Goal: Information Seeking & Learning: Learn about a topic

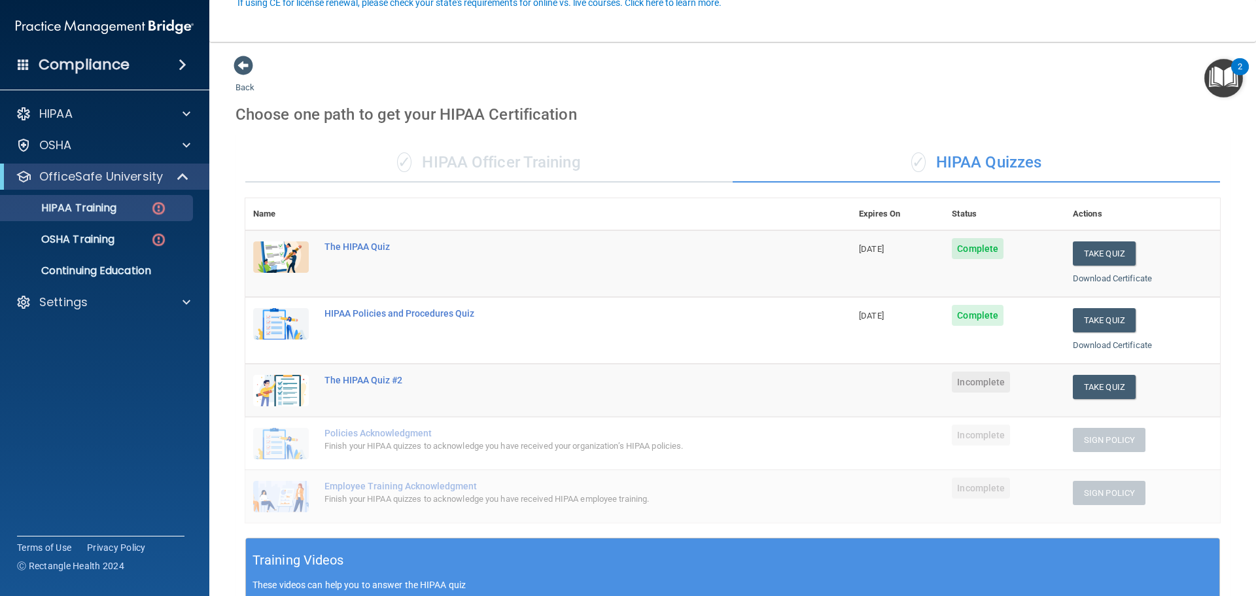
scroll to position [131, 0]
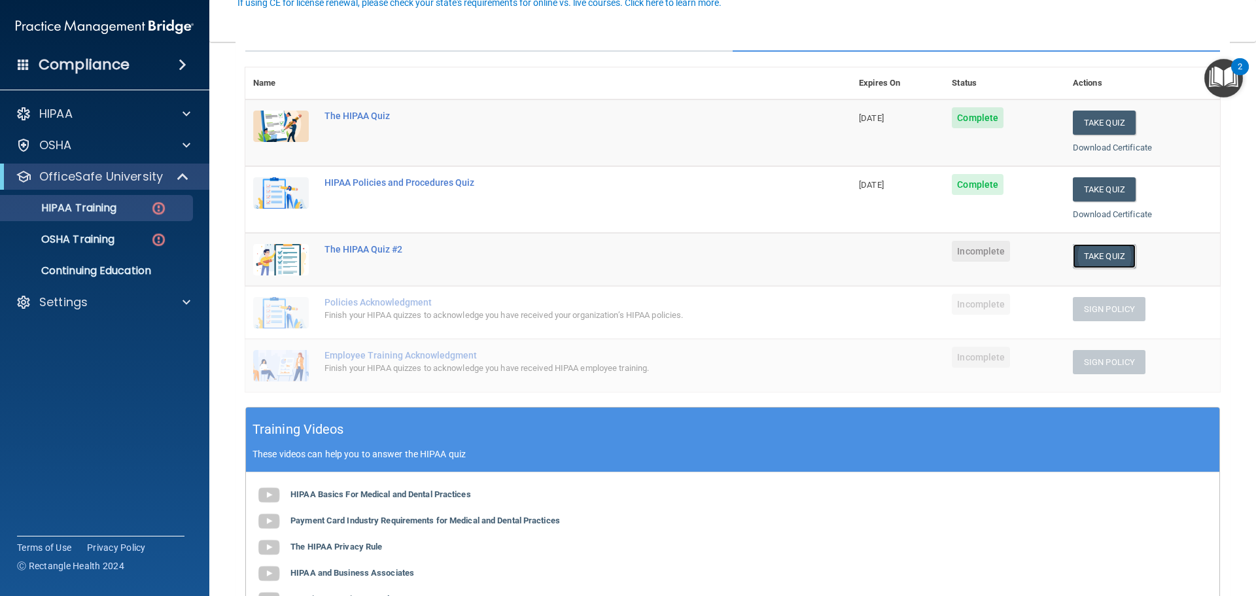
click at [1100, 262] on button "Take Quiz" at bounding box center [1104, 256] width 63 height 24
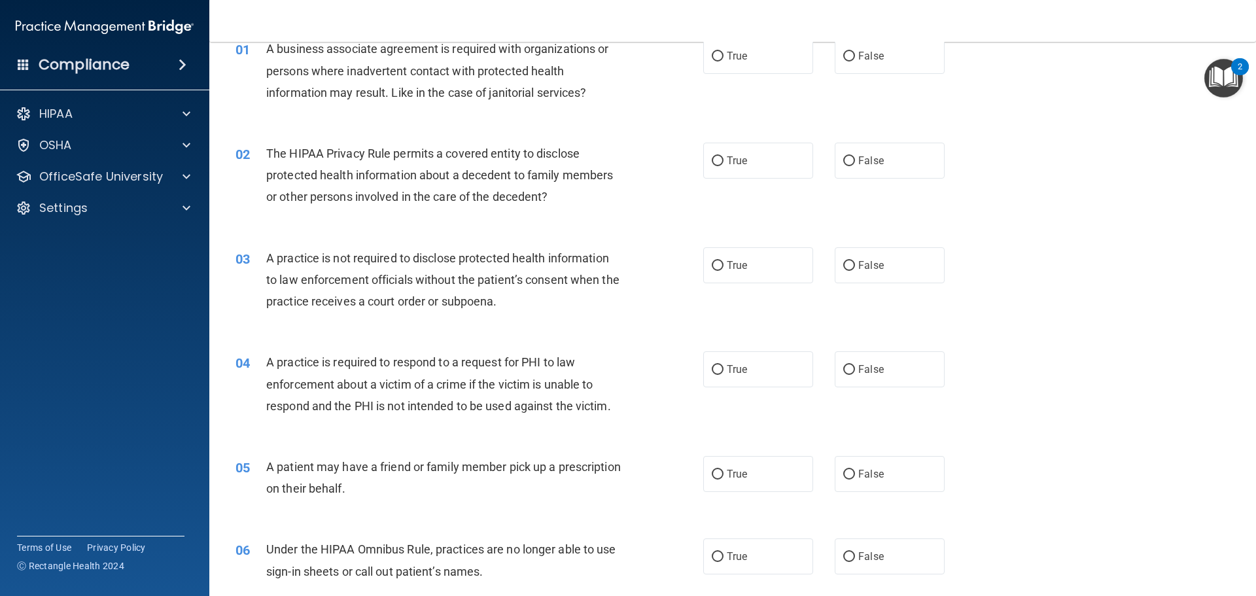
scroll to position [131, 0]
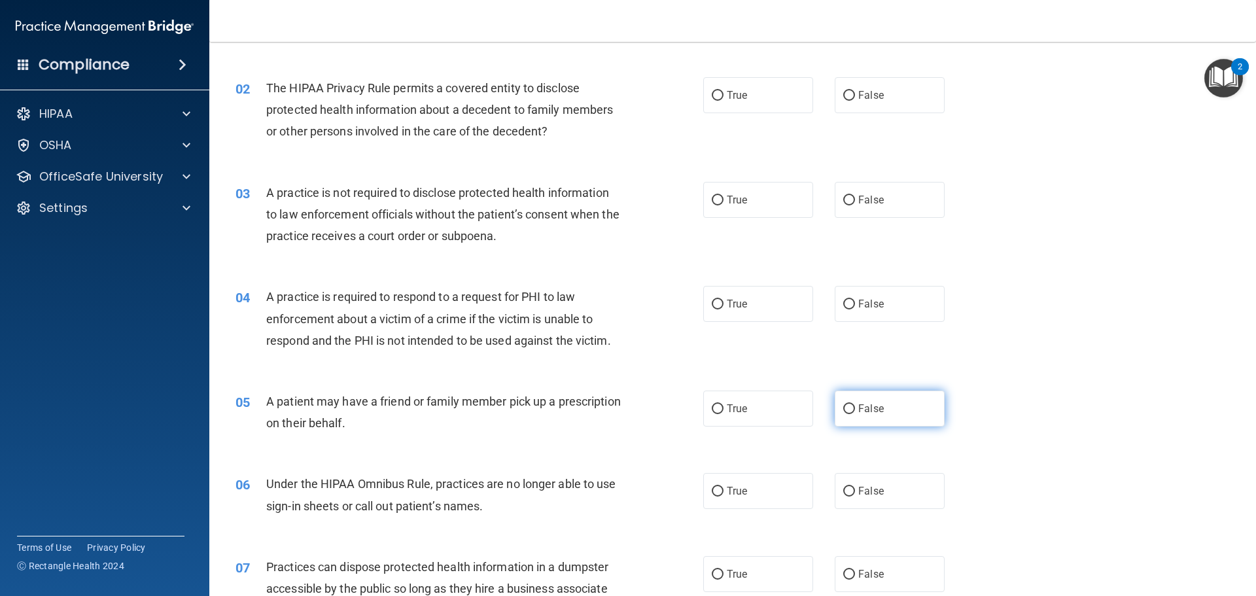
click at [874, 421] on label "False" at bounding box center [890, 408] width 110 height 36
click at [855, 414] on input "False" at bounding box center [849, 409] width 12 height 10
radio input "true"
click at [786, 418] on label "True" at bounding box center [758, 408] width 110 height 36
click at [723, 414] on input "True" at bounding box center [718, 409] width 12 height 10
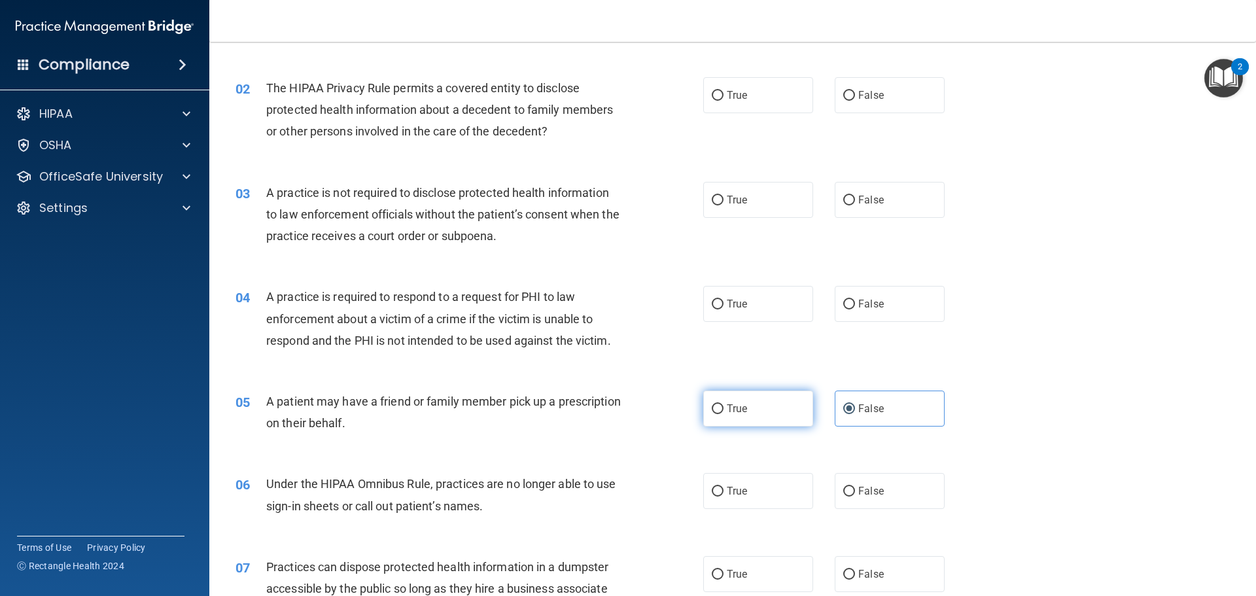
radio input "true"
click at [905, 404] on label "False" at bounding box center [890, 408] width 110 height 36
click at [855, 404] on input "False" at bounding box center [849, 409] width 12 height 10
radio input "true"
radio input "false"
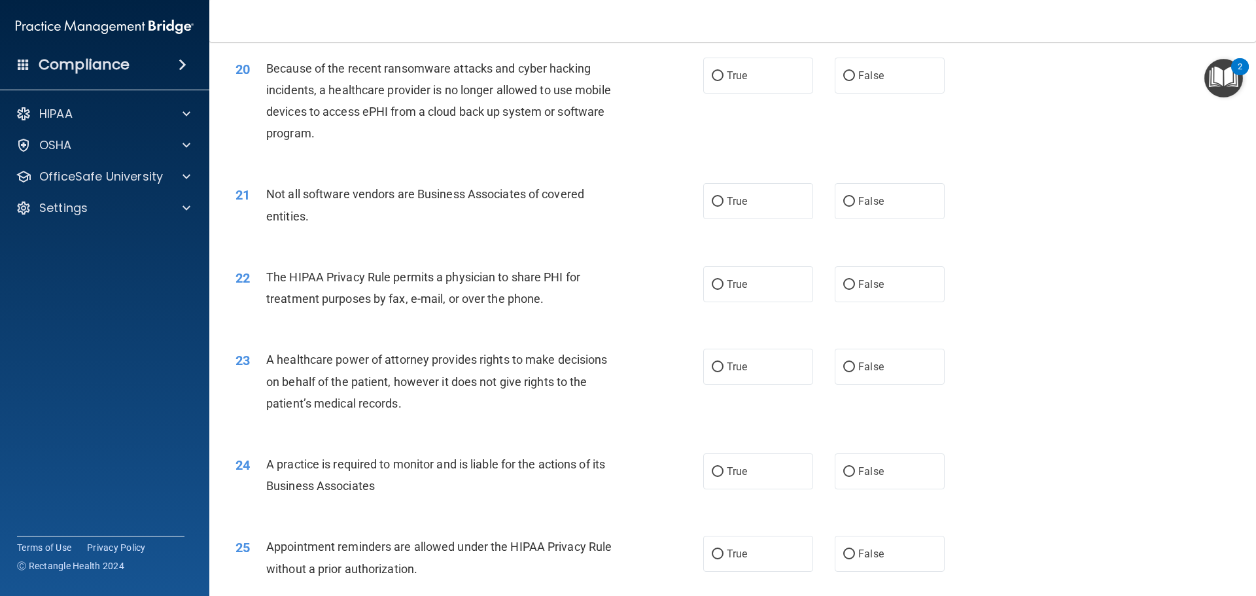
scroll to position [1897, 0]
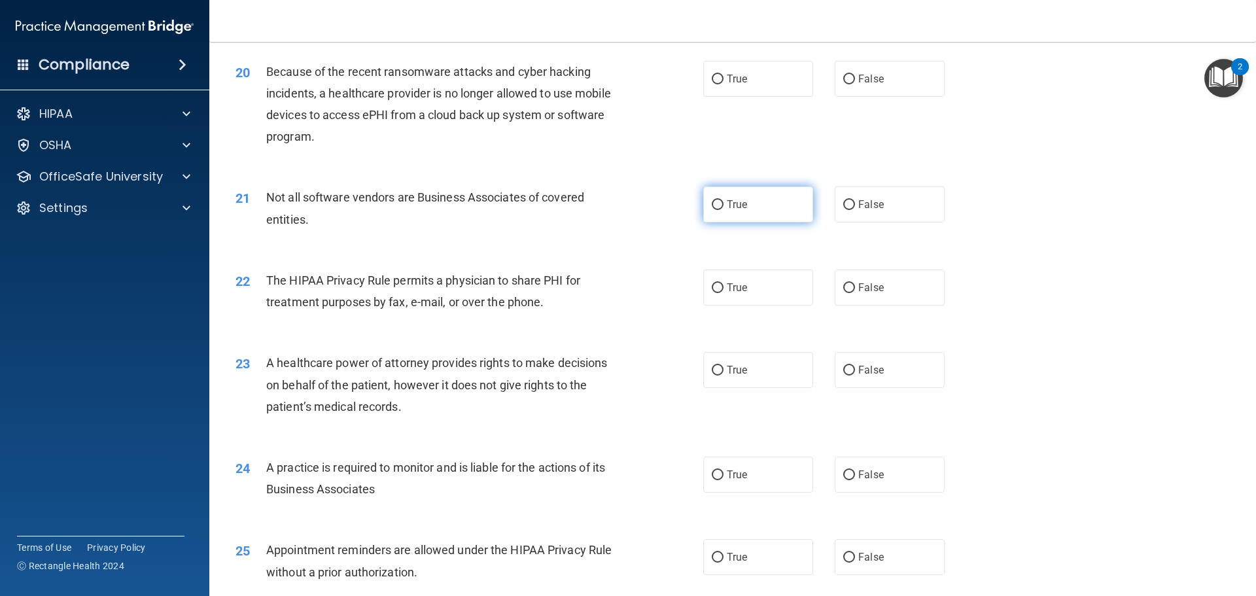
click at [752, 217] on label "True" at bounding box center [758, 204] width 110 height 36
click at [723, 210] on input "True" at bounding box center [718, 205] width 12 height 10
radio input "true"
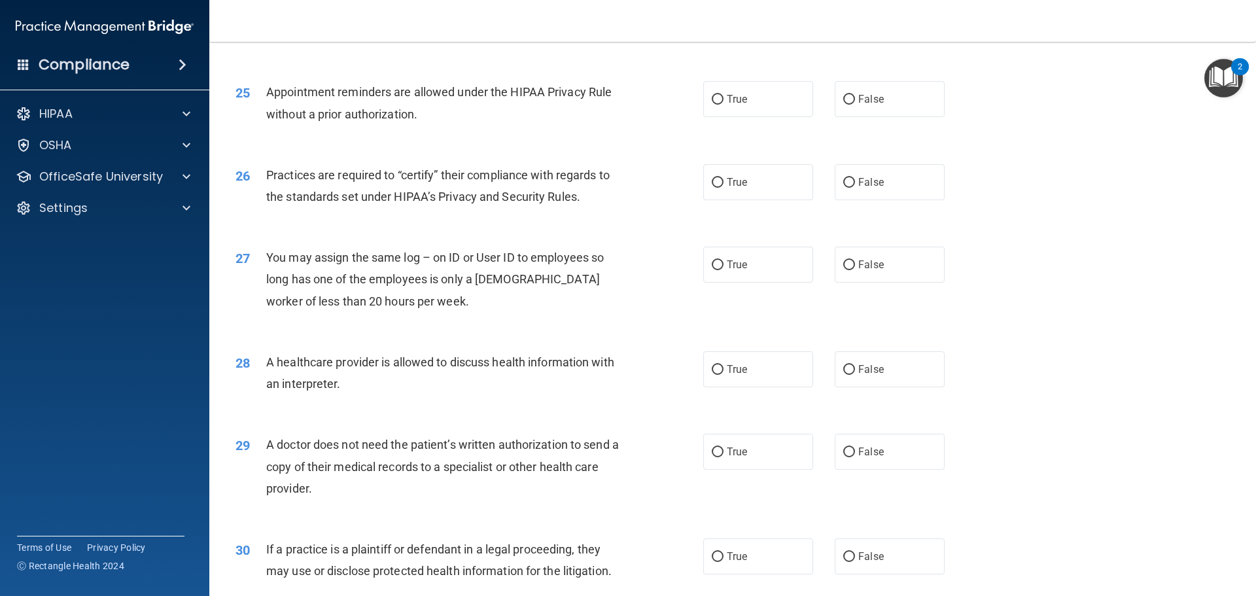
scroll to position [2449, 0]
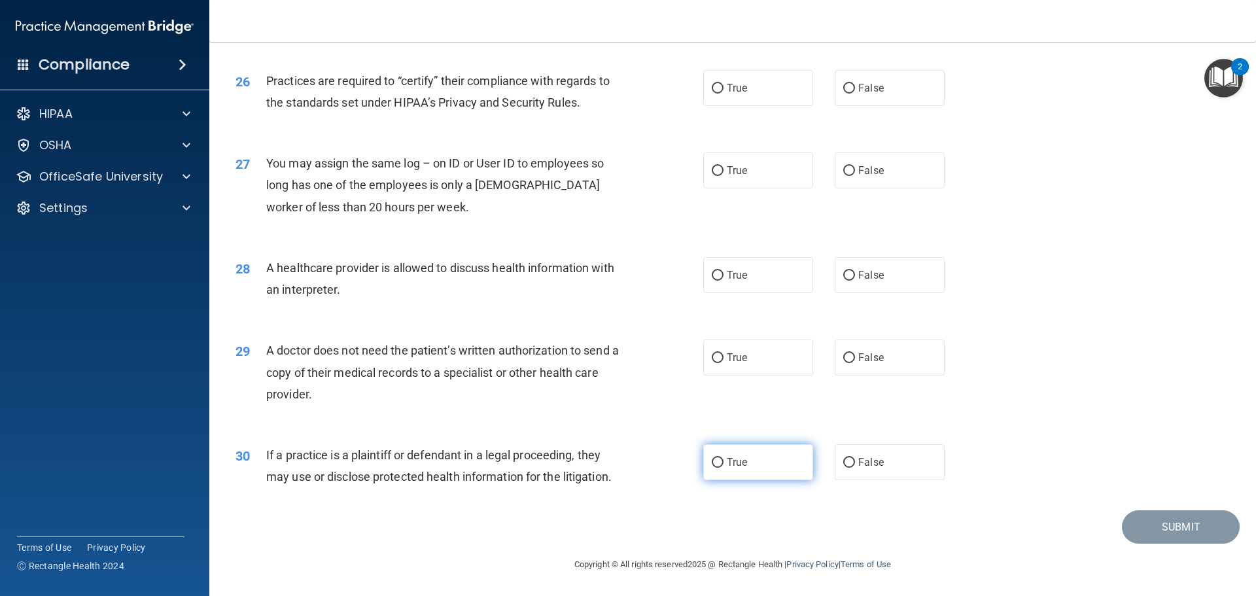
click at [723, 469] on label "True" at bounding box center [758, 462] width 110 height 36
click at [723, 468] on input "True" at bounding box center [718, 463] width 12 height 10
radio input "true"
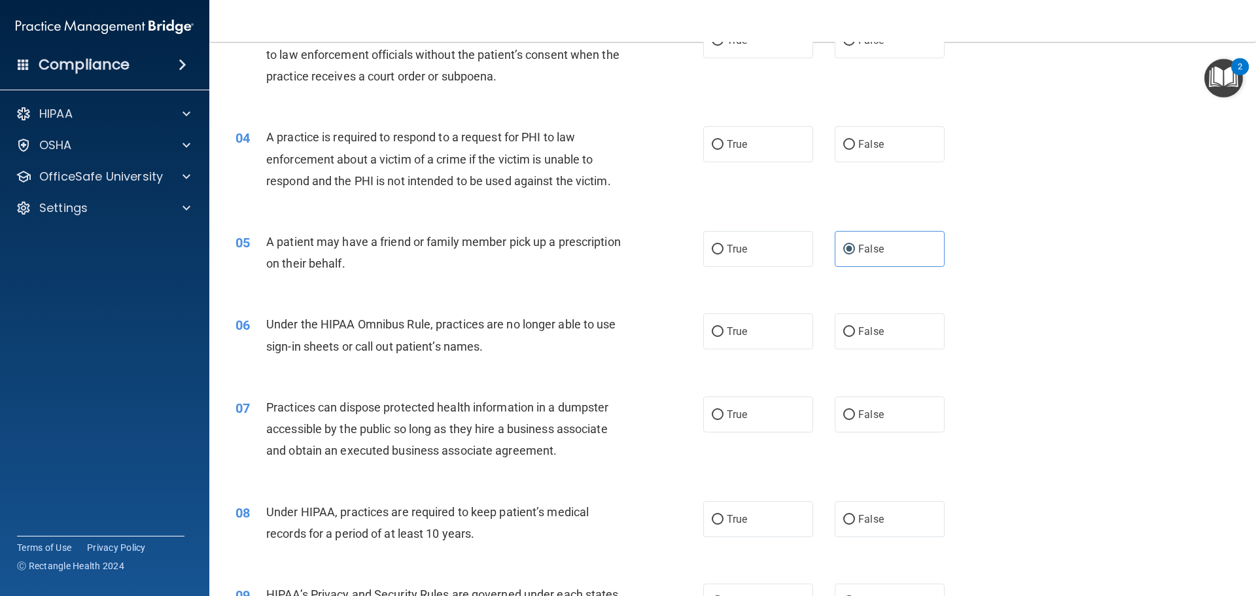
scroll to position [0, 0]
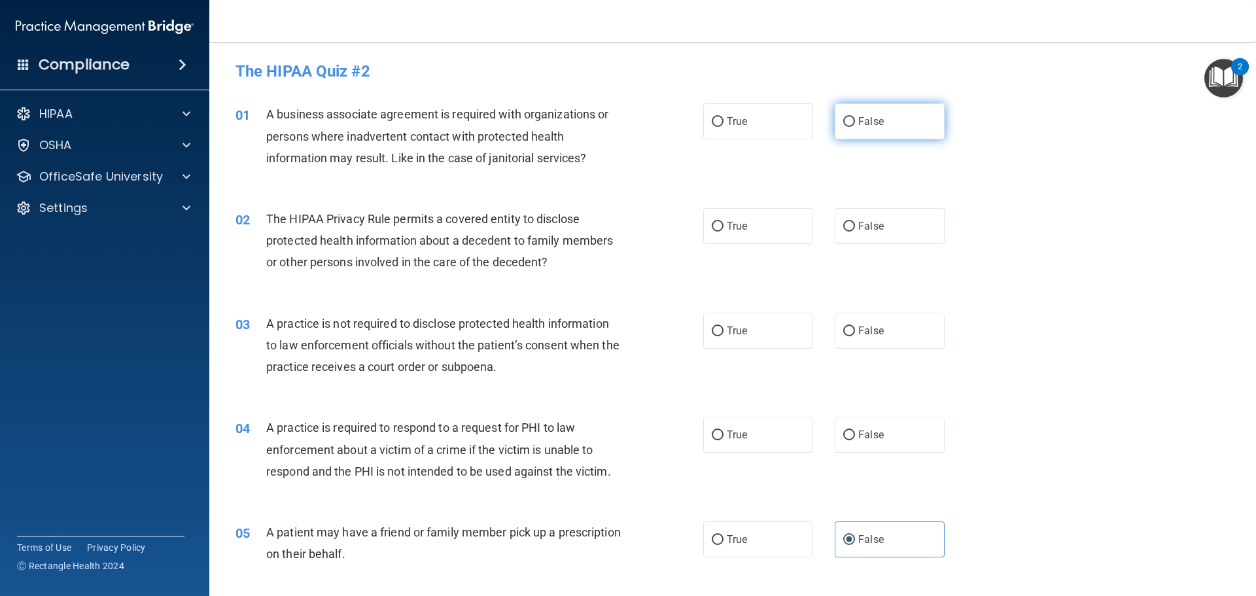
click at [861, 133] on label "False" at bounding box center [890, 121] width 110 height 36
click at [855, 127] on input "False" at bounding box center [849, 122] width 12 height 10
radio input "true"
click at [732, 228] on span "True" at bounding box center [737, 226] width 20 height 12
click at [723, 228] on input "True" at bounding box center [718, 227] width 12 height 10
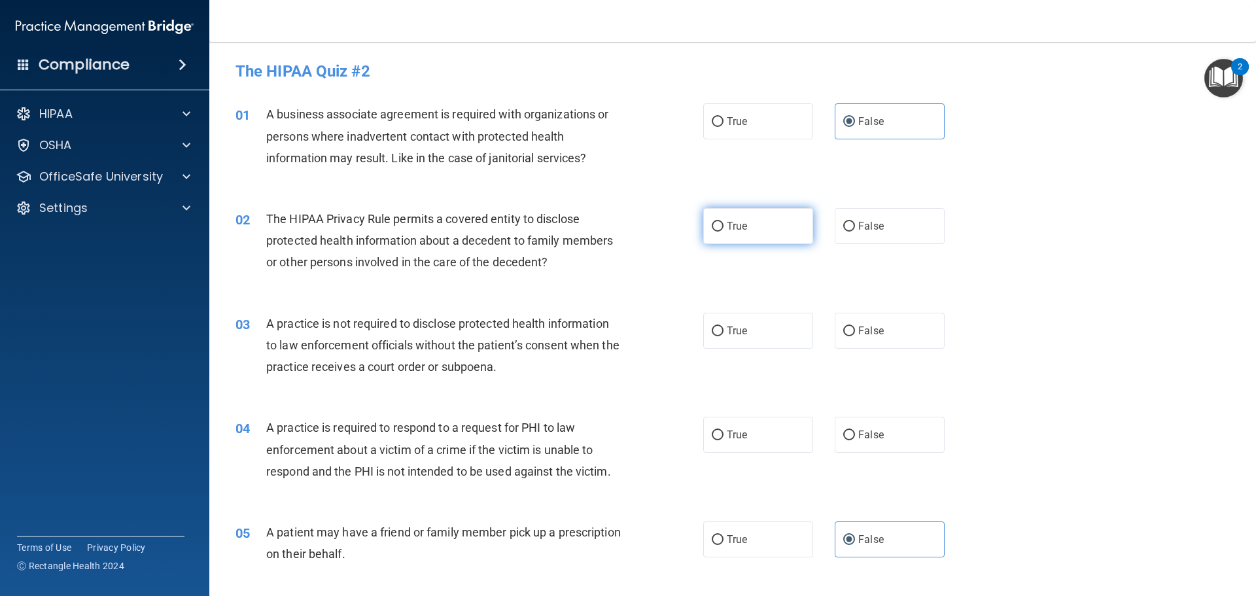
radio input "true"
click at [910, 324] on label "False" at bounding box center [890, 331] width 110 height 36
click at [855, 326] on input "False" at bounding box center [849, 331] width 12 height 10
radio input "true"
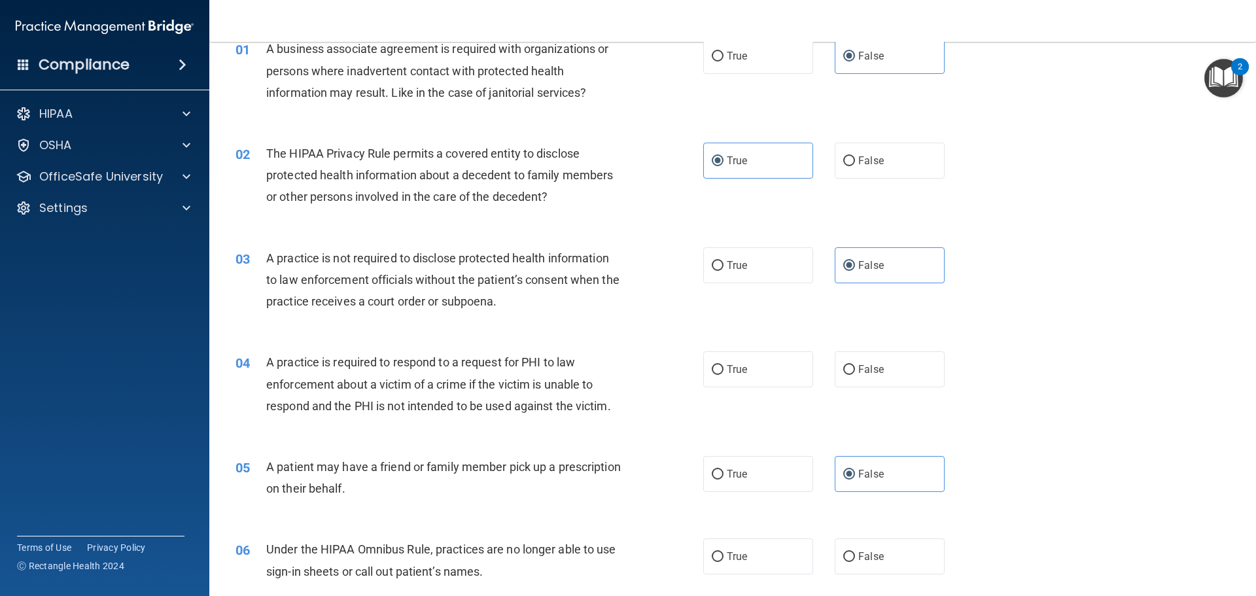
scroll to position [131, 0]
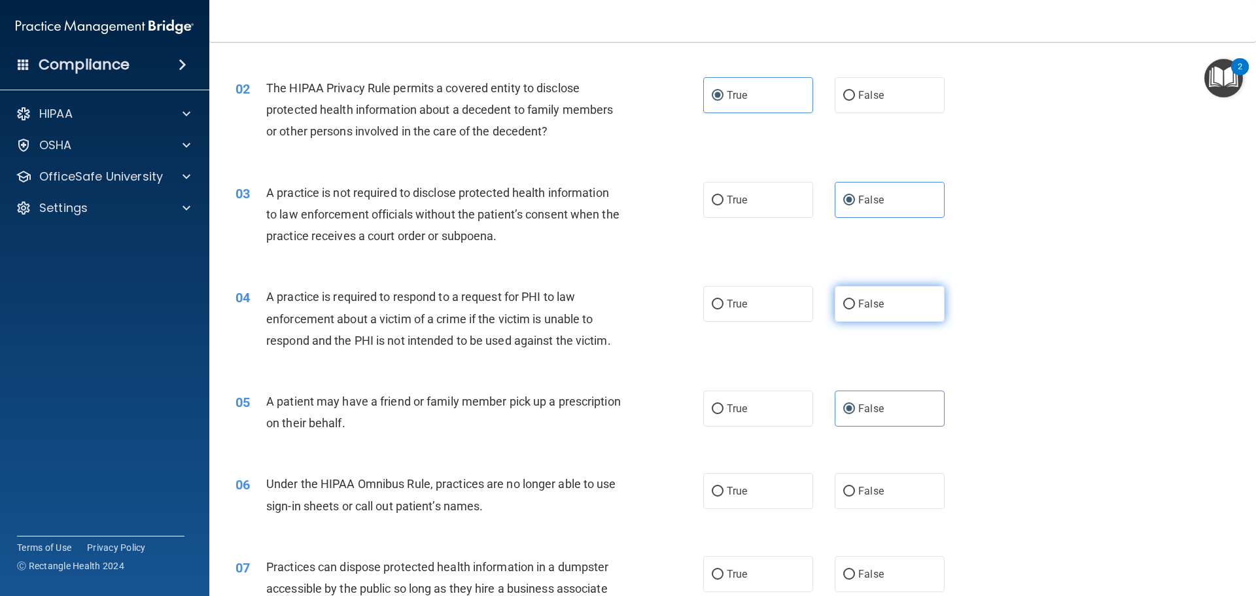
click at [907, 302] on label "False" at bounding box center [890, 304] width 110 height 36
click at [855, 302] on input "False" at bounding box center [849, 305] width 12 height 10
radio input "true"
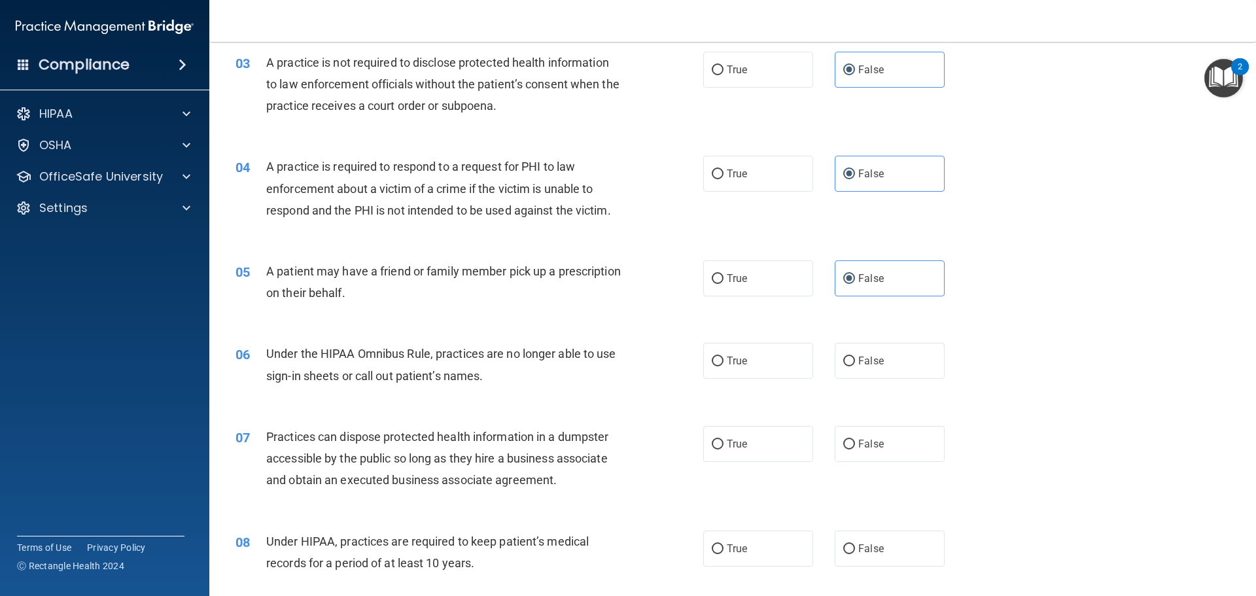
scroll to position [262, 0]
click at [767, 354] on label "True" at bounding box center [758, 360] width 110 height 36
click at [723, 356] on input "True" at bounding box center [718, 361] width 12 height 10
radio input "true"
click at [861, 358] on span "False" at bounding box center [871, 360] width 26 height 12
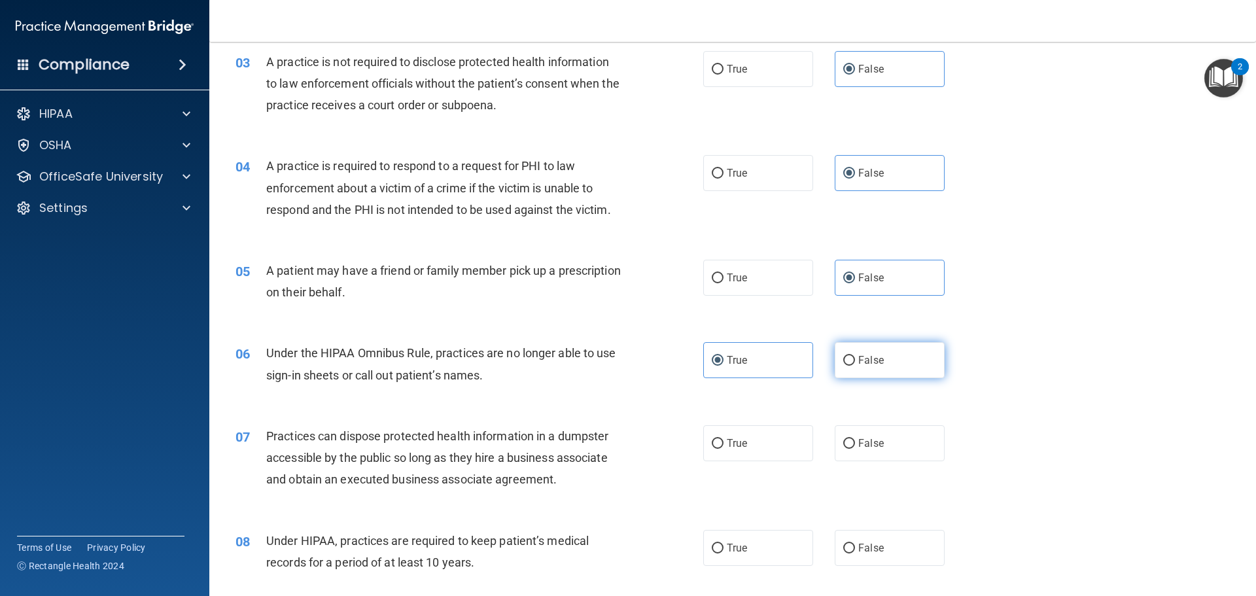
click at [855, 358] on input "False" at bounding box center [849, 361] width 12 height 10
radio input "true"
radio input "false"
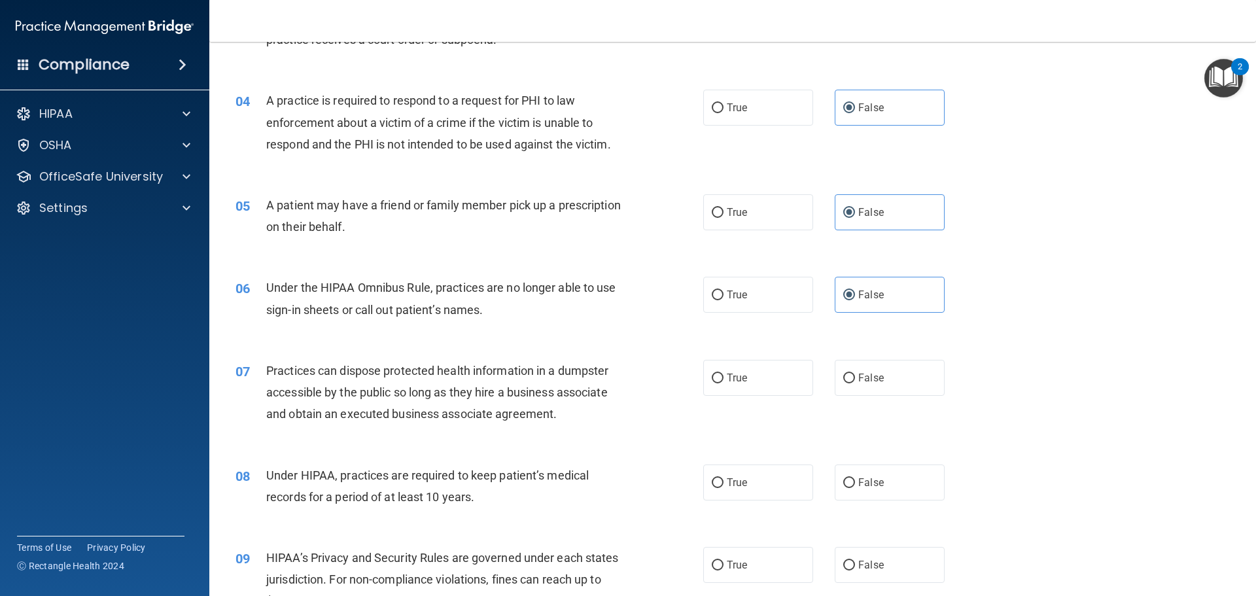
scroll to position [392, 0]
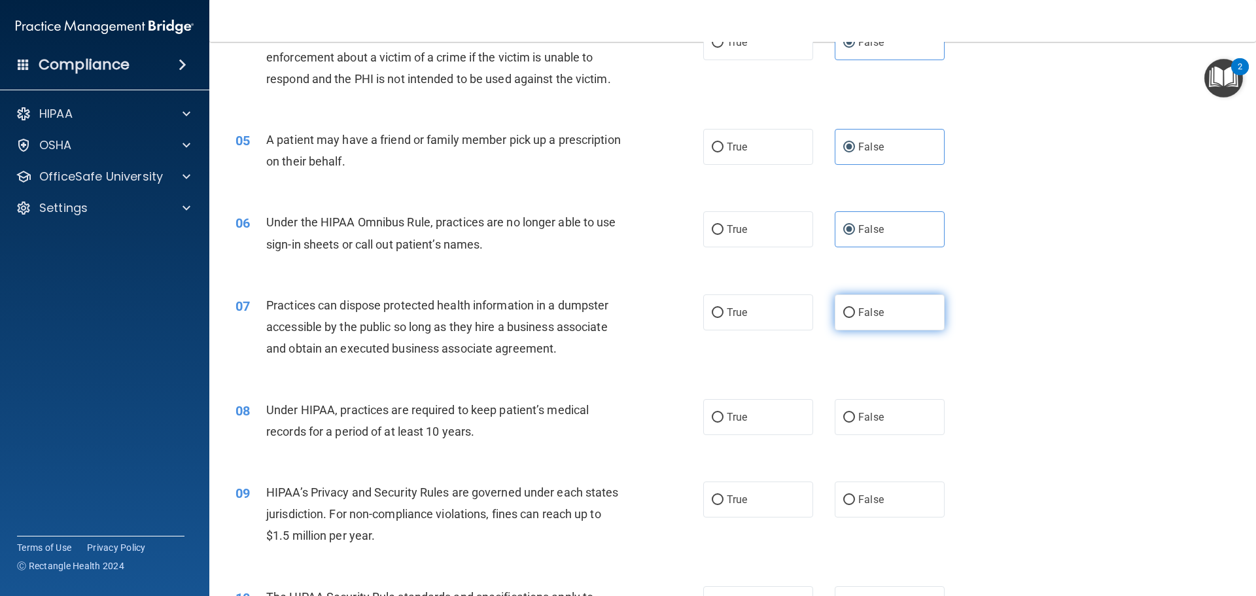
click at [857, 324] on label "False" at bounding box center [890, 312] width 110 height 36
click at [855, 318] on input "False" at bounding box center [849, 313] width 12 height 10
radio input "true"
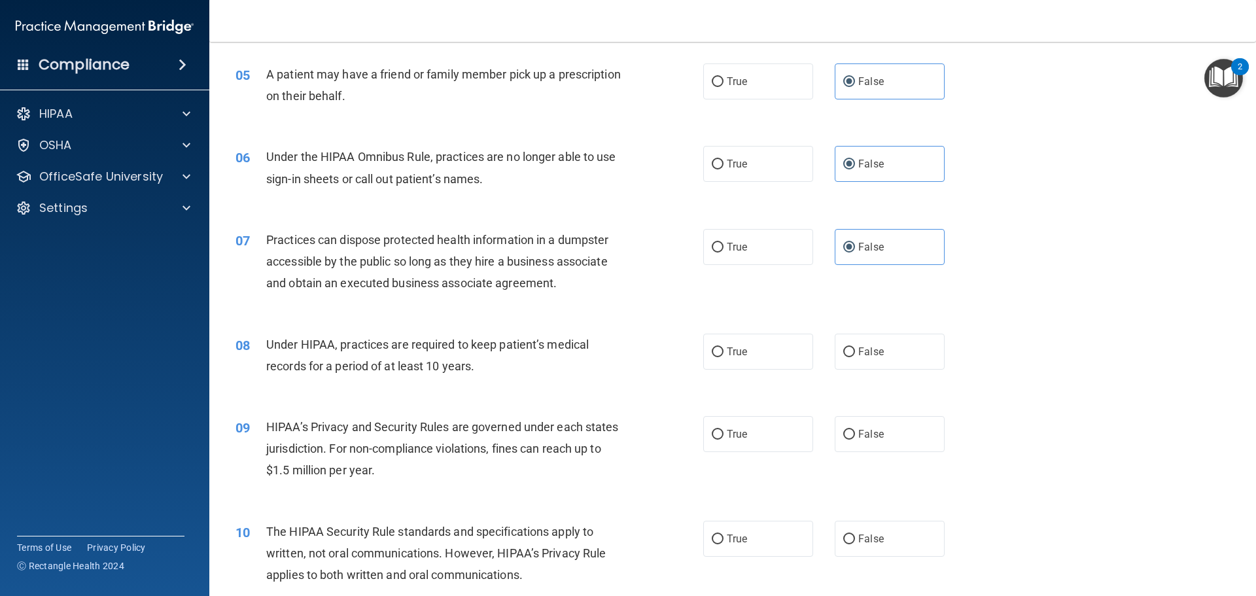
scroll to position [523, 0]
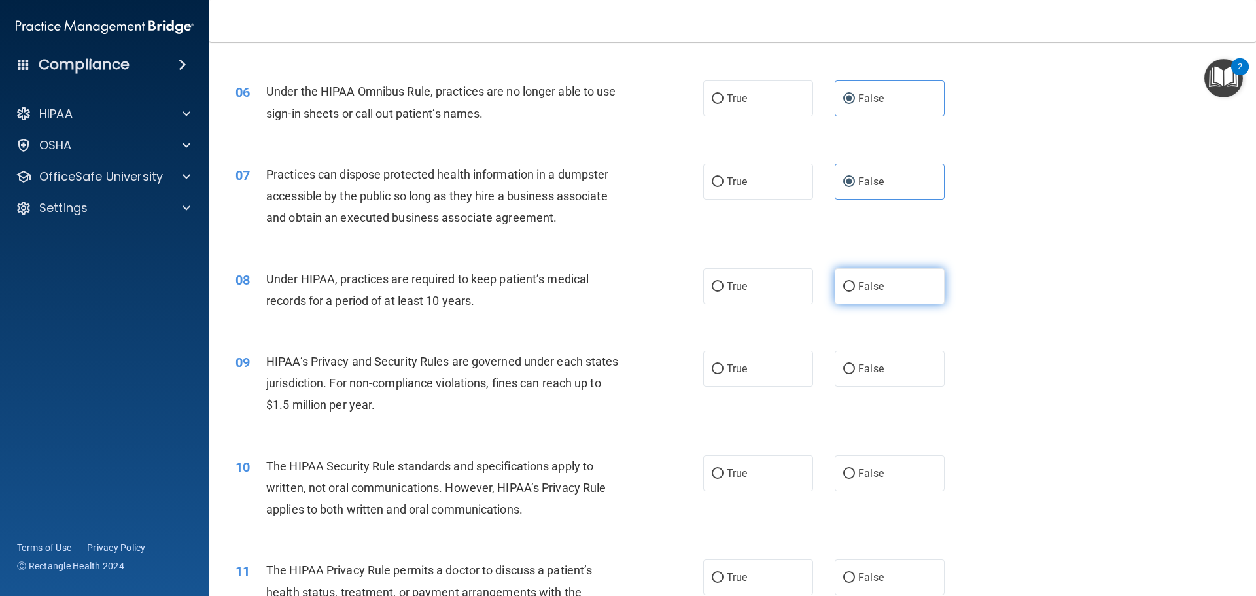
click at [854, 296] on label "False" at bounding box center [890, 286] width 110 height 36
click at [854, 292] on input "False" at bounding box center [849, 287] width 12 height 10
radio input "true"
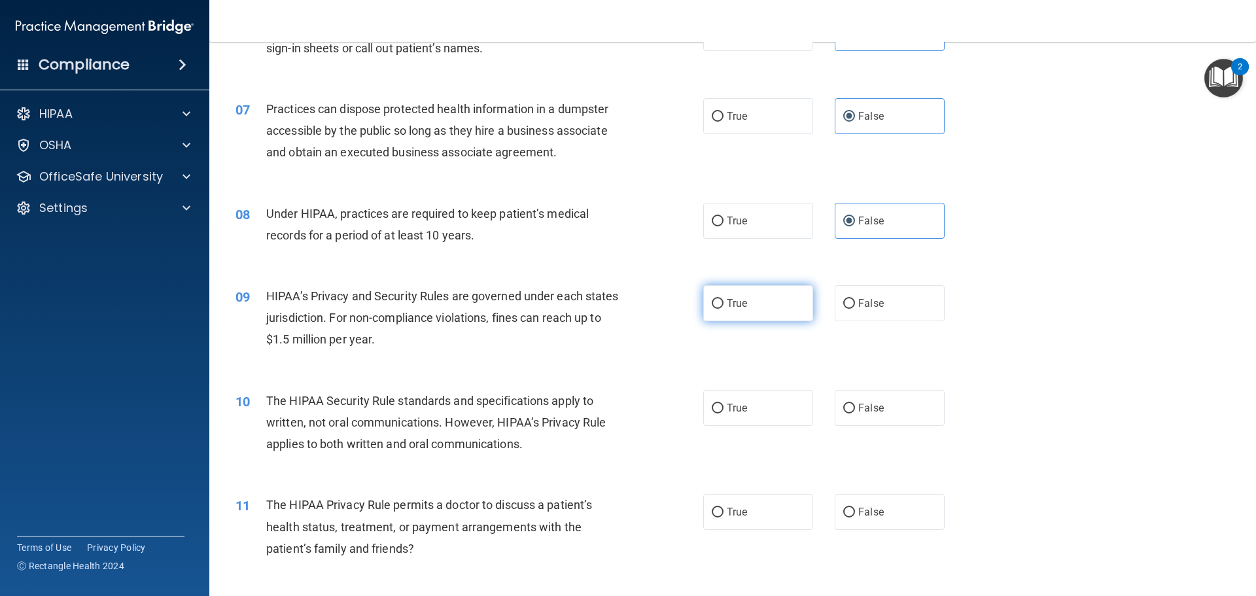
click at [730, 309] on span "True" at bounding box center [737, 303] width 20 height 12
click at [723, 309] on input "True" at bounding box center [718, 304] width 12 height 10
radio input "true"
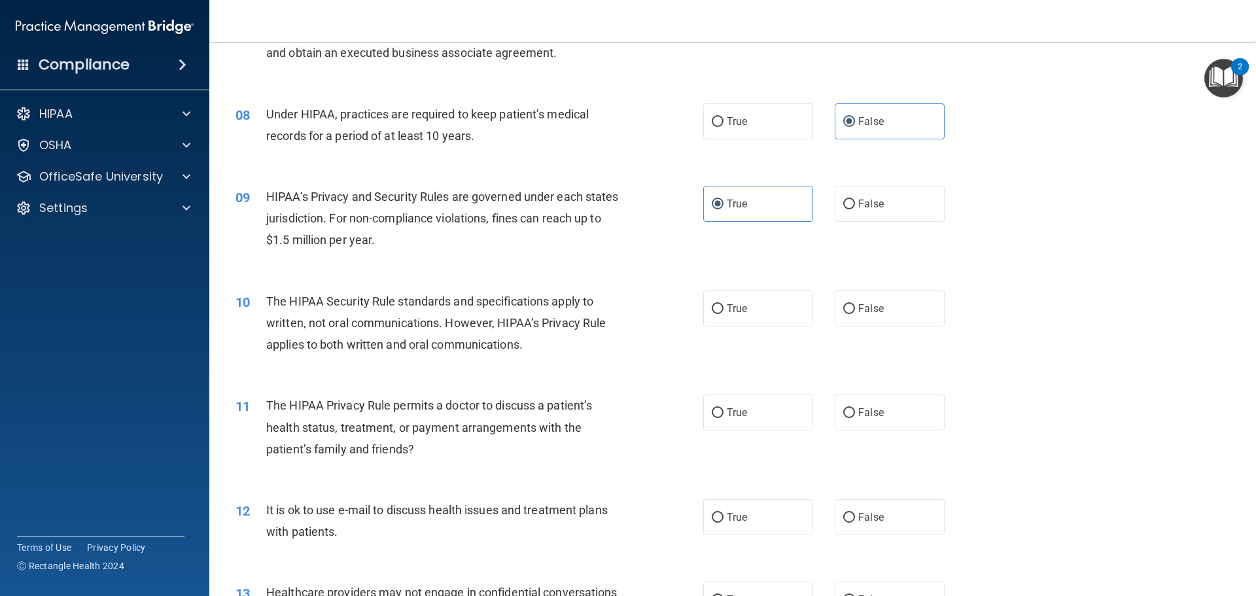
scroll to position [719, 0]
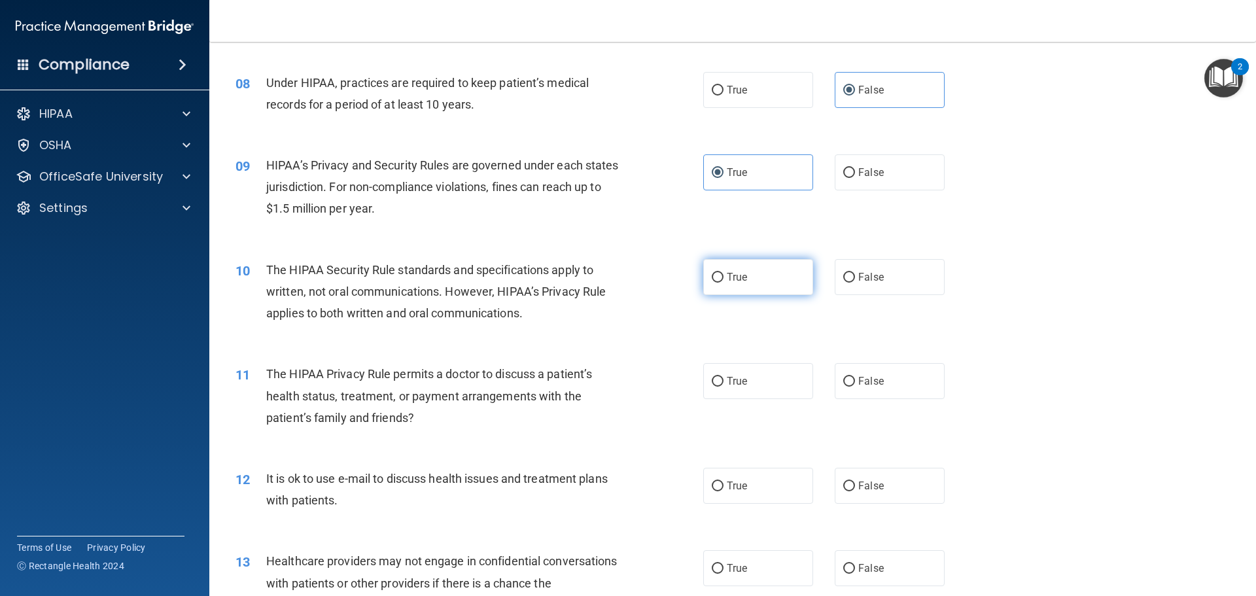
click at [725, 286] on label "True" at bounding box center [758, 277] width 110 height 36
click at [723, 283] on input "True" at bounding box center [718, 278] width 12 height 10
radio input "true"
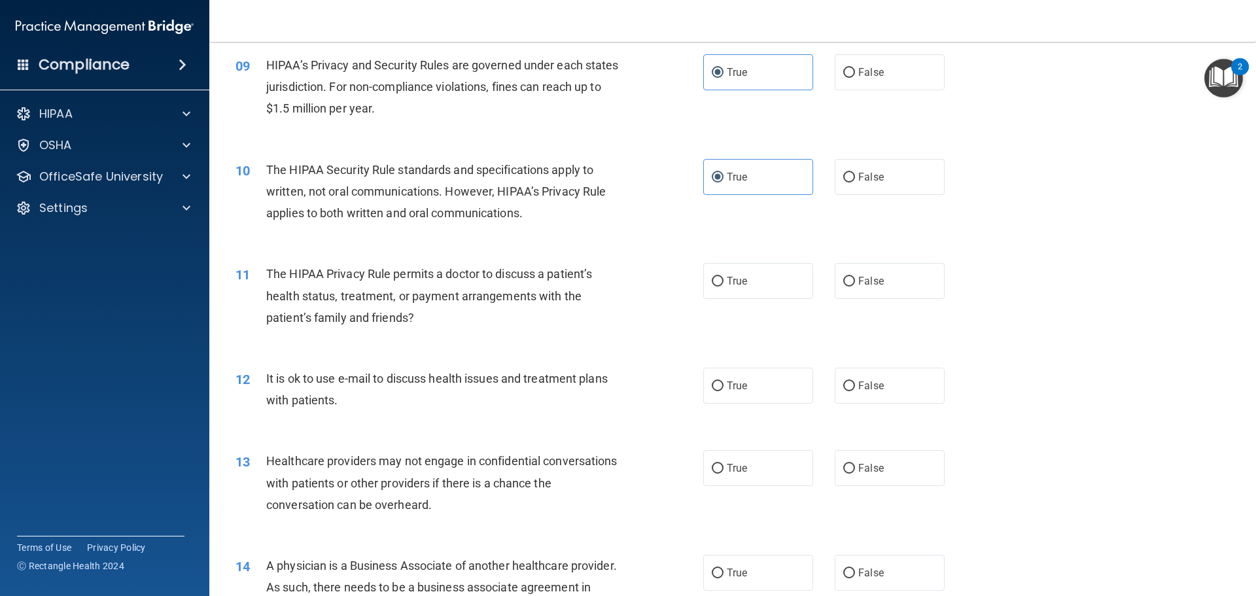
scroll to position [850, 0]
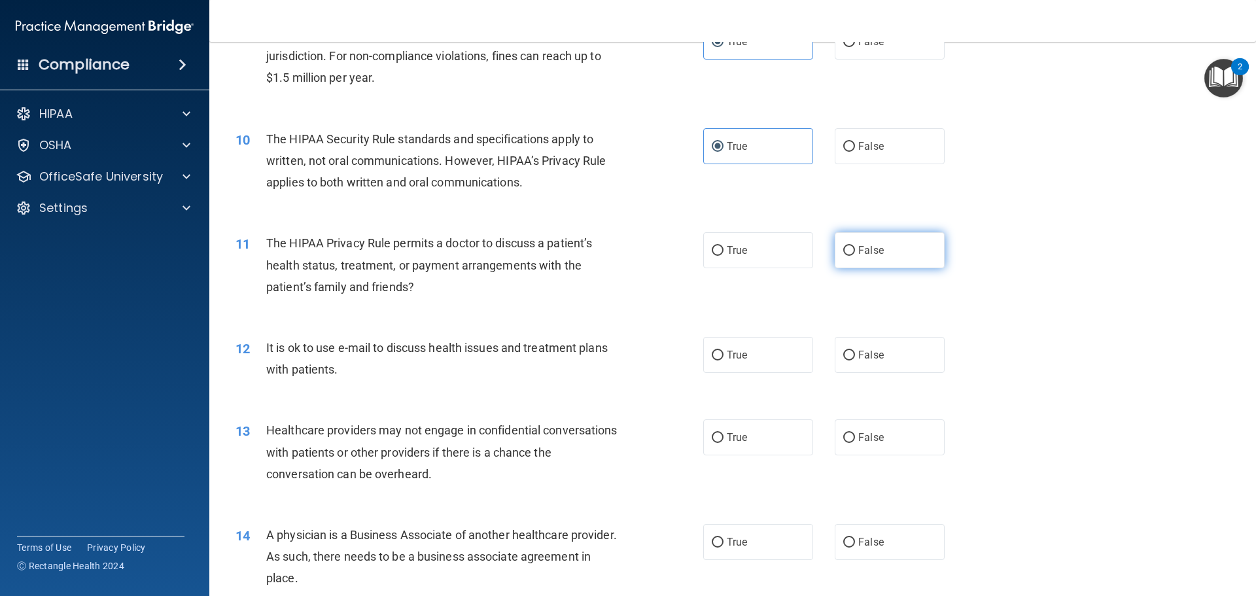
click at [858, 255] on span "False" at bounding box center [871, 250] width 26 height 12
click at [855, 255] on input "False" at bounding box center [849, 251] width 12 height 10
radio input "true"
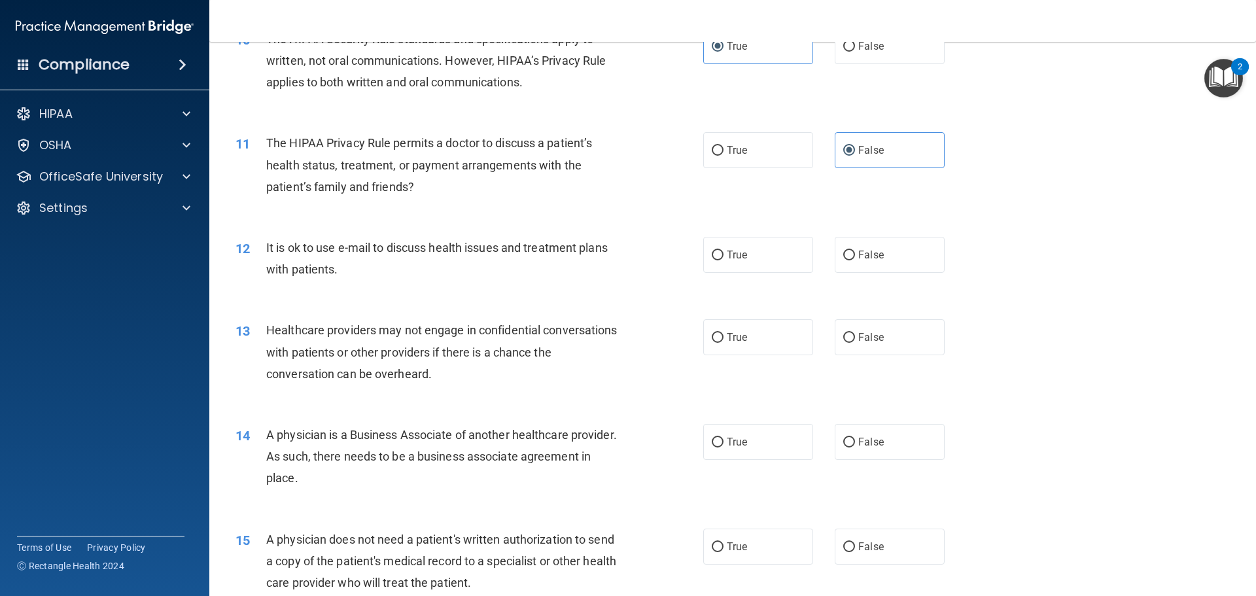
scroll to position [981, 0]
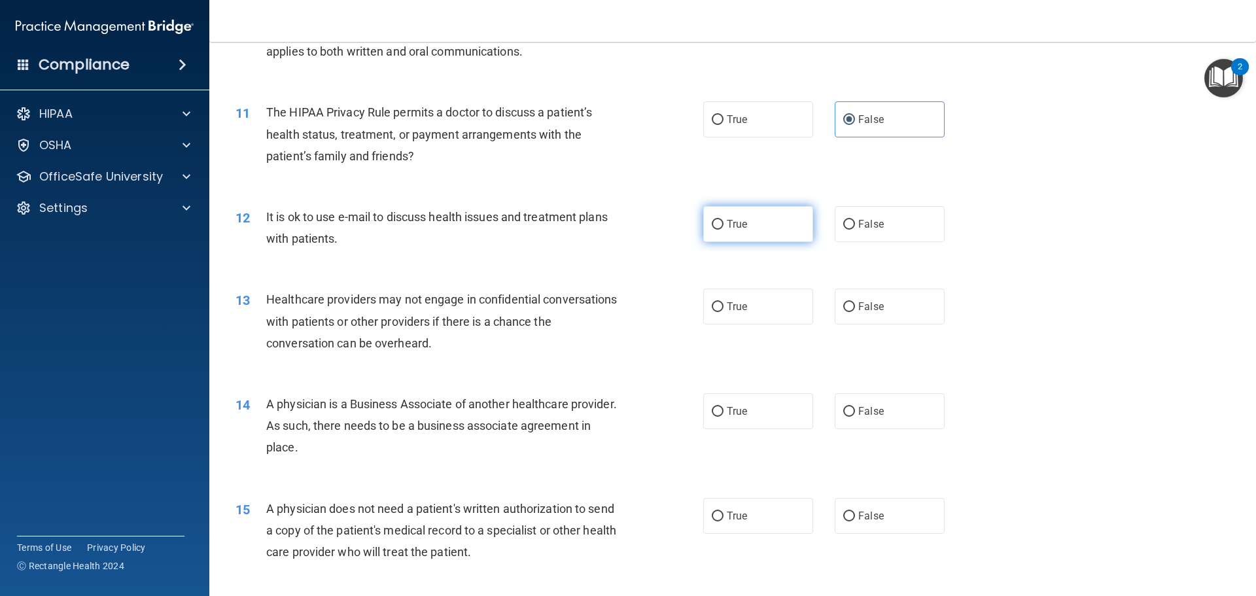
click at [726, 215] on label "True" at bounding box center [758, 224] width 110 height 36
click at [723, 220] on input "True" at bounding box center [718, 225] width 12 height 10
radio input "true"
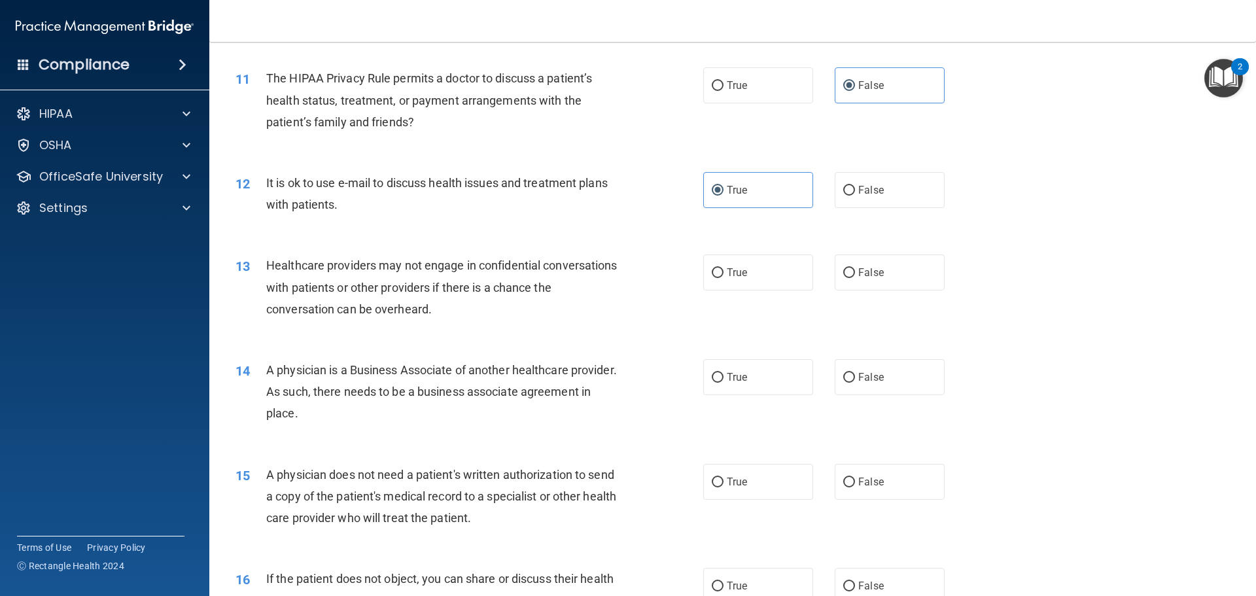
scroll to position [1046, 0]
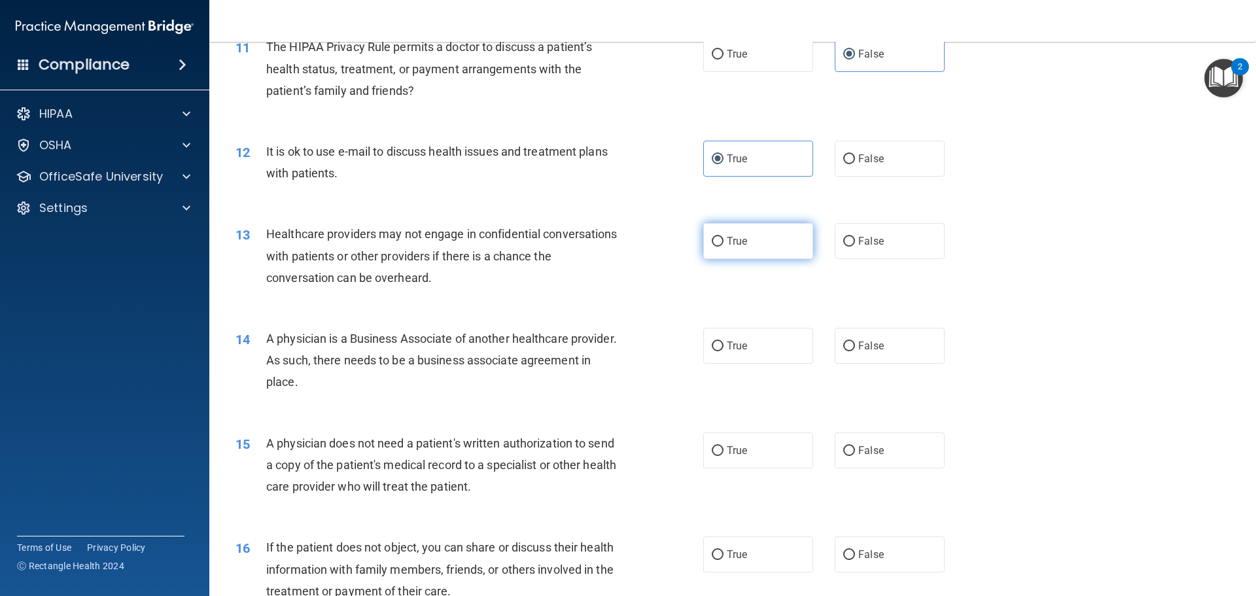
click at [727, 254] on label "True" at bounding box center [758, 241] width 110 height 36
click at [723, 247] on input "True" at bounding box center [718, 242] width 12 height 10
radio input "true"
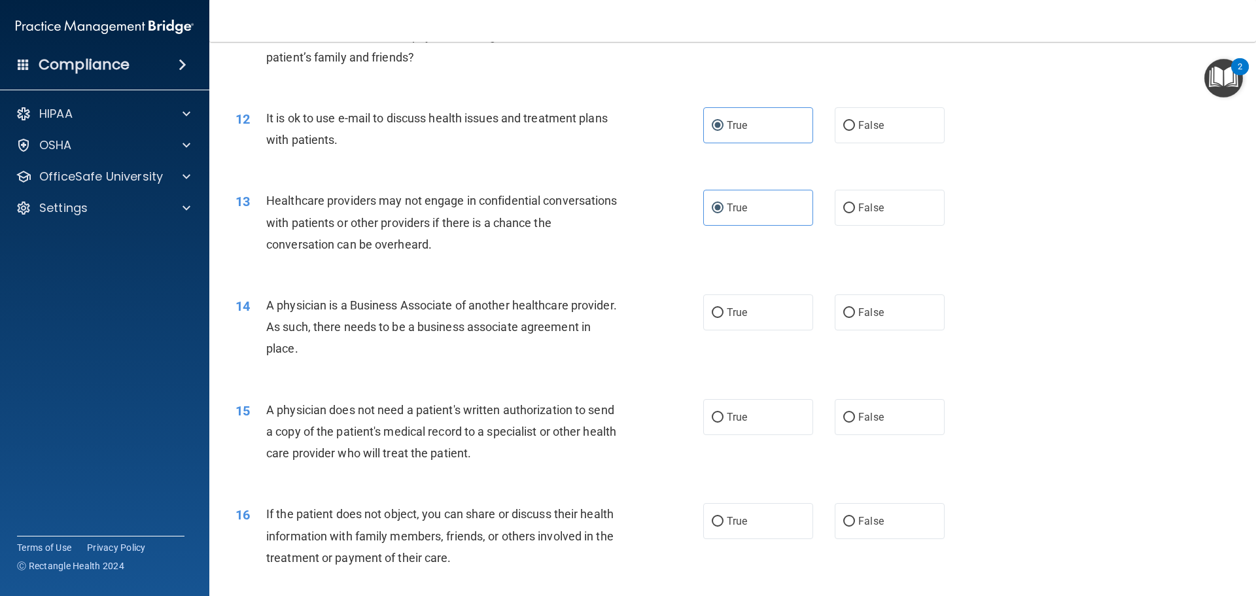
scroll to position [1112, 0]
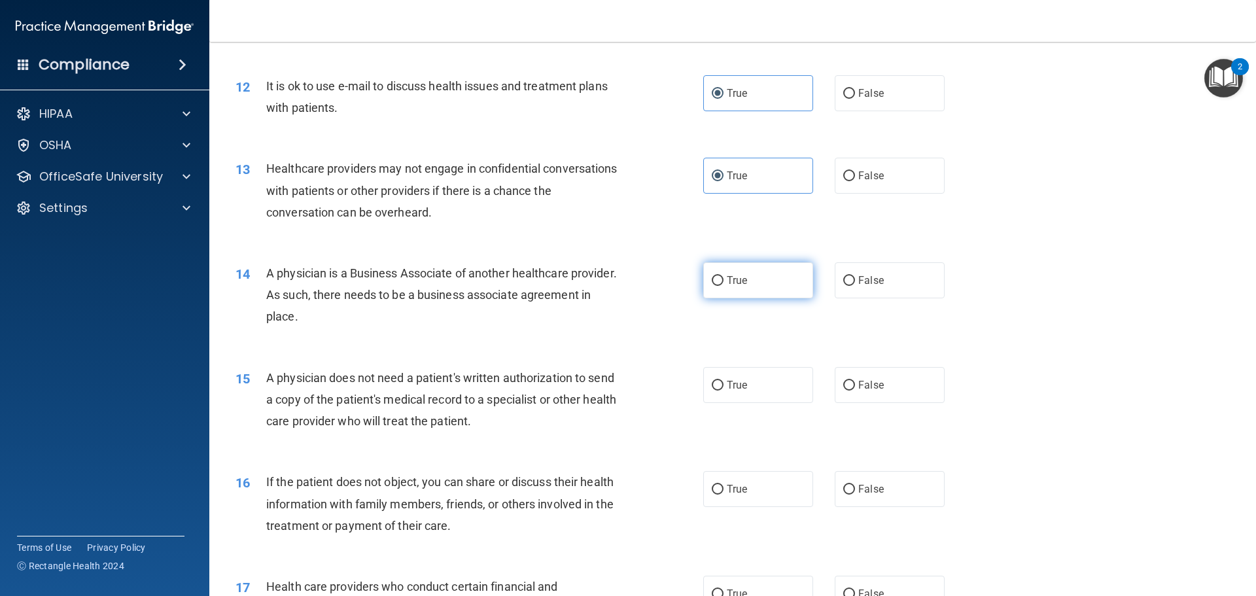
click at [721, 283] on label "True" at bounding box center [758, 280] width 110 height 36
click at [721, 283] on input "True" at bounding box center [718, 281] width 12 height 10
radio input "true"
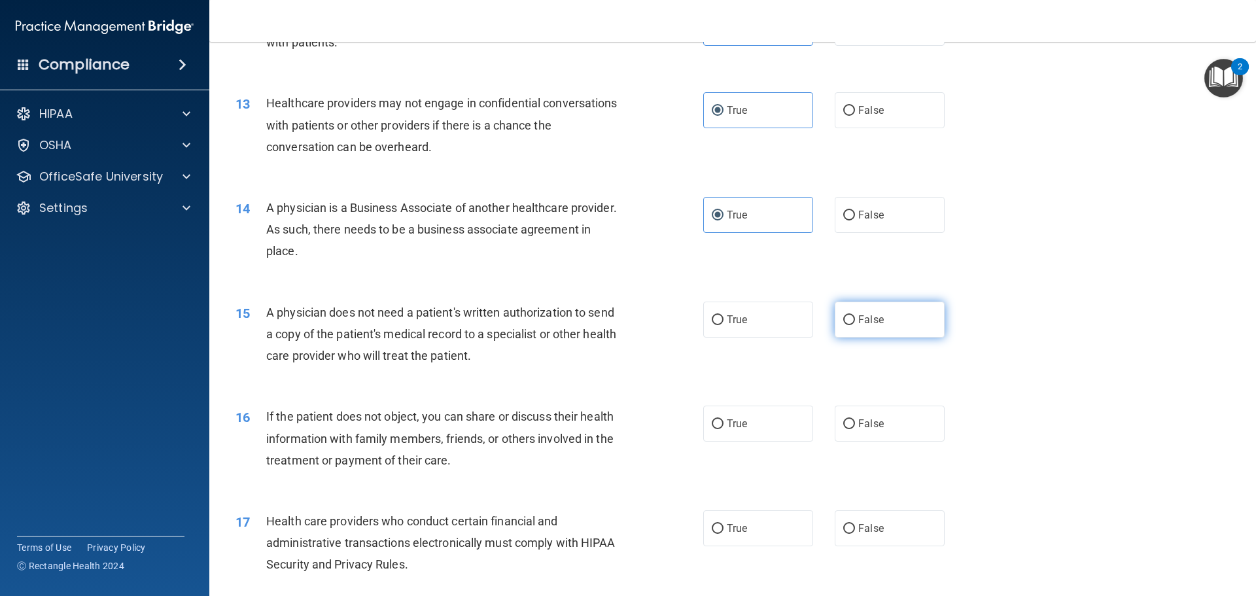
click at [896, 319] on label "False" at bounding box center [890, 320] width 110 height 36
click at [855, 319] on input "False" at bounding box center [849, 320] width 12 height 10
radio input "true"
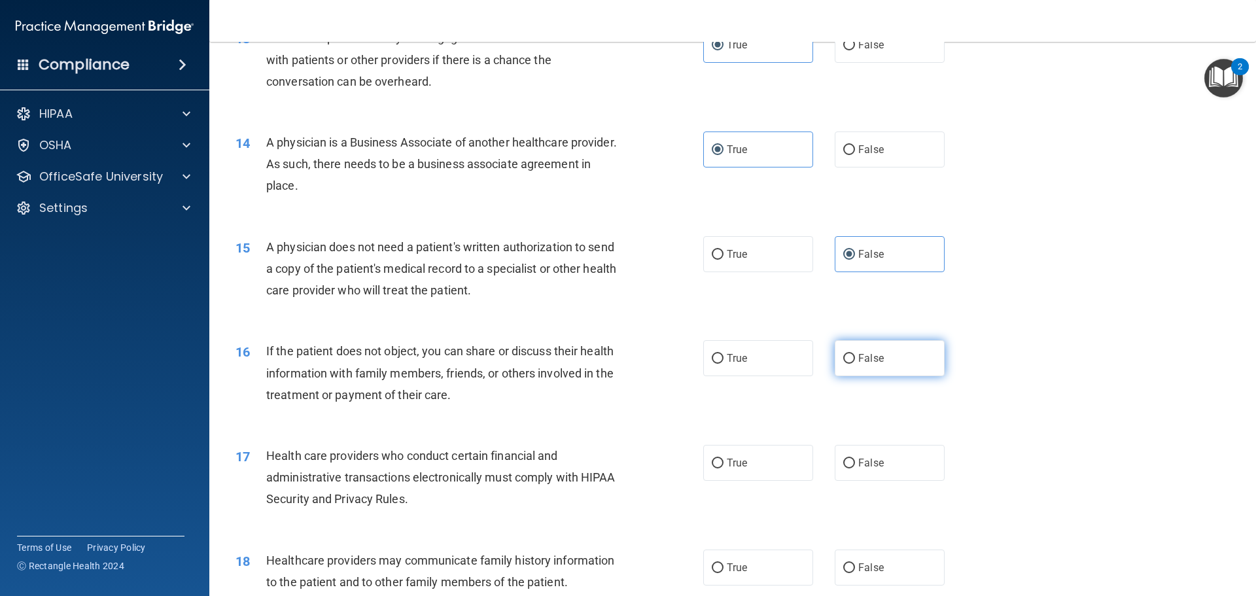
click at [869, 368] on label "False" at bounding box center [890, 358] width 110 height 36
click at [855, 364] on input "False" at bounding box center [849, 359] width 12 height 10
radio input "true"
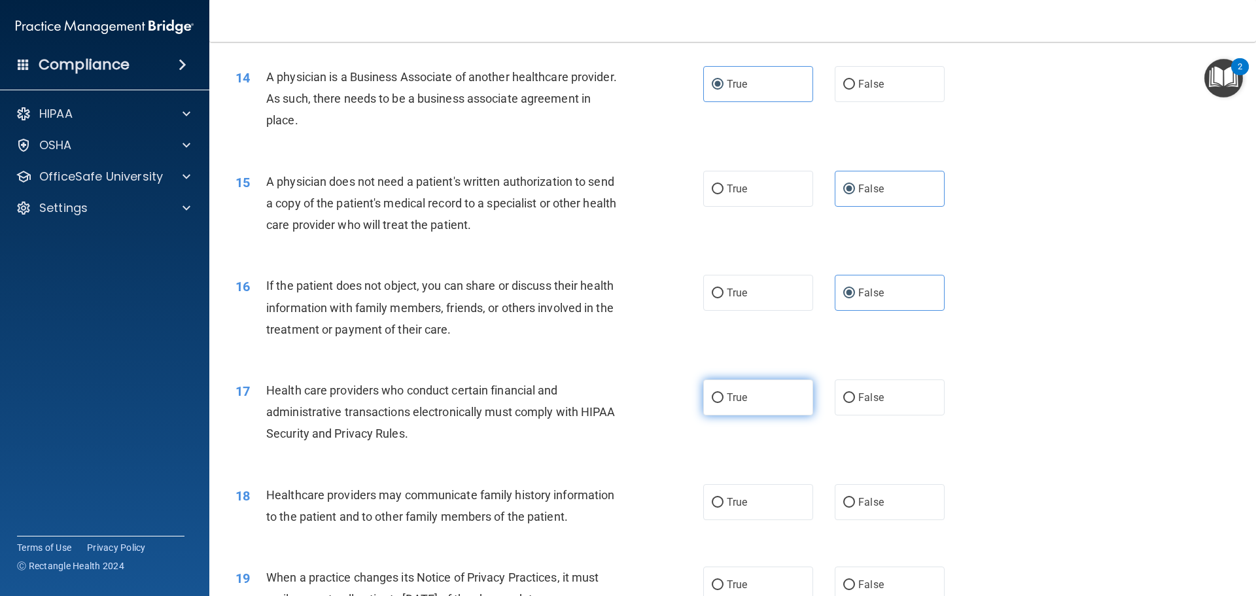
click at [723, 406] on label "True" at bounding box center [758, 397] width 110 height 36
click at [723, 403] on input "True" at bounding box center [718, 398] width 12 height 10
radio input "true"
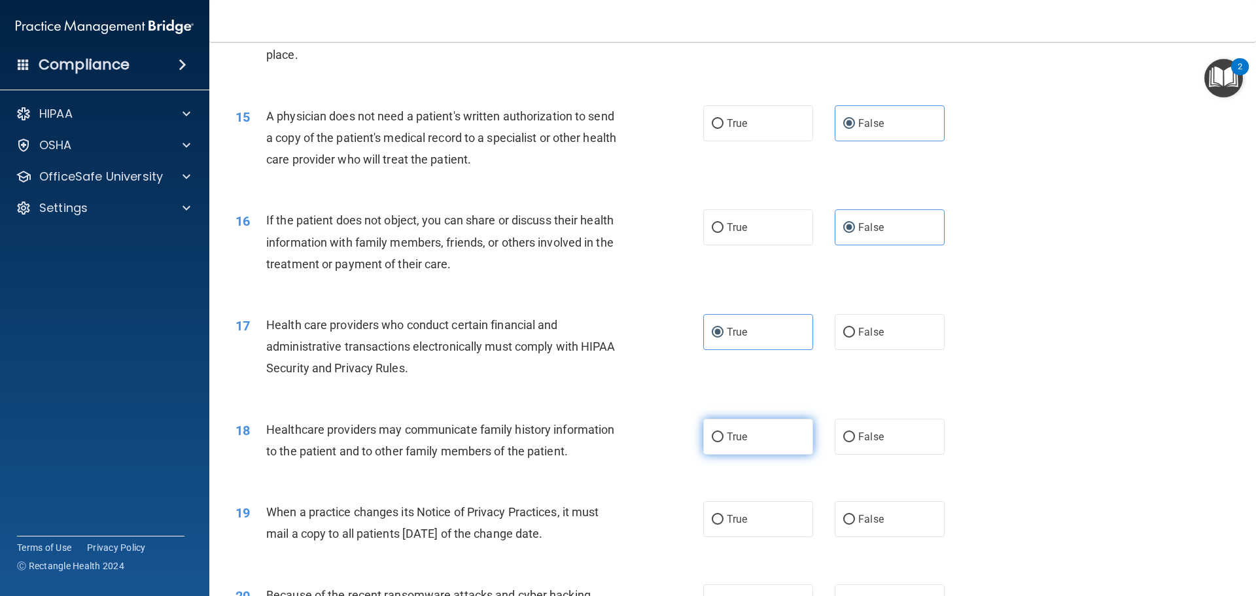
click at [754, 442] on label "True" at bounding box center [758, 437] width 110 height 36
click at [723, 442] on input "True" at bounding box center [718, 437] width 12 height 10
radio input "true"
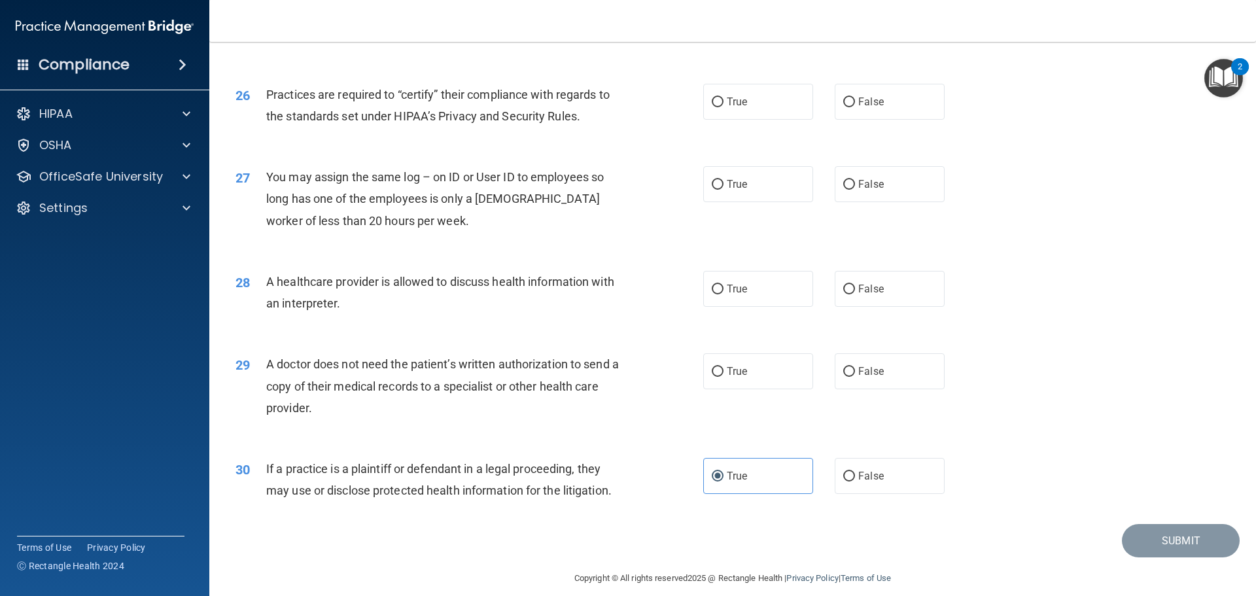
scroll to position [2449, 0]
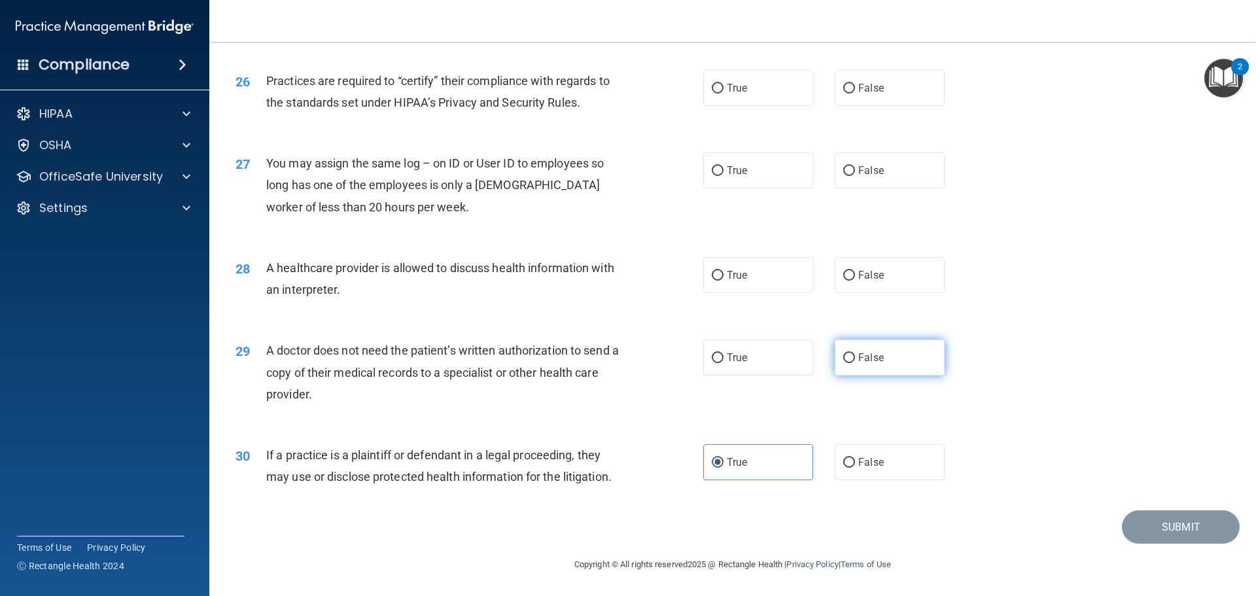
click at [886, 360] on label "False" at bounding box center [890, 357] width 110 height 36
click at [855, 360] on input "False" at bounding box center [849, 358] width 12 height 10
radio input "true"
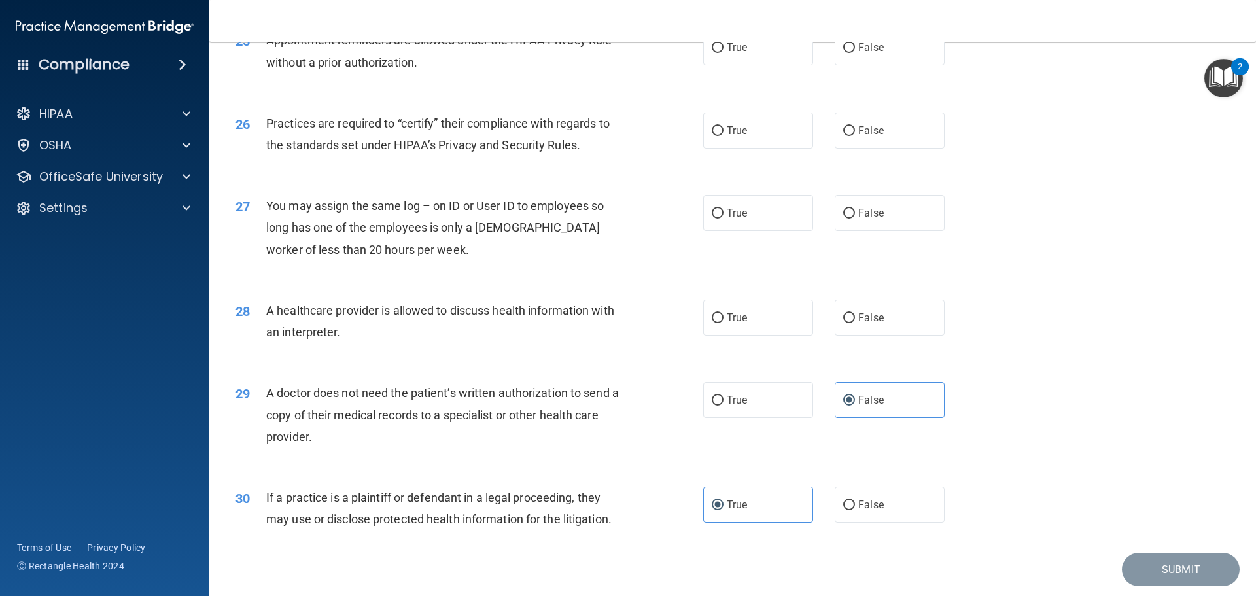
scroll to position [2383, 0]
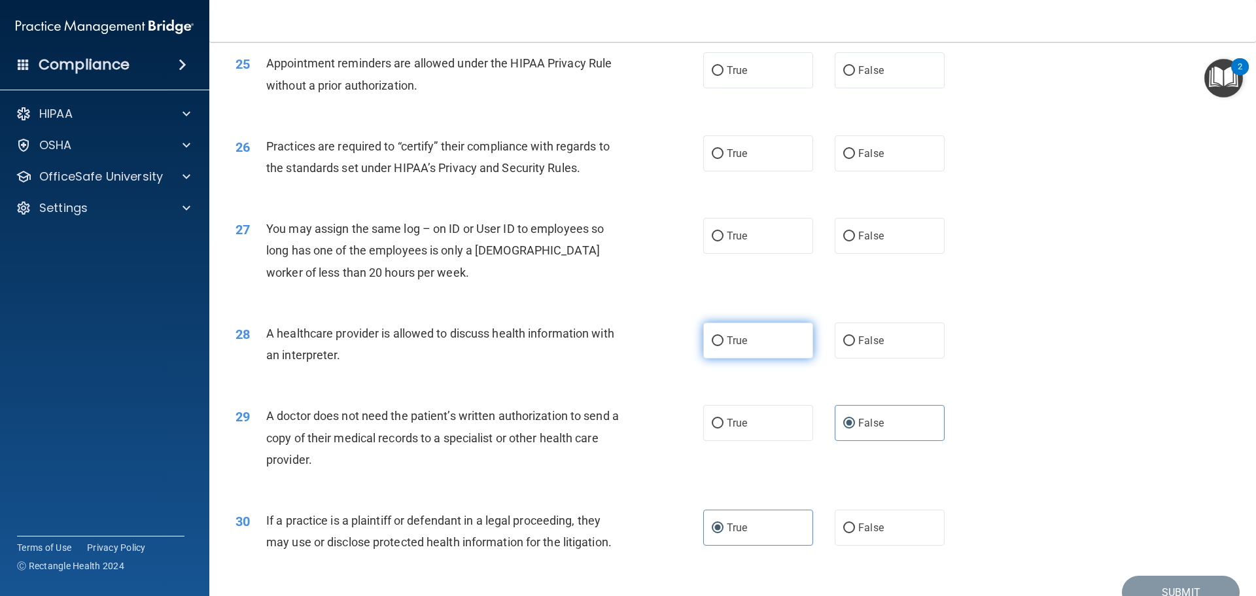
click at [735, 356] on label "True" at bounding box center [758, 340] width 110 height 36
click at [723, 346] on input "True" at bounding box center [718, 341] width 12 height 10
radio input "true"
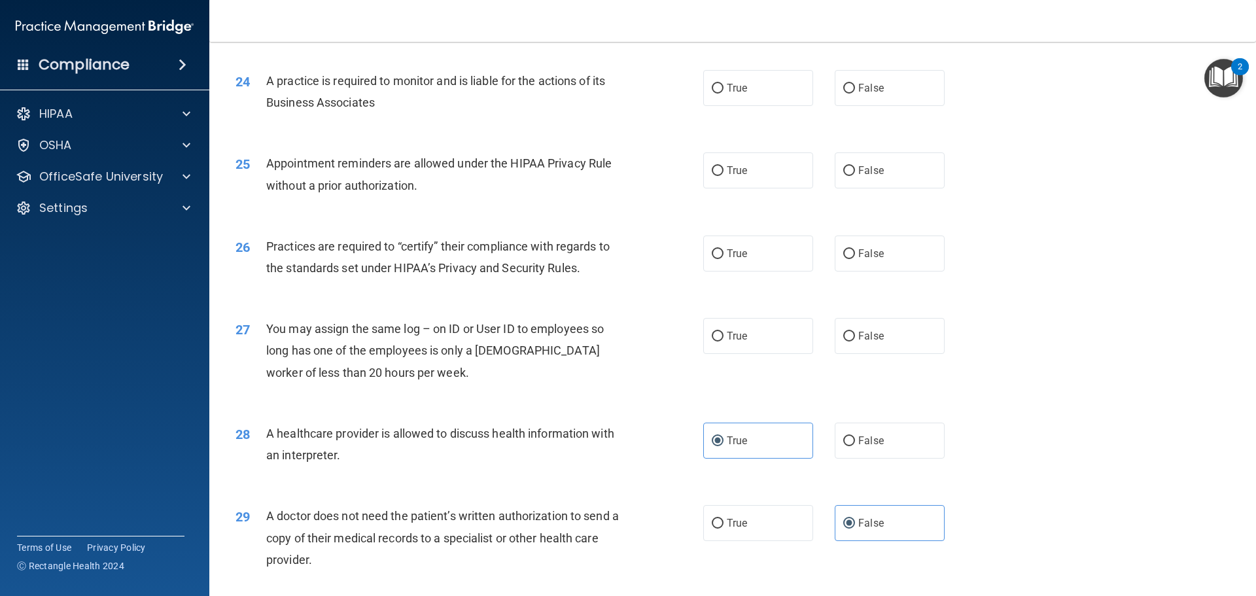
scroll to position [2253, 0]
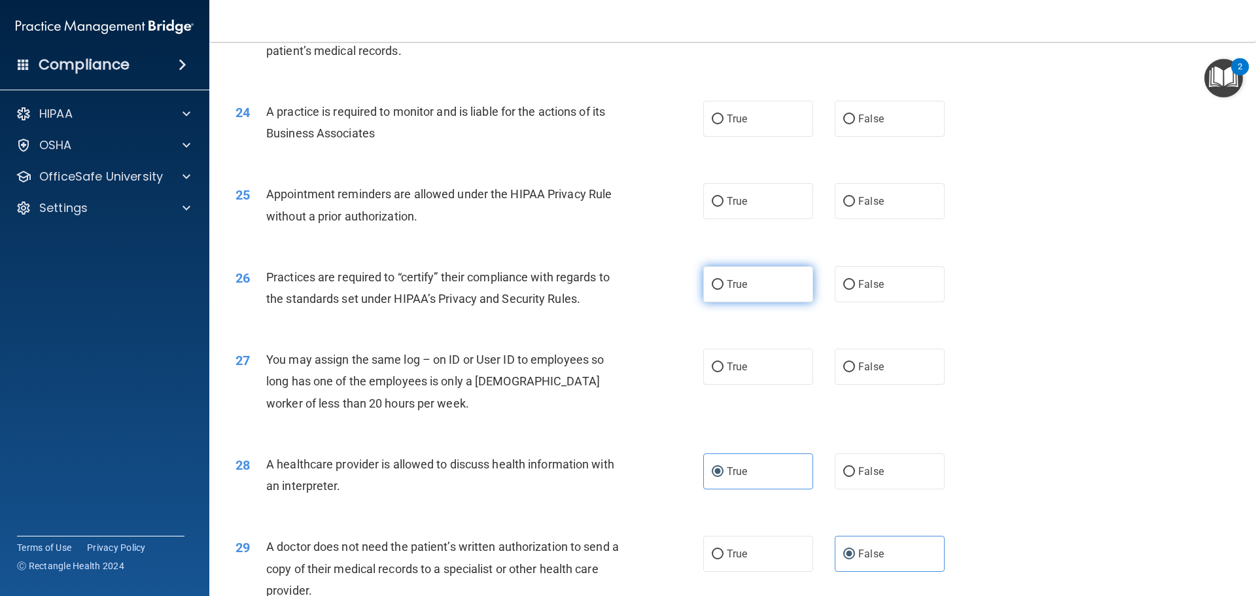
click at [734, 287] on span "True" at bounding box center [737, 284] width 20 height 12
click at [723, 287] on input "True" at bounding box center [718, 285] width 12 height 10
radio input "true"
click at [850, 370] on label "False" at bounding box center [890, 367] width 110 height 36
click at [850, 370] on input "False" at bounding box center [849, 367] width 12 height 10
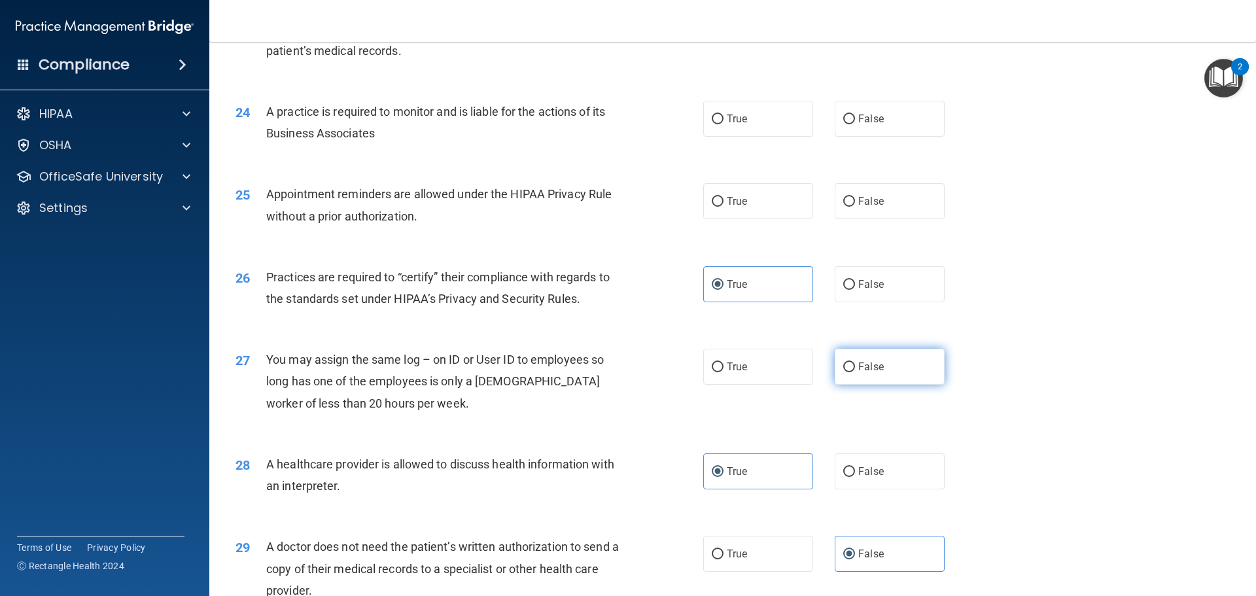
radio input "true"
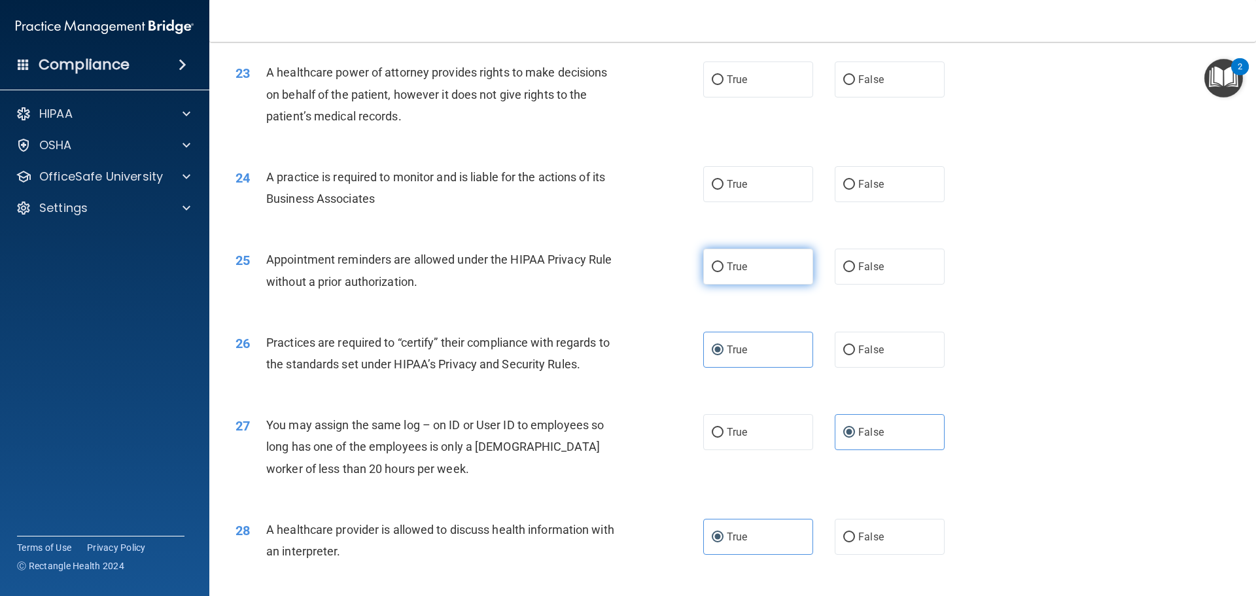
click at [714, 280] on label "True" at bounding box center [758, 267] width 110 height 36
click at [714, 272] on input "True" at bounding box center [718, 267] width 12 height 10
radio input "true"
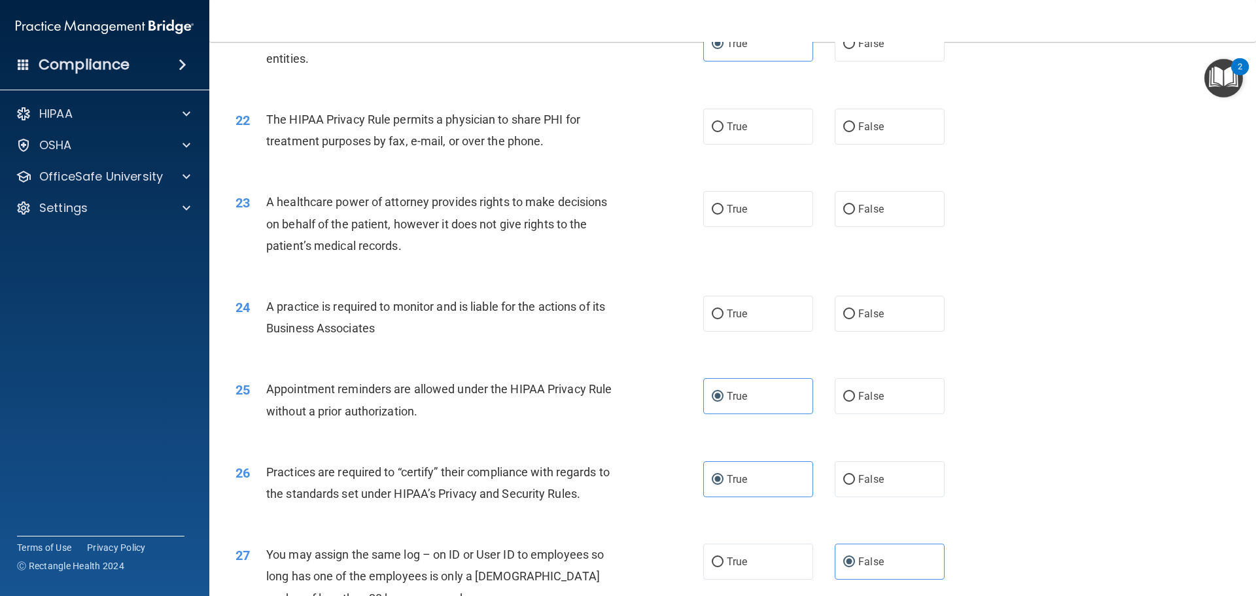
scroll to position [2056, 0]
click at [738, 320] on span "True" at bounding box center [737, 315] width 20 height 12
click at [723, 320] on input "True" at bounding box center [718, 316] width 12 height 10
radio input "true"
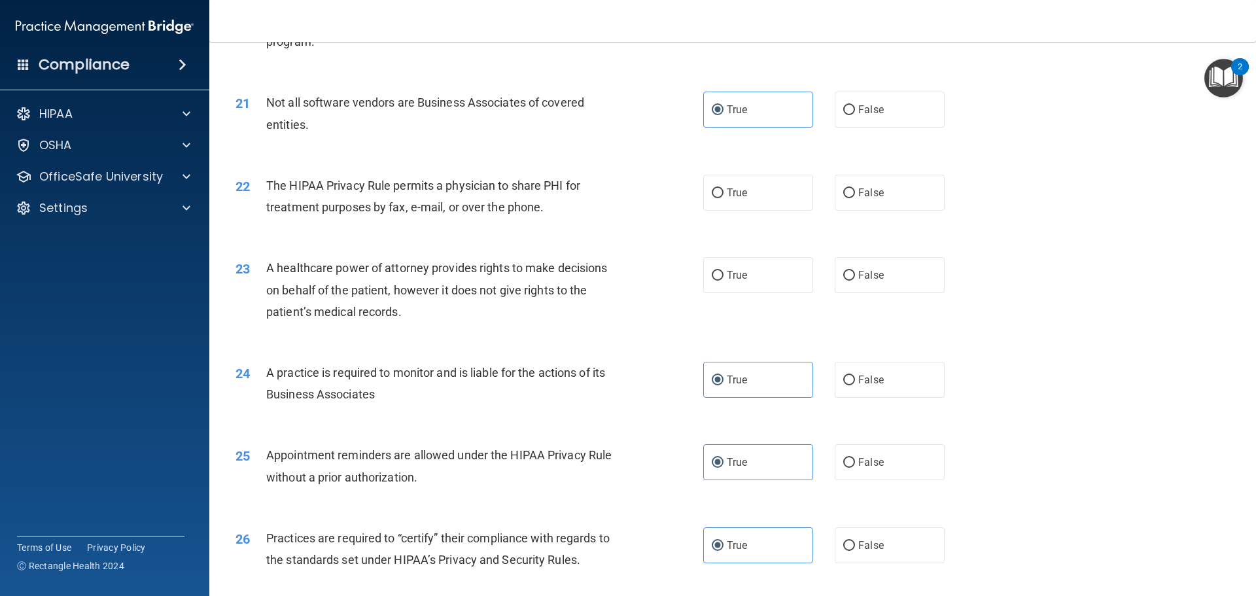
scroll to position [1991, 0]
click at [866, 391] on label "False" at bounding box center [890, 380] width 110 height 36
click at [855, 386] on input "False" at bounding box center [849, 381] width 12 height 10
radio input "true"
radio input "false"
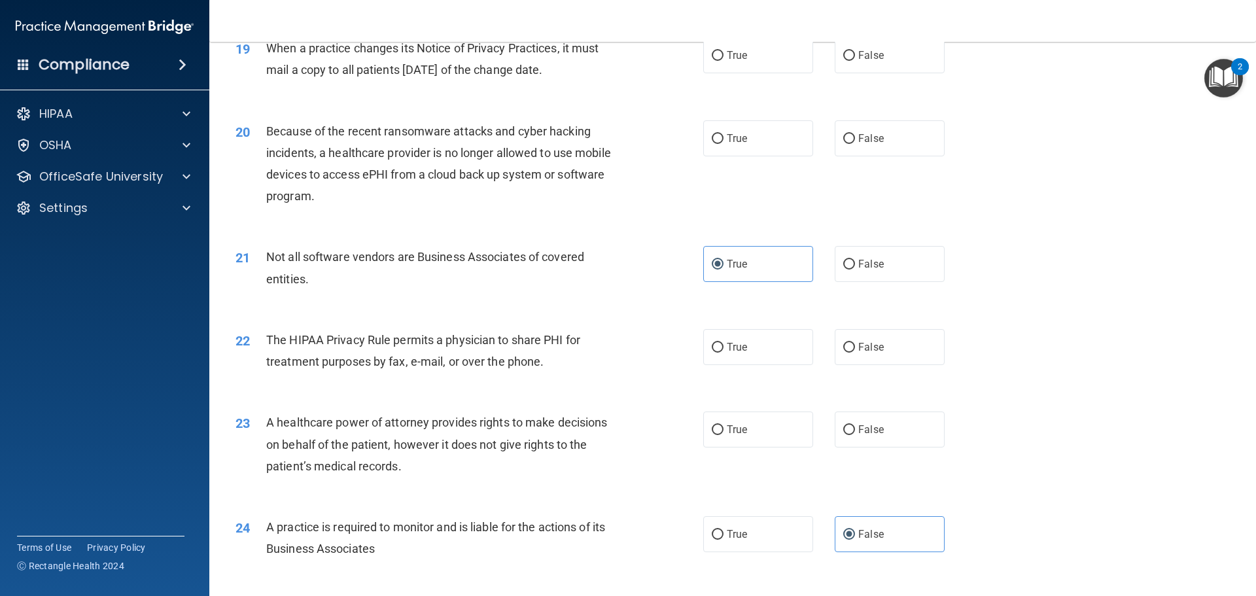
scroll to position [1860, 0]
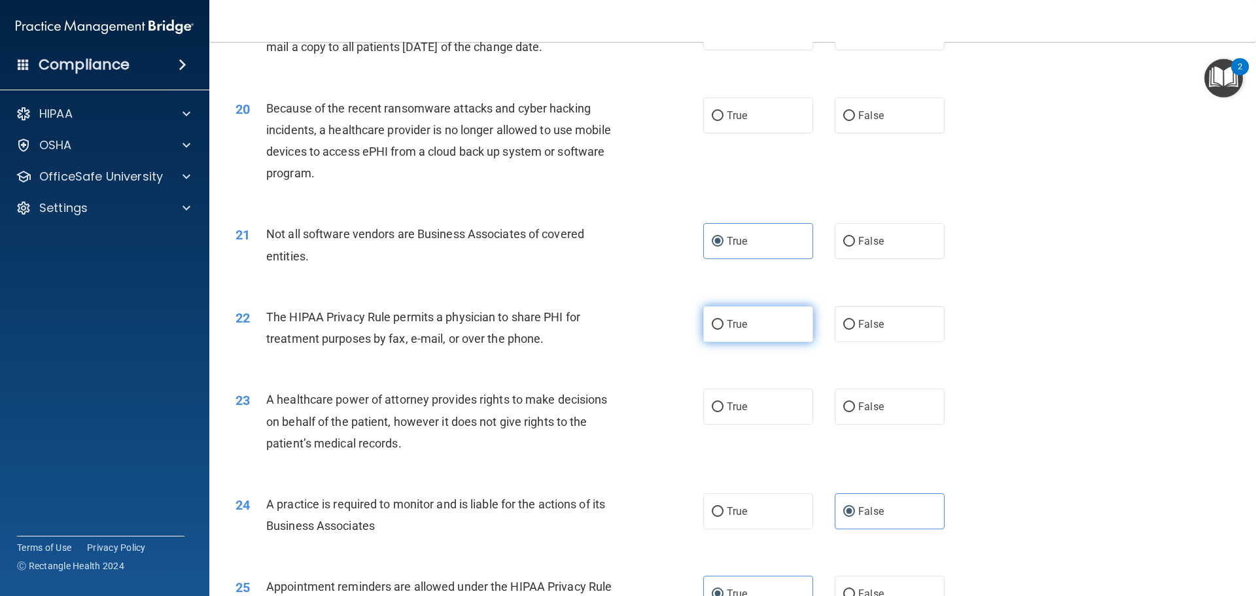
click at [778, 337] on label "True" at bounding box center [758, 324] width 110 height 36
click at [723, 330] on input "True" at bounding box center [718, 325] width 12 height 10
radio input "true"
click at [849, 421] on label "False" at bounding box center [890, 407] width 110 height 36
click at [849, 412] on input "False" at bounding box center [849, 407] width 12 height 10
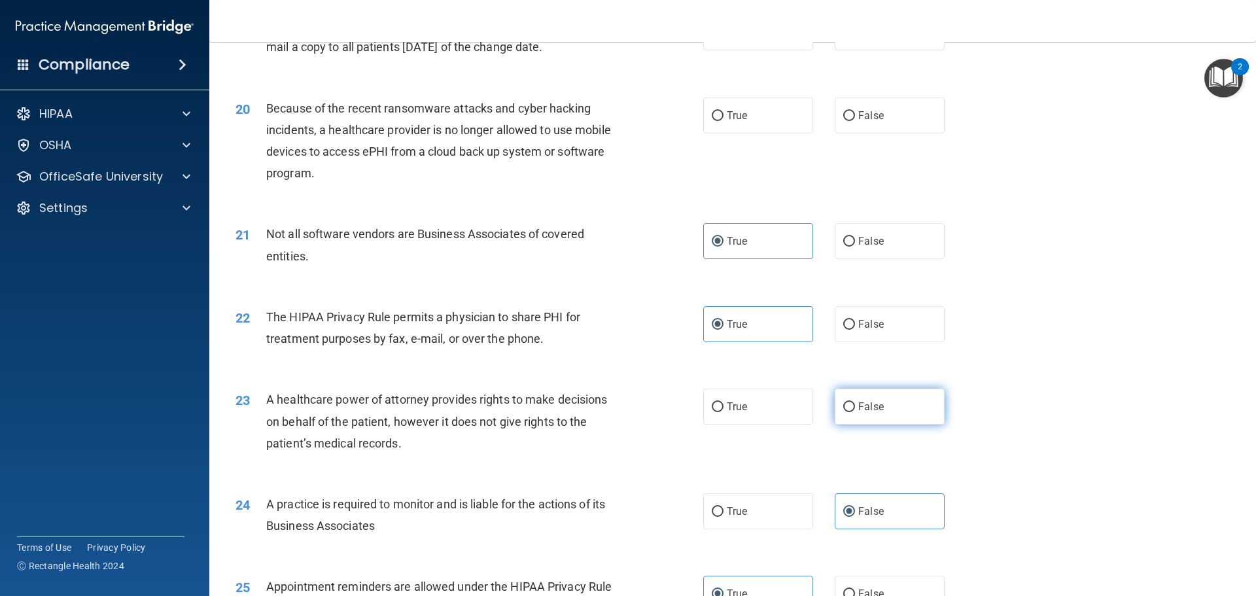
radio input "true"
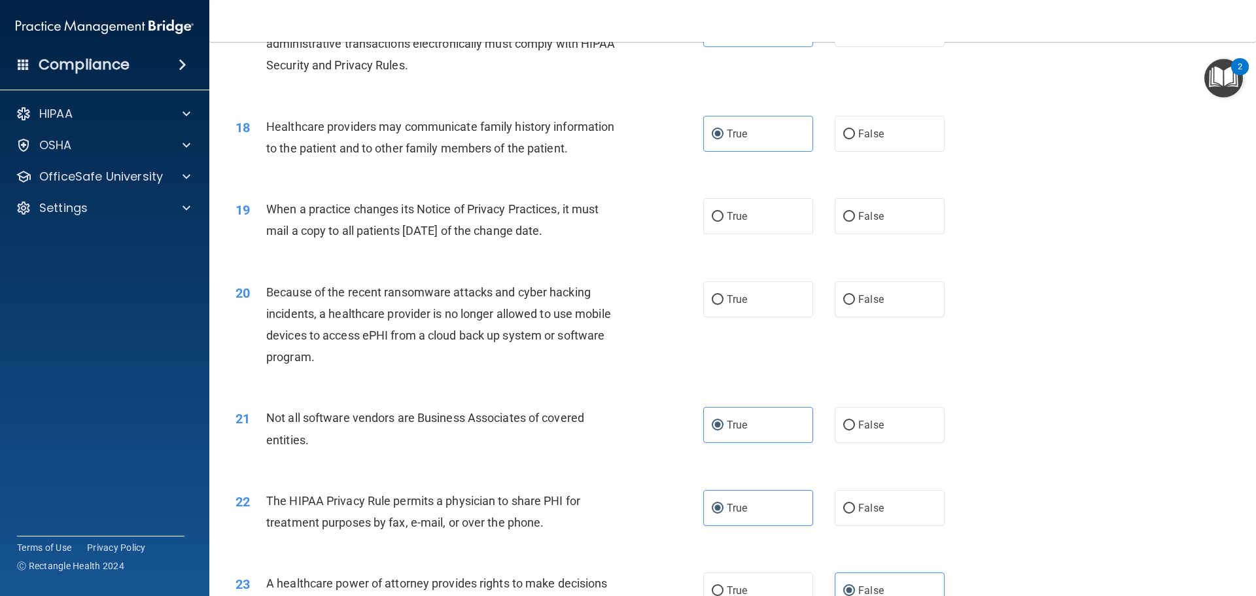
scroll to position [1664, 0]
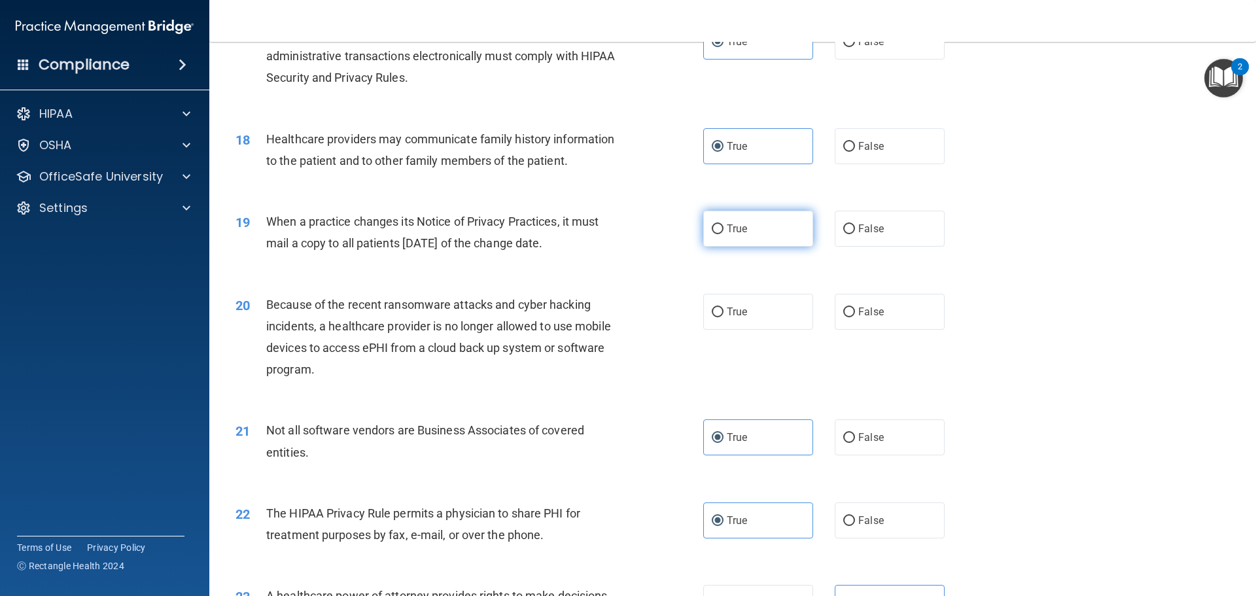
click at [721, 228] on label "True" at bounding box center [758, 229] width 110 height 36
click at [721, 228] on input "True" at bounding box center [718, 229] width 12 height 10
radio input "true"
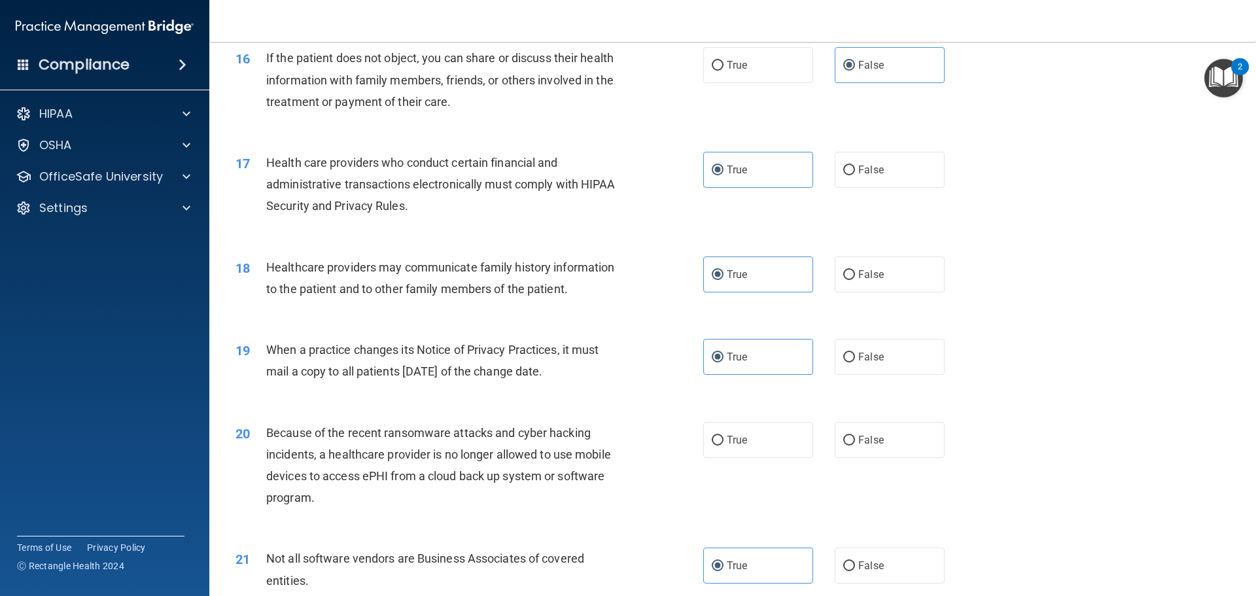
scroll to position [1570, 0]
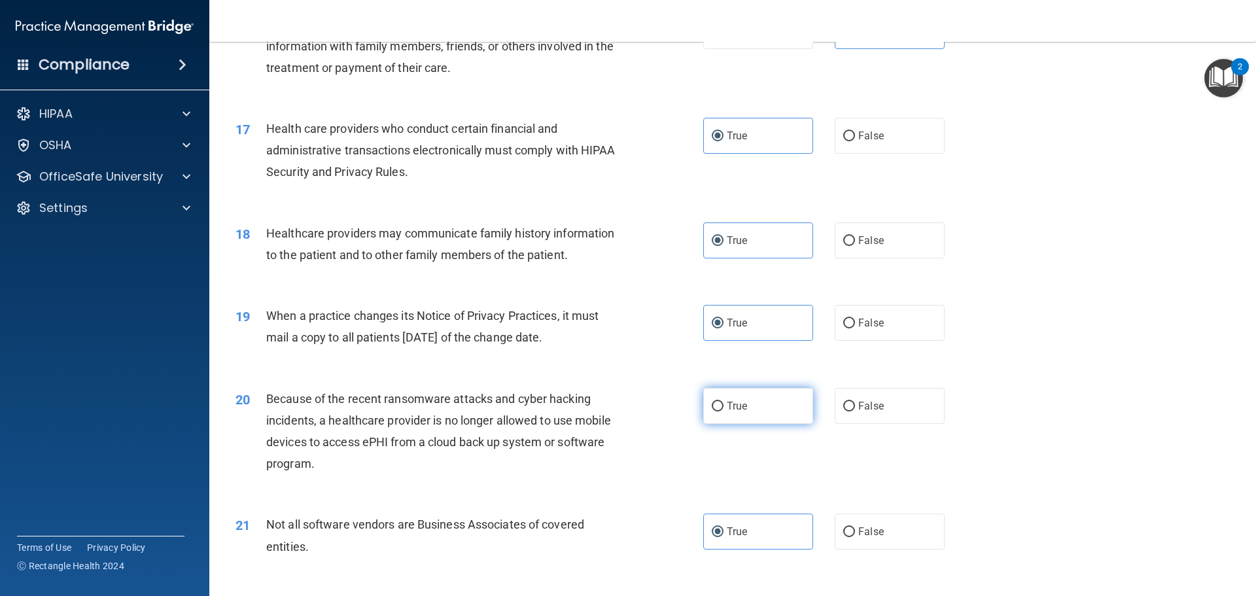
click at [759, 408] on label "True" at bounding box center [758, 406] width 110 height 36
click at [723, 408] on input "True" at bounding box center [718, 407] width 12 height 10
radio input "true"
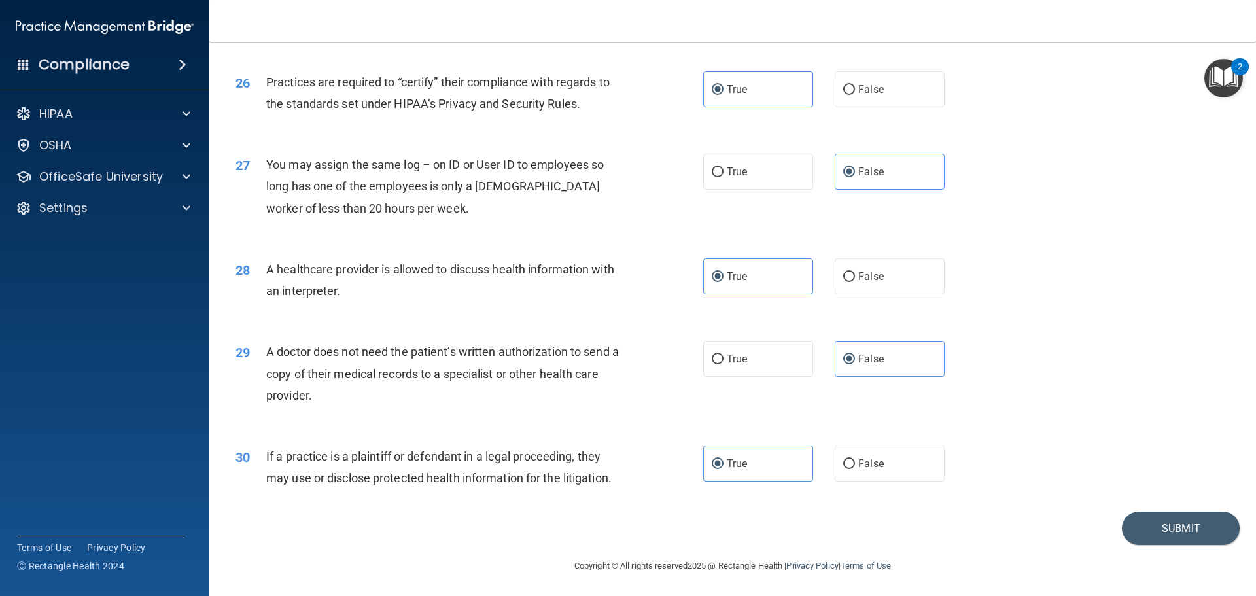
scroll to position [2449, 0]
click at [1157, 515] on button "Submit" at bounding box center [1181, 526] width 118 height 33
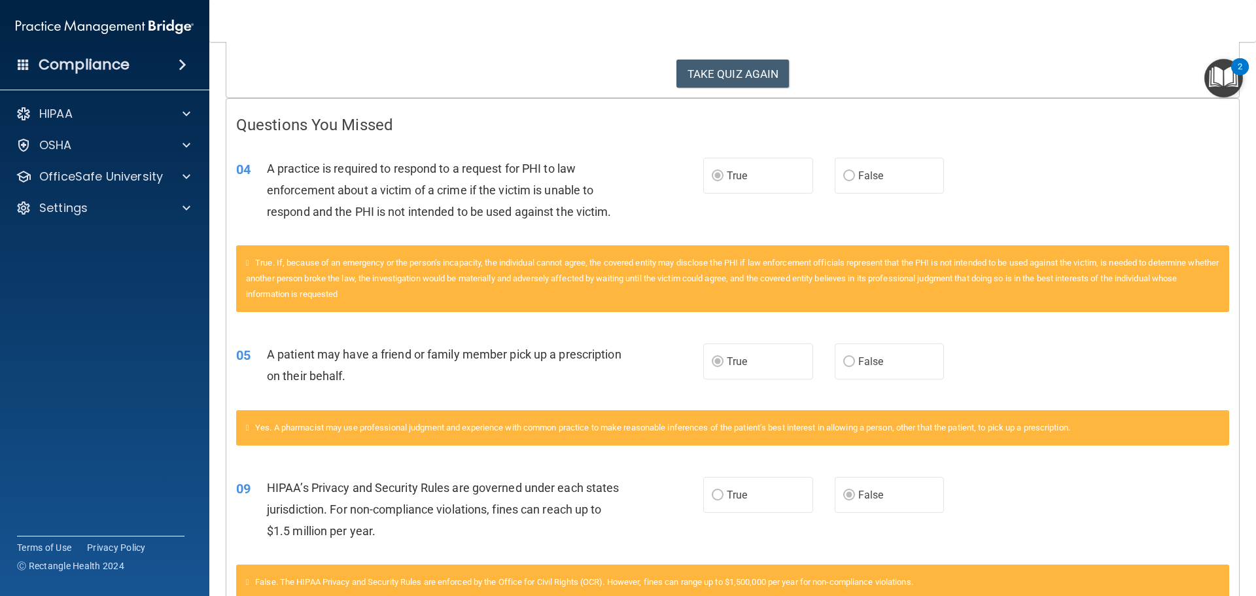
scroll to position [187, 0]
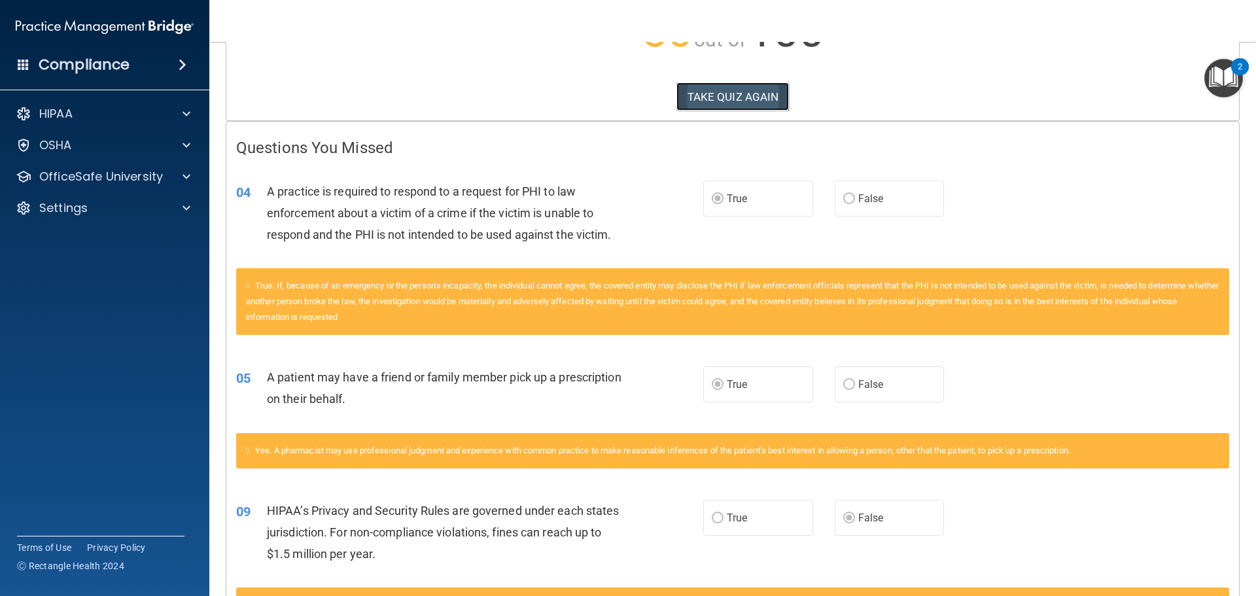
click at [721, 86] on button "TAKE QUIZ AGAIN" at bounding box center [732, 96] width 113 height 29
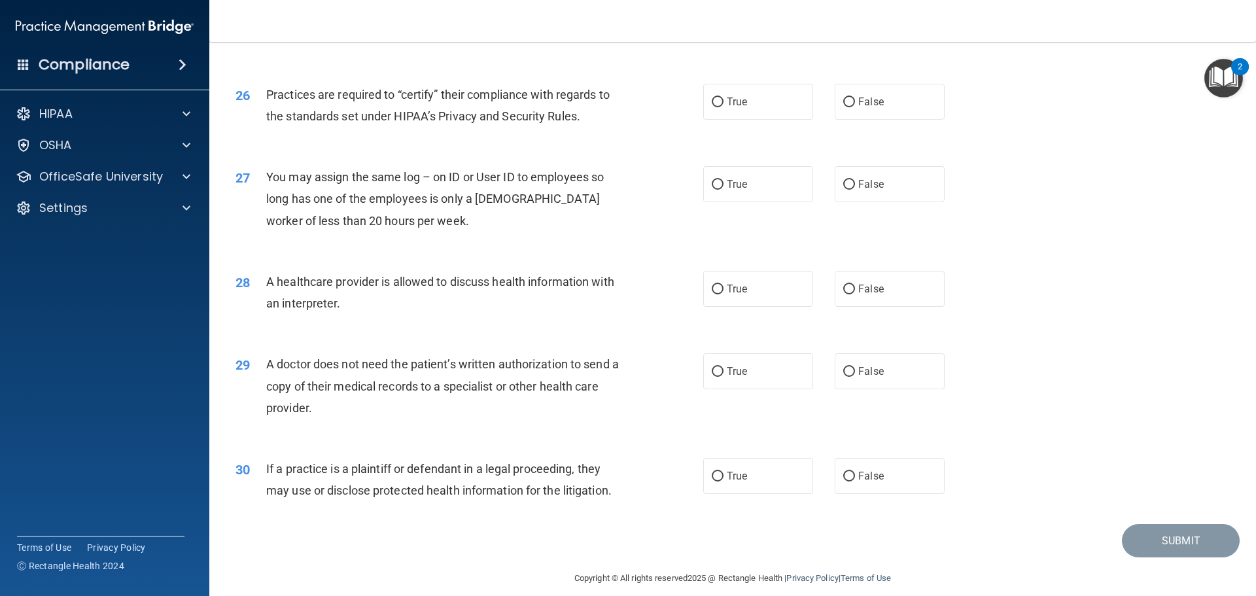
scroll to position [2449, 0]
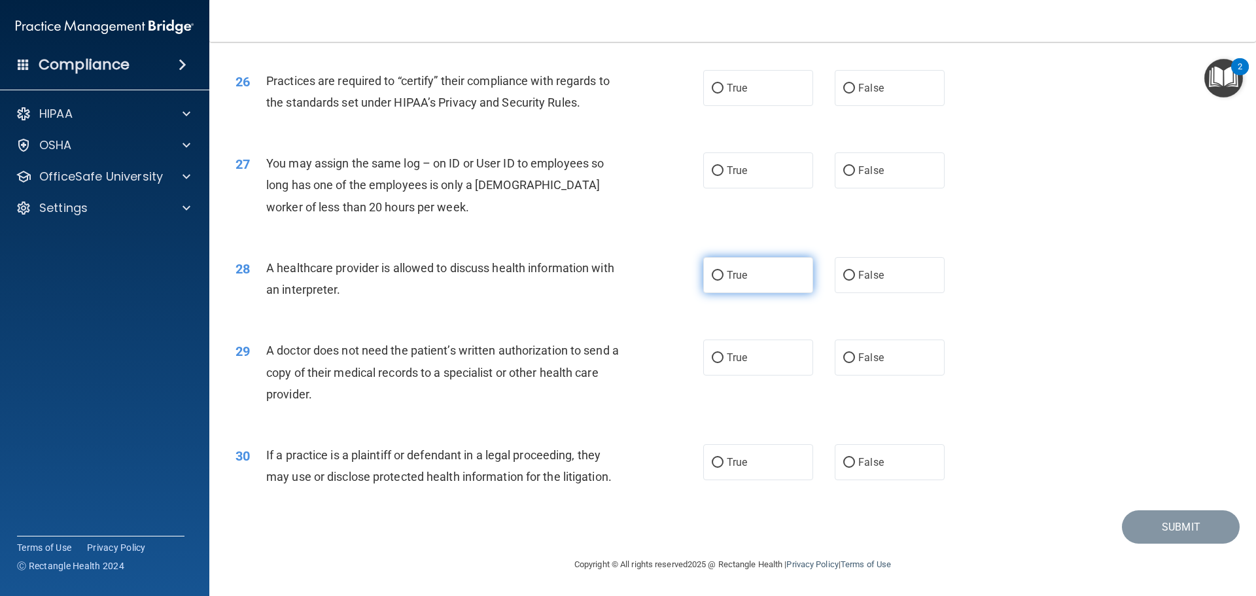
click at [736, 283] on label "True" at bounding box center [758, 275] width 110 height 36
click at [723, 281] on input "True" at bounding box center [718, 276] width 12 height 10
radio input "true"
click at [843, 176] on input "False" at bounding box center [849, 171] width 12 height 10
radio input "true"
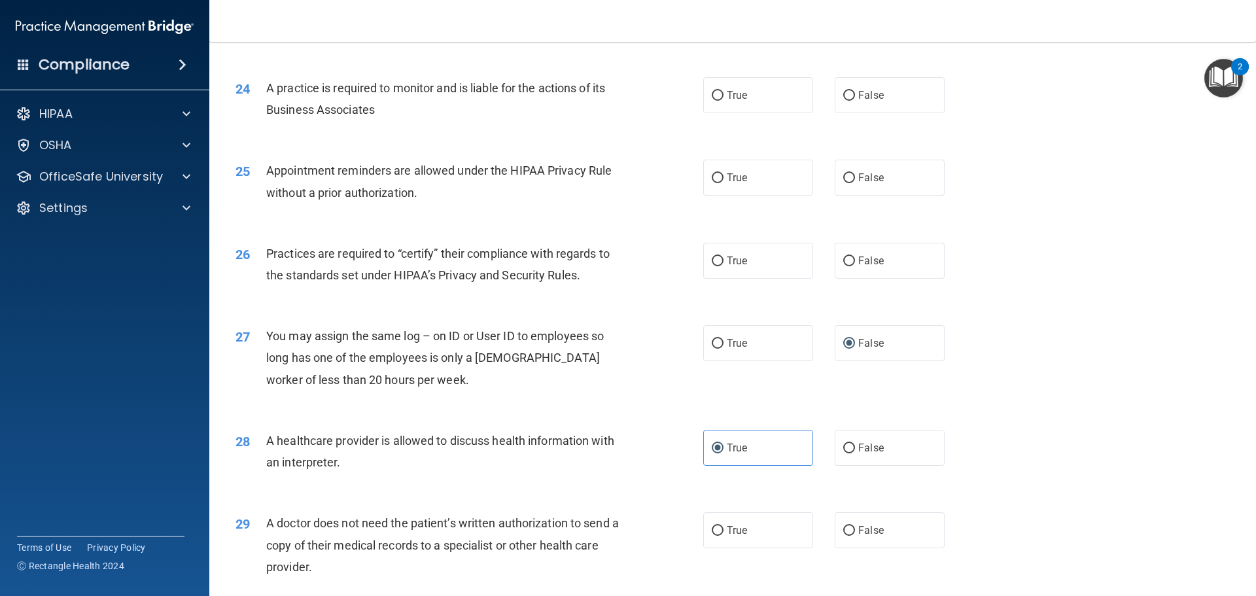
scroll to position [2253, 0]
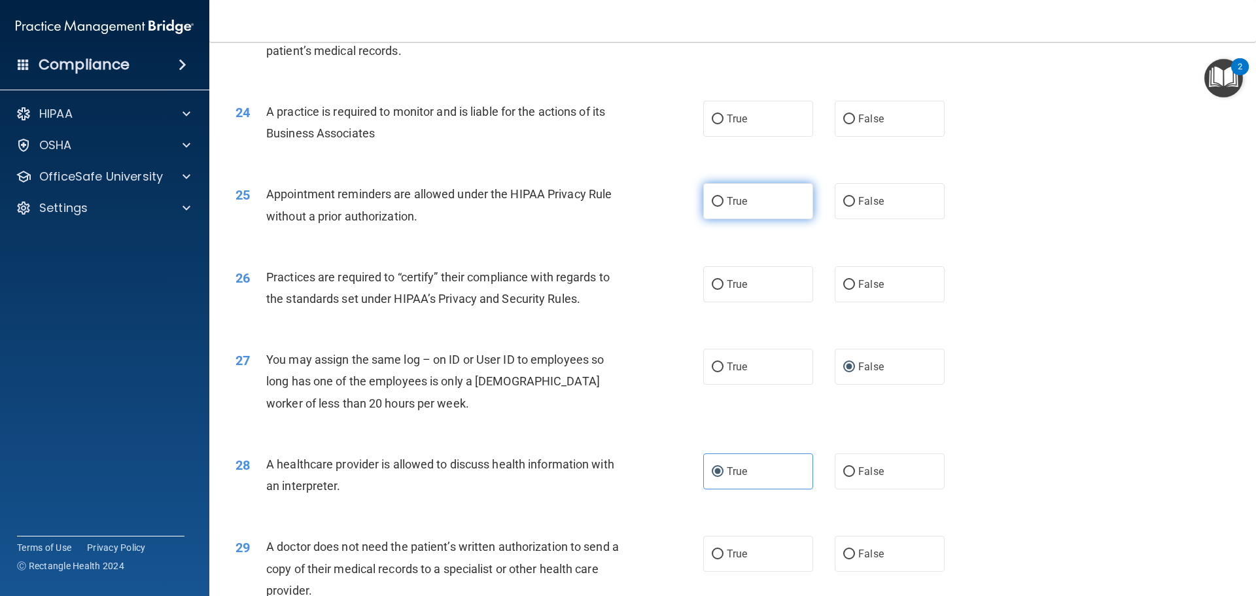
click at [735, 216] on label "True" at bounding box center [758, 201] width 110 height 36
click at [723, 207] on input "True" at bounding box center [718, 202] width 12 height 10
radio input "true"
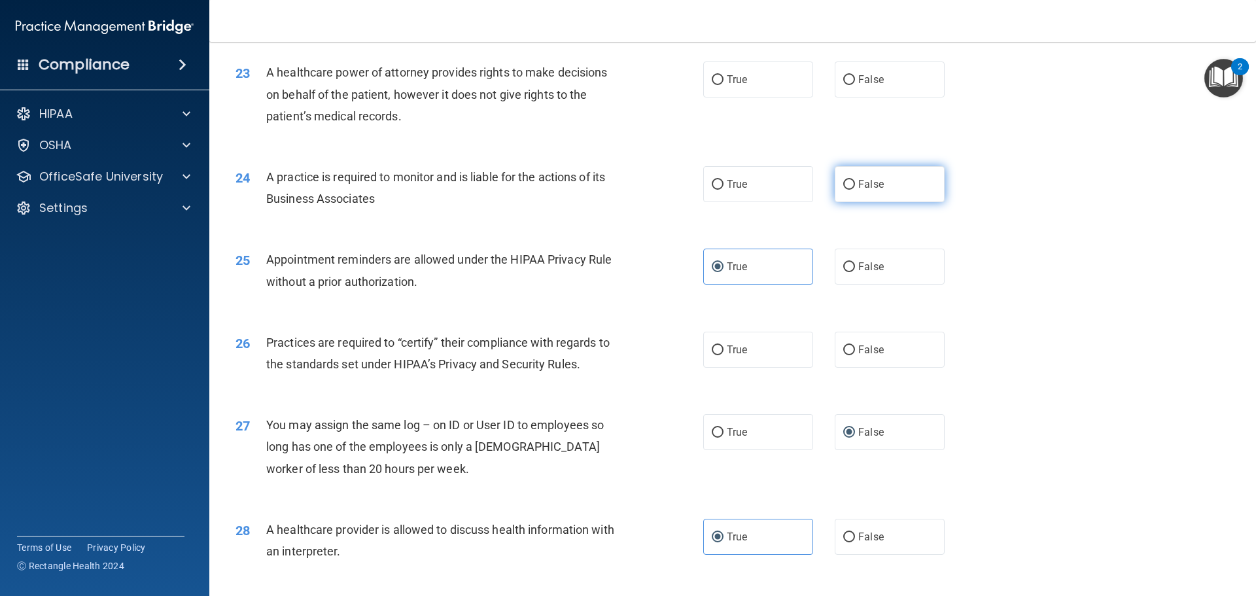
click at [869, 186] on span "False" at bounding box center [871, 184] width 26 height 12
click at [855, 186] on input "False" at bounding box center [849, 185] width 12 height 10
radio input "true"
click at [899, 365] on label "False" at bounding box center [890, 350] width 110 height 36
click at [855, 355] on input "False" at bounding box center [849, 350] width 12 height 10
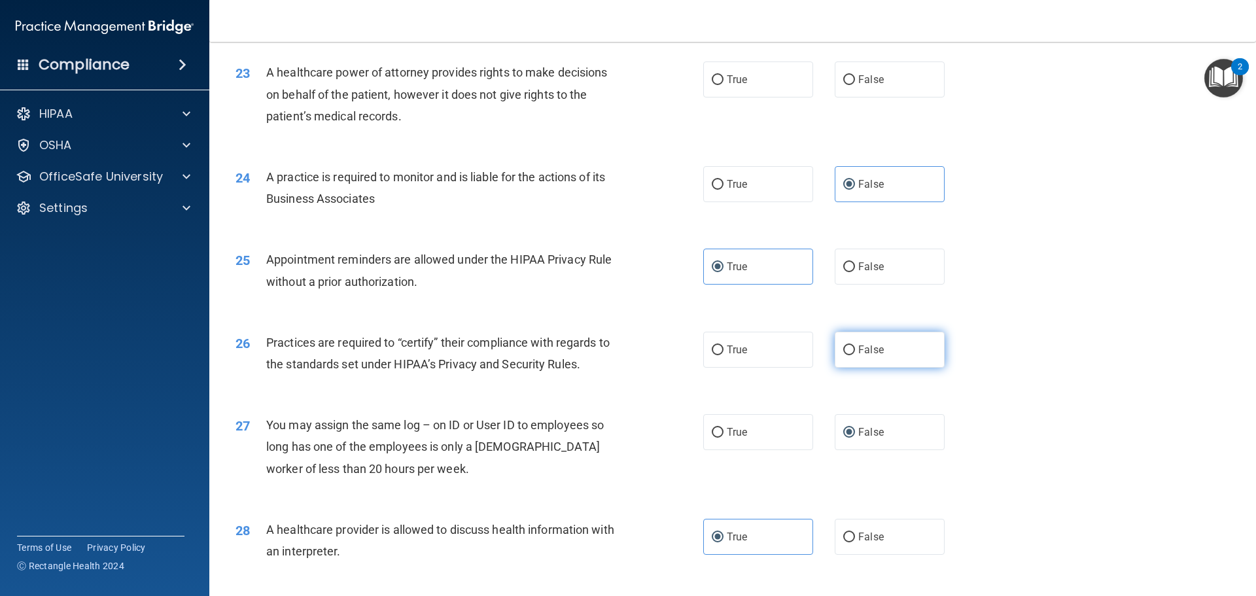
radio input "true"
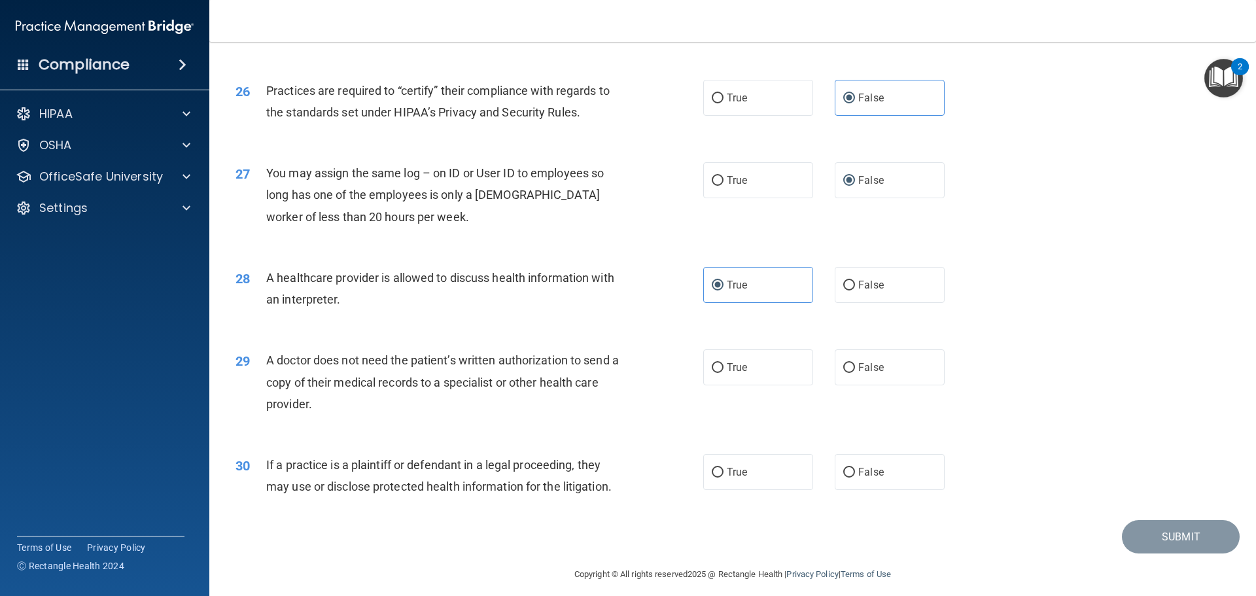
scroll to position [2449, 0]
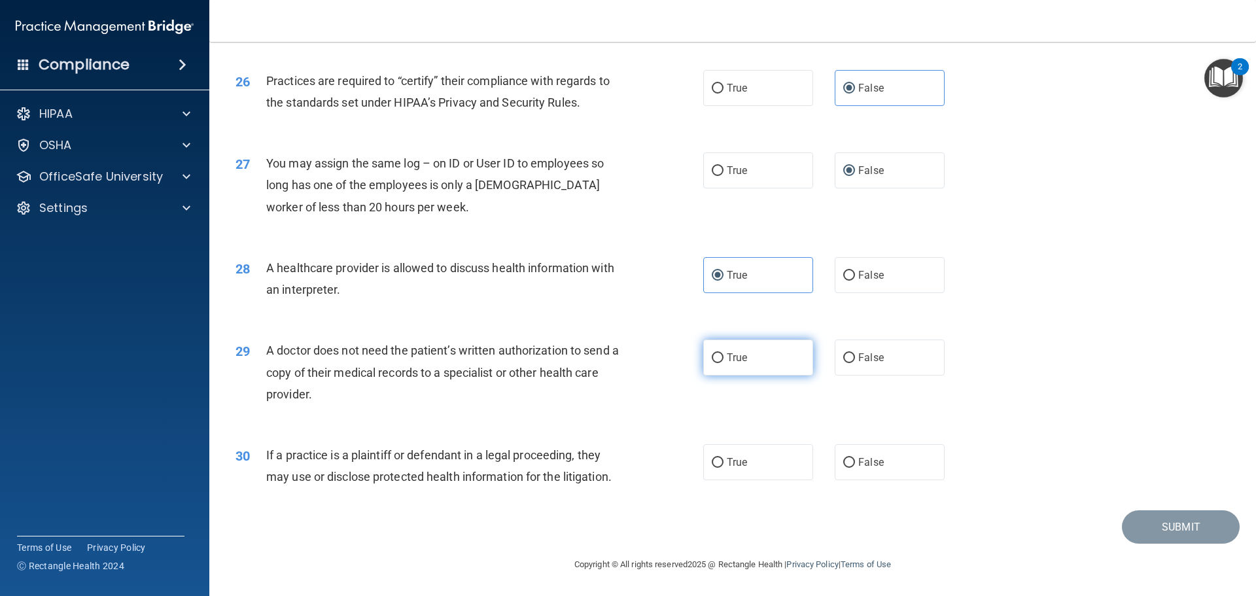
click at [739, 361] on span "True" at bounding box center [737, 357] width 20 height 12
click at [723, 361] on input "True" at bounding box center [718, 358] width 12 height 10
radio input "true"
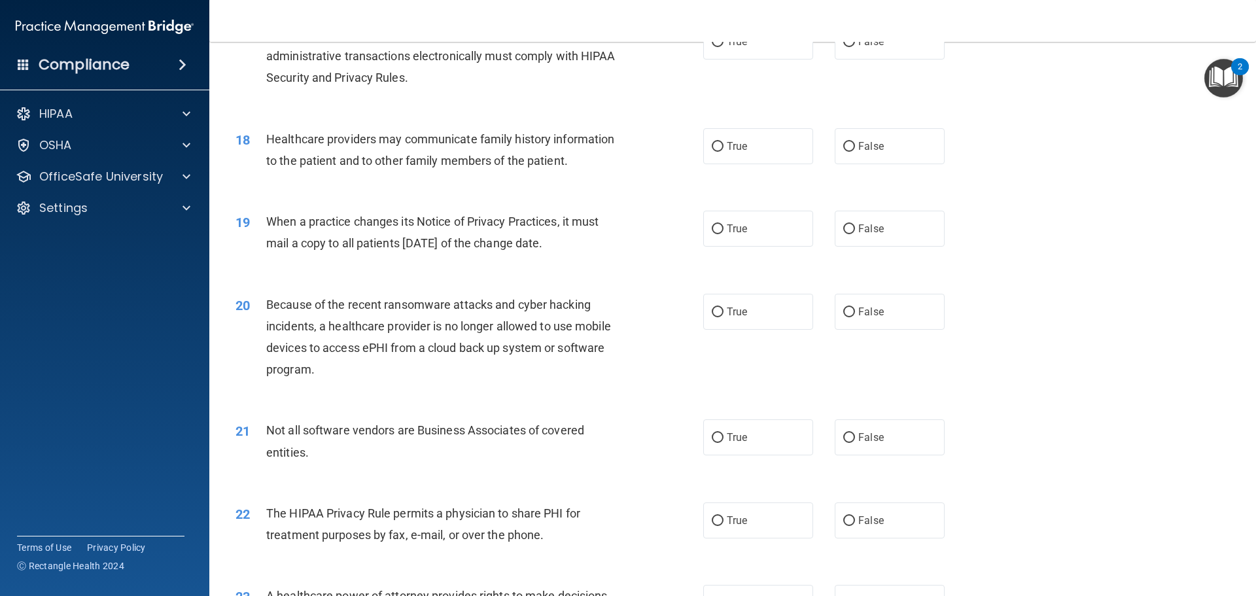
scroll to position [1599, 0]
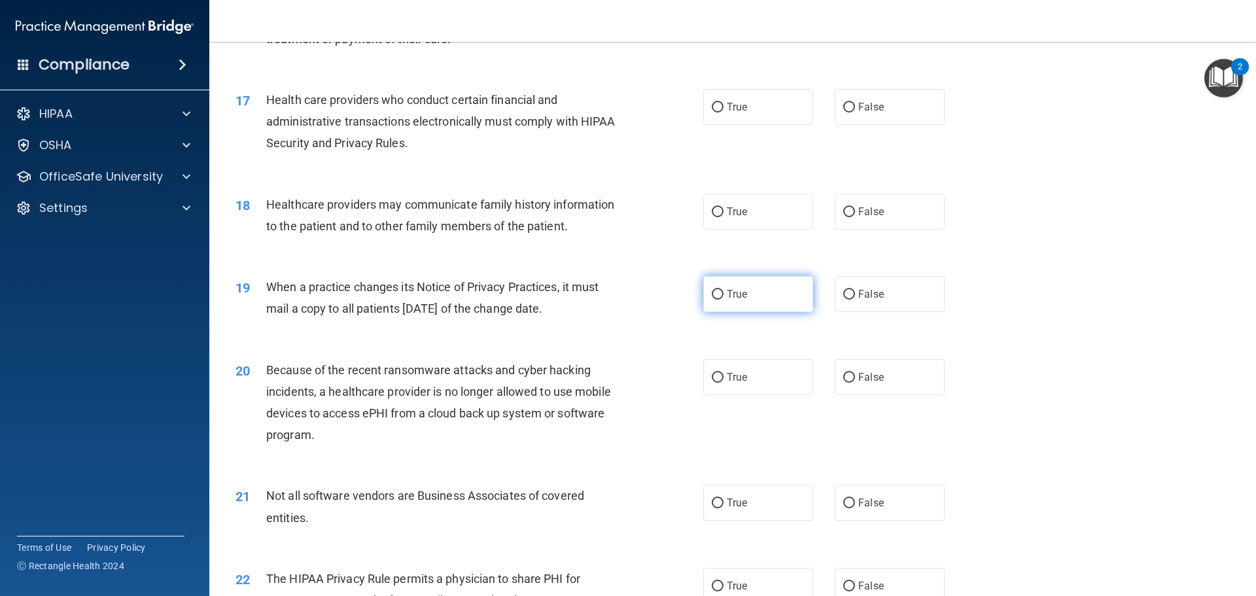
click at [738, 298] on span "True" at bounding box center [737, 294] width 20 height 12
click at [723, 298] on input "True" at bounding box center [718, 295] width 12 height 10
radio input "true"
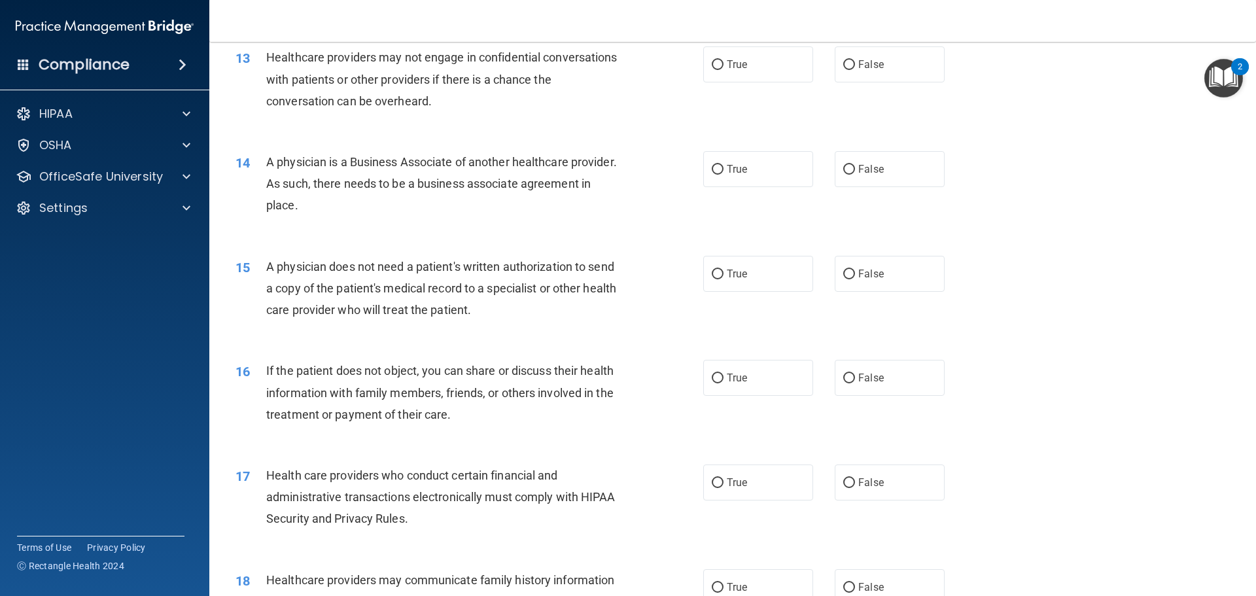
scroll to position [1206, 0]
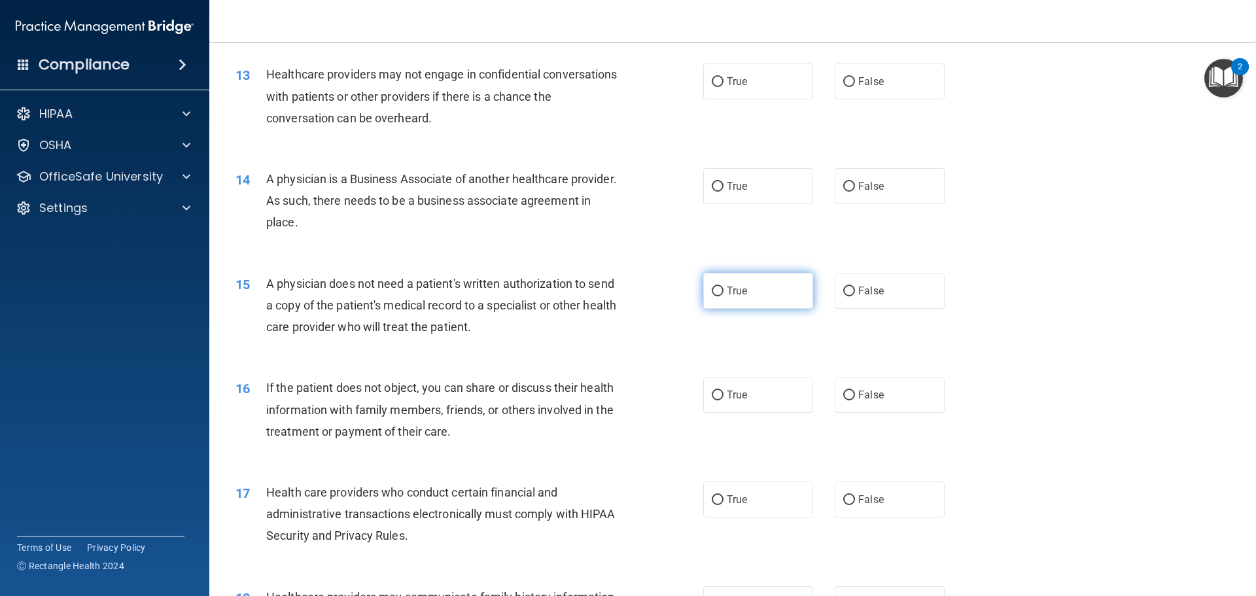
click at [717, 295] on input "True" at bounding box center [718, 291] width 12 height 10
radio input "true"
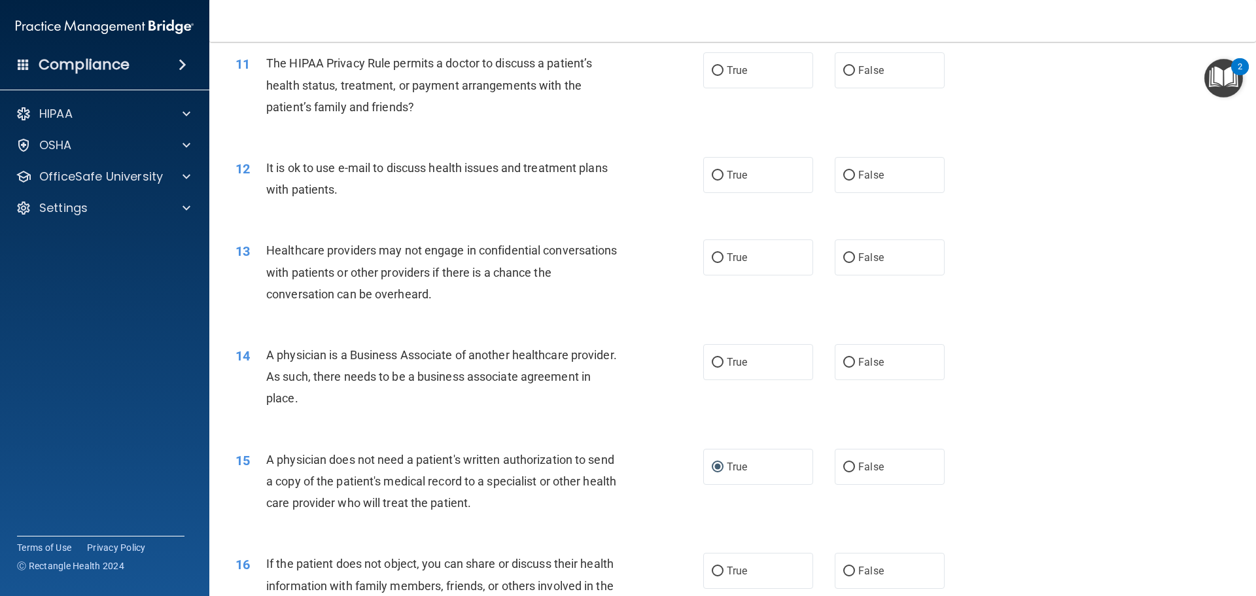
scroll to position [1010, 0]
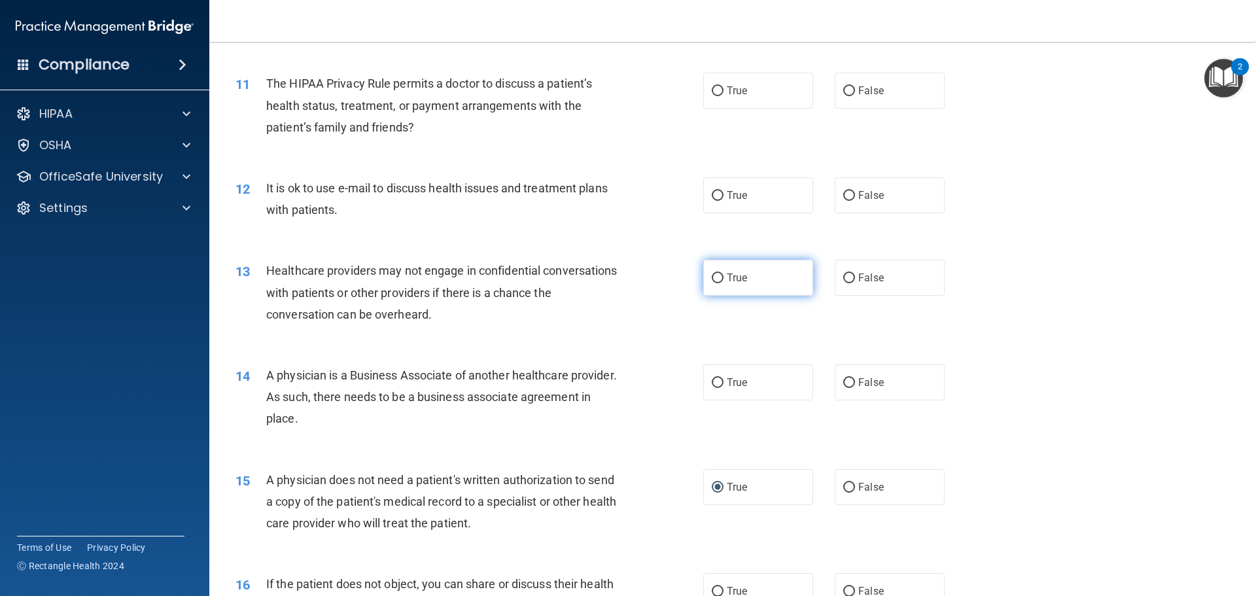
click at [739, 279] on span "True" at bounding box center [737, 277] width 20 height 12
click at [723, 279] on input "True" at bounding box center [718, 278] width 12 height 10
radio input "true"
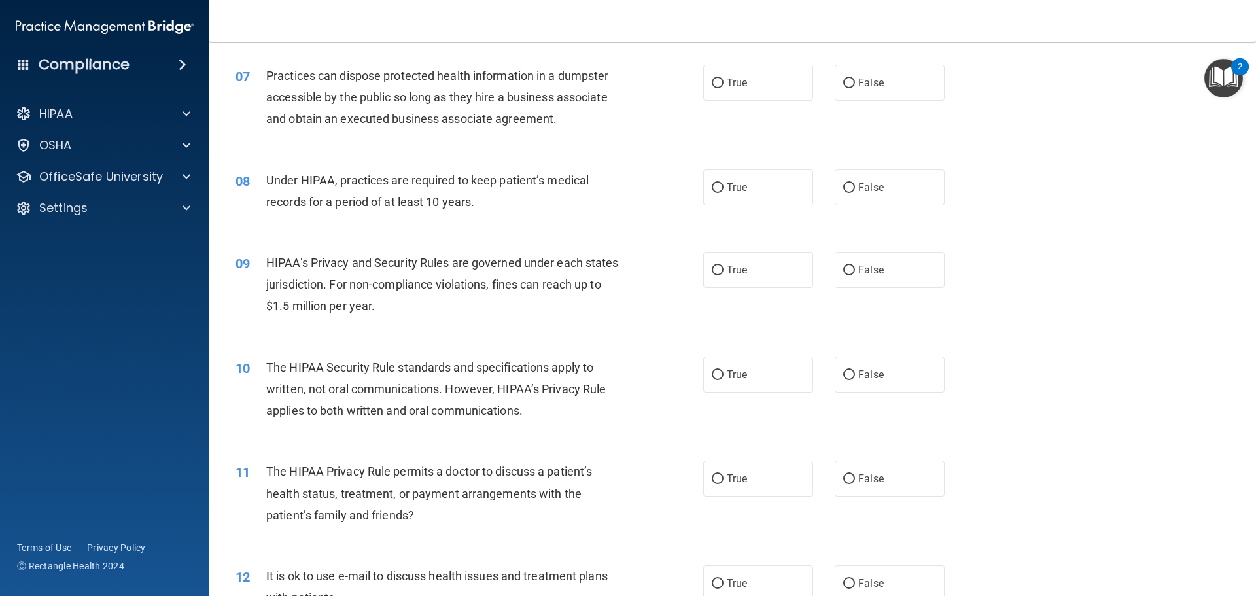
scroll to position [617, 0]
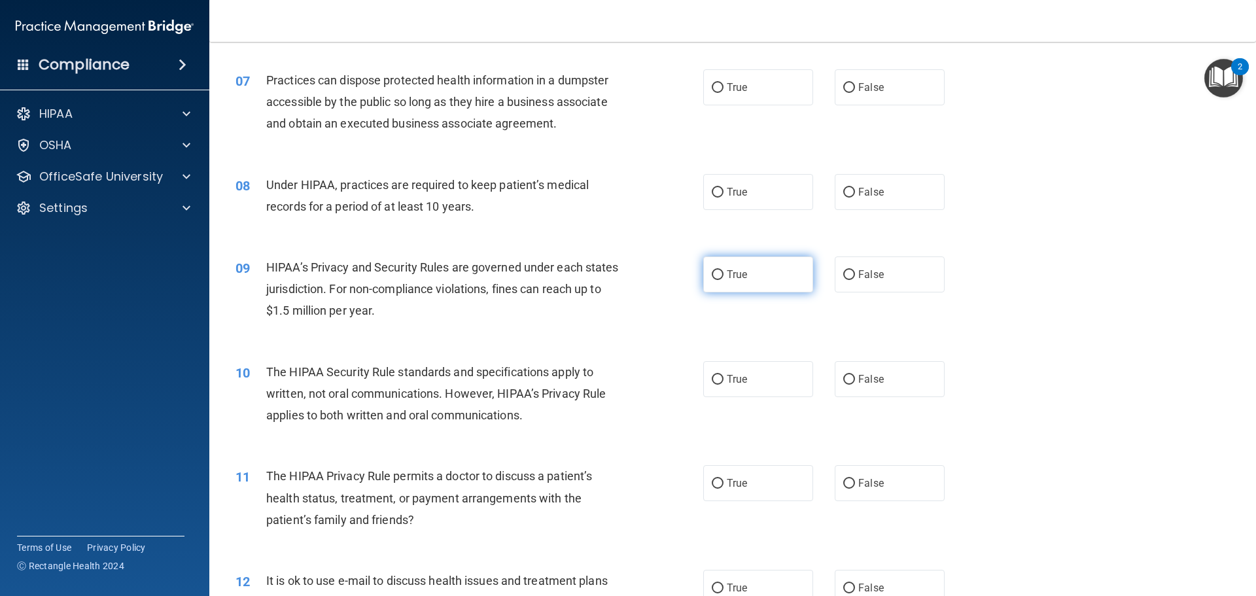
click at [720, 271] on label "True" at bounding box center [758, 274] width 110 height 36
click at [720, 271] on input "True" at bounding box center [718, 275] width 12 height 10
radio input "true"
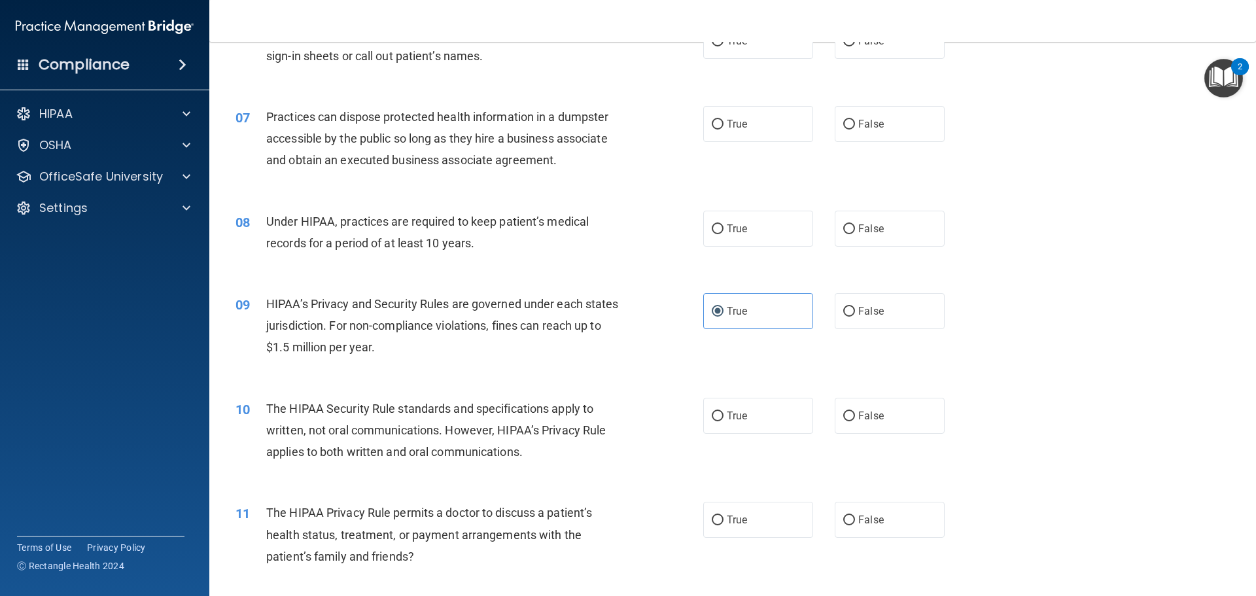
scroll to position [552, 0]
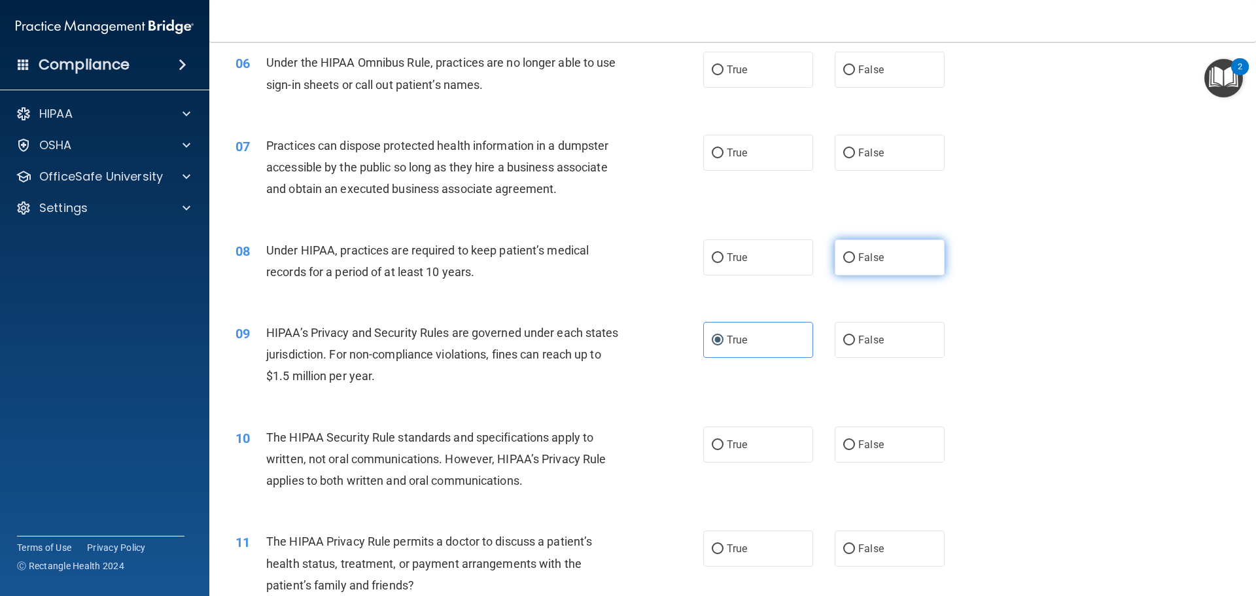
click at [884, 269] on label "False" at bounding box center [890, 257] width 110 height 36
click at [855, 263] on input "False" at bounding box center [849, 258] width 12 height 10
radio input "true"
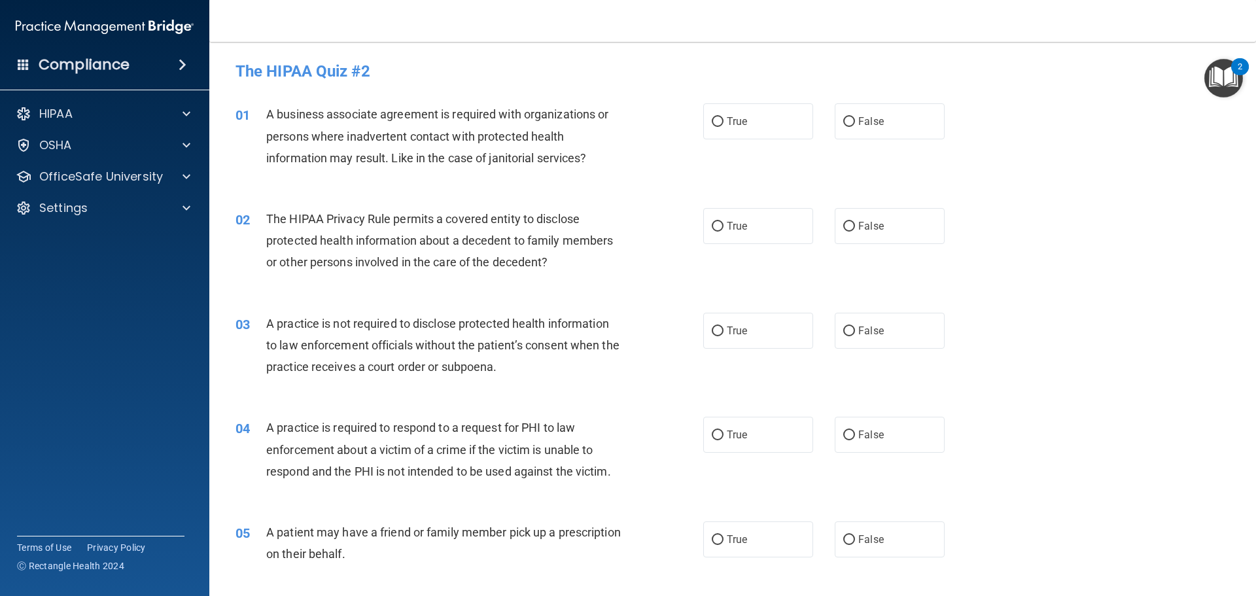
scroll to position [65, 0]
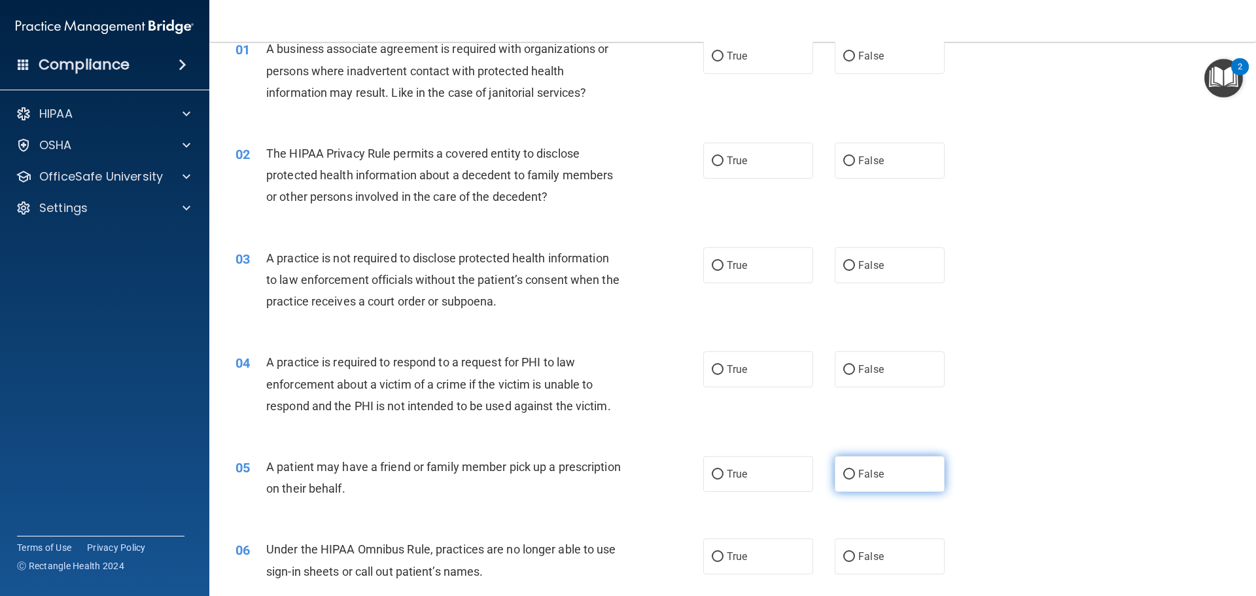
click at [861, 475] on span "False" at bounding box center [871, 474] width 26 height 12
click at [855, 475] on input "False" at bounding box center [849, 475] width 12 height 10
radio input "true"
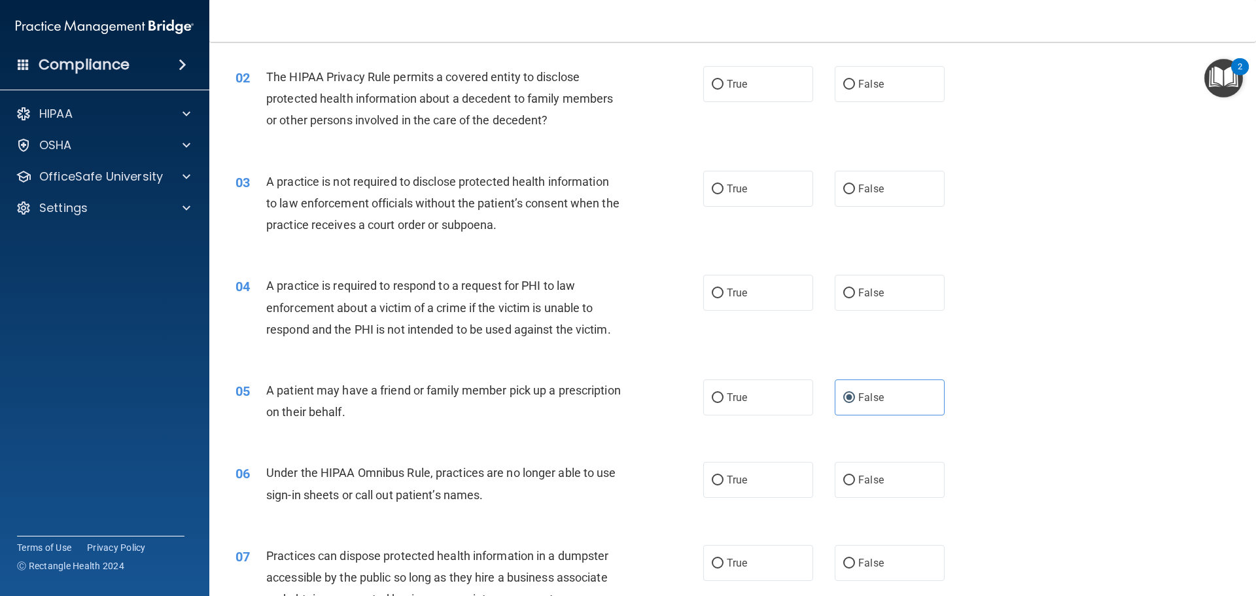
scroll to position [262, 0]
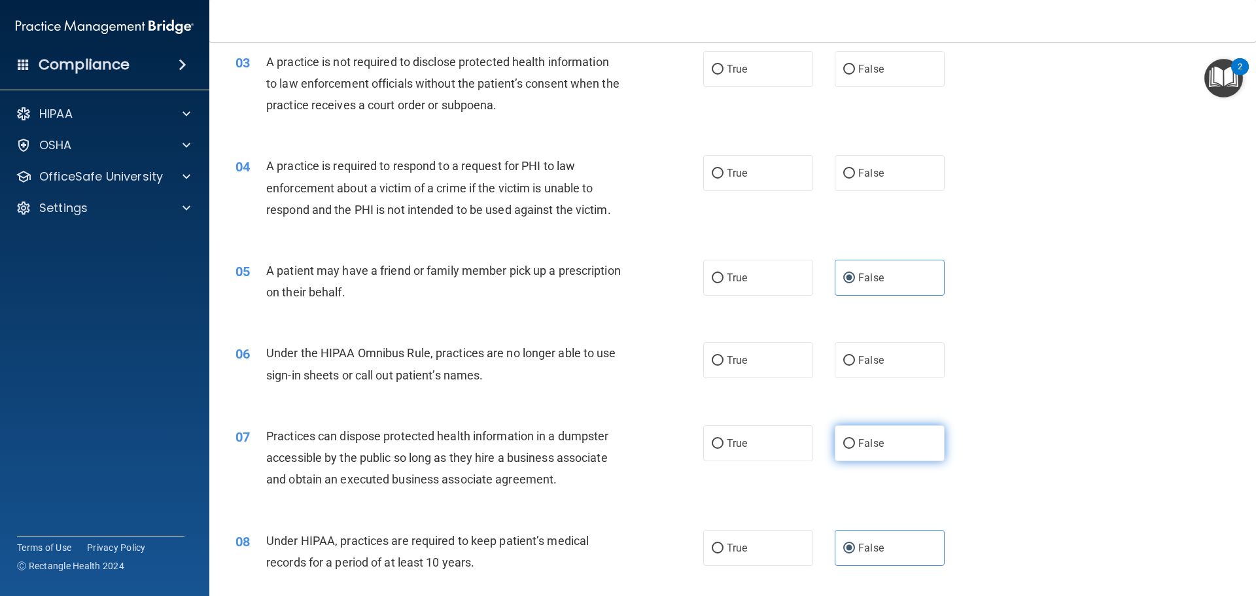
click at [850, 443] on label "False" at bounding box center [890, 443] width 110 height 36
click at [850, 443] on input "False" at bounding box center [849, 444] width 12 height 10
radio input "true"
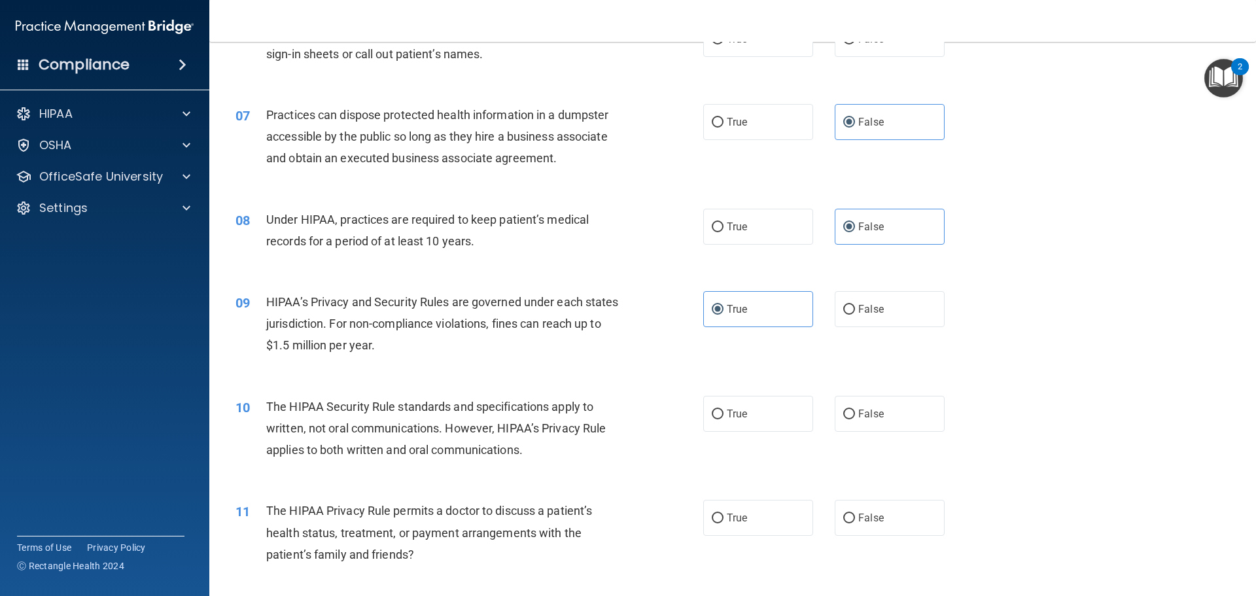
scroll to position [589, 0]
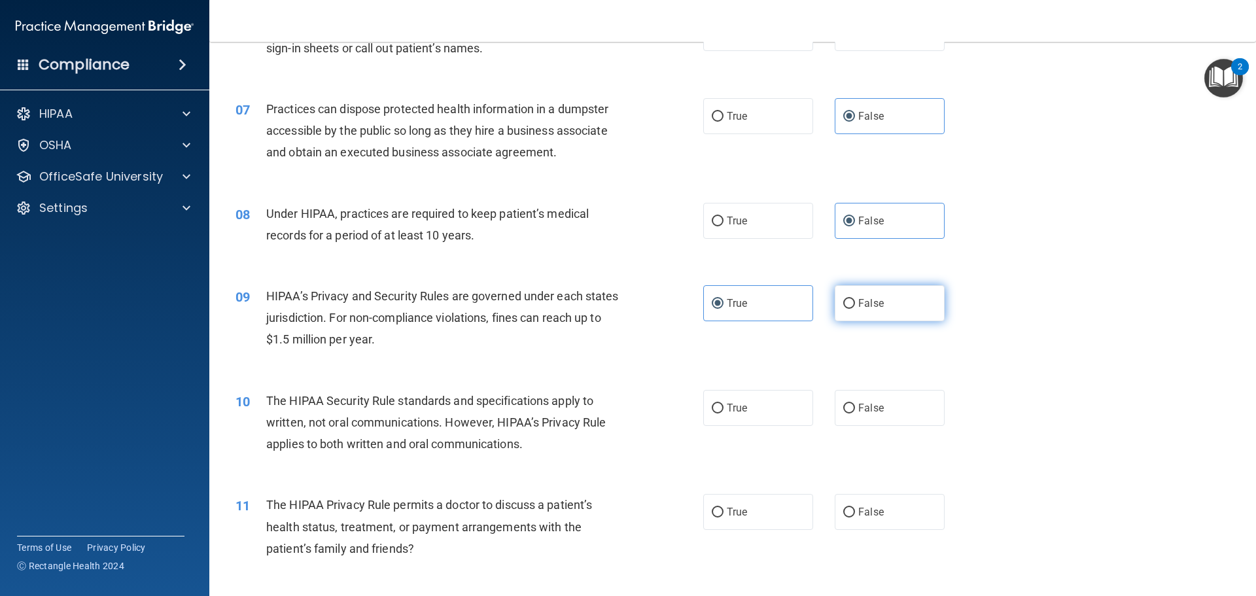
click at [918, 290] on label "False" at bounding box center [890, 303] width 110 height 36
click at [855, 299] on input "False" at bounding box center [849, 304] width 12 height 10
radio input "true"
radio input "false"
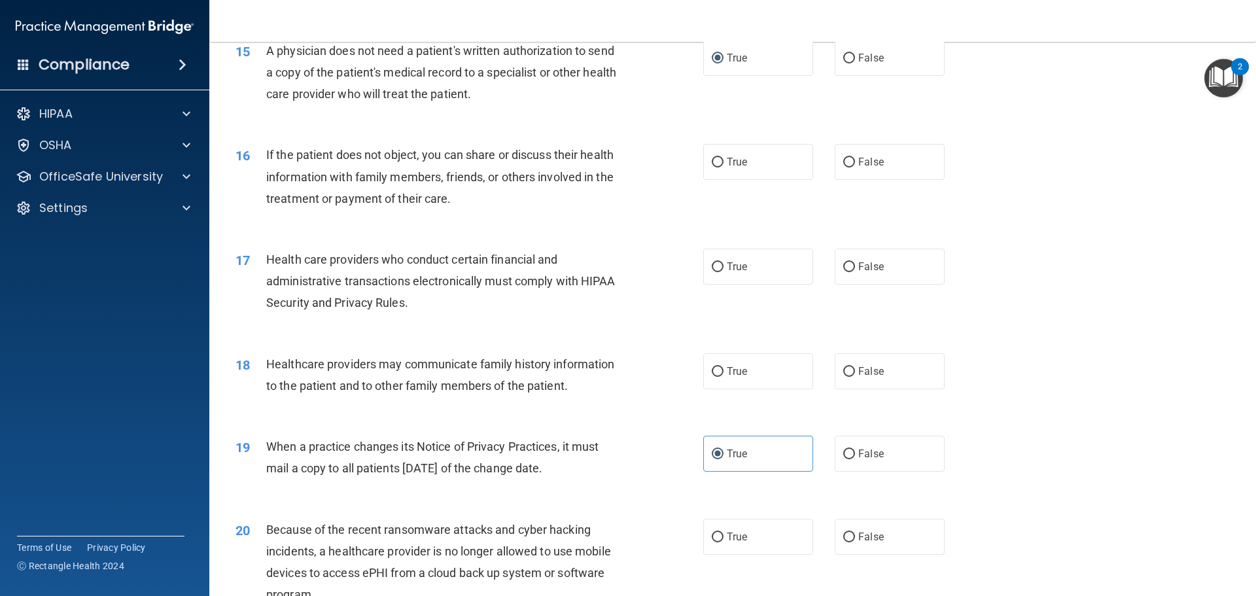
scroll to position [1374, 0]
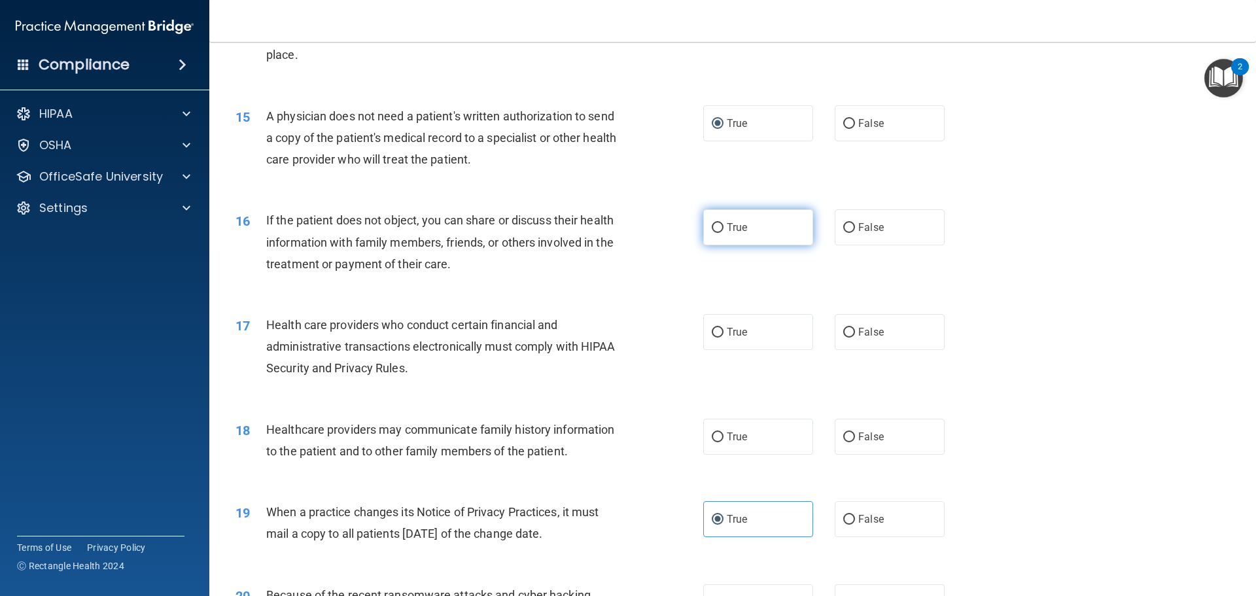
click at [733, 236] on label "True" at bounding box center [758, 227] width 110 height 36
click at [723, 233] on input "True" at bounding box center [718, 228] width 12 height 10
radio input "true"
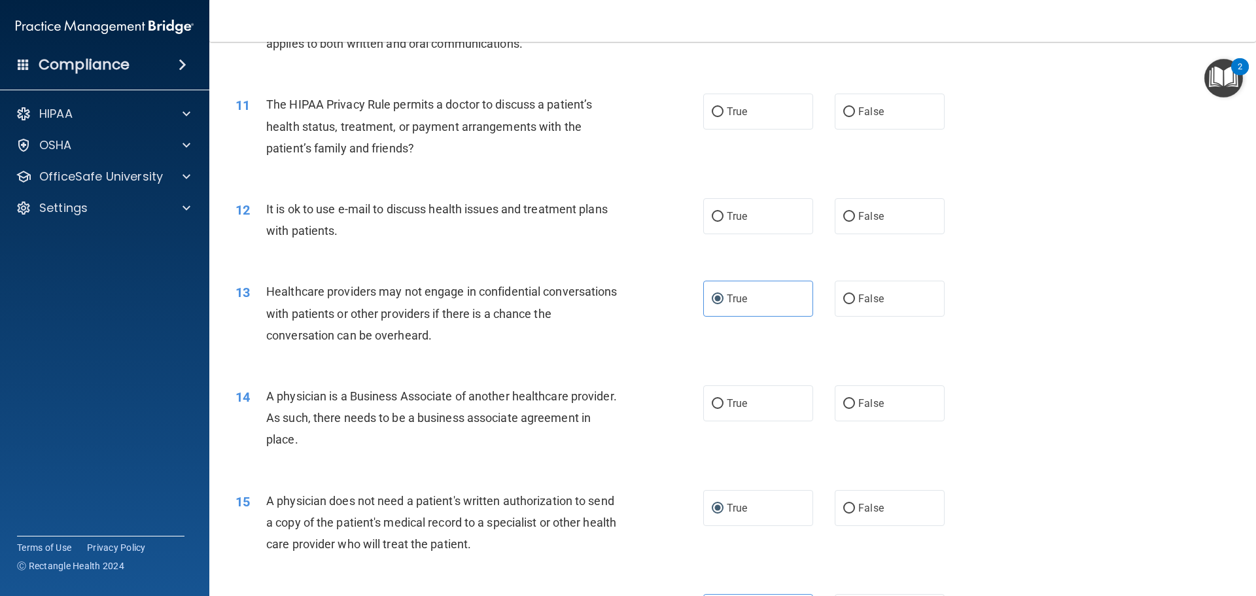
scroll to position [916, 0]
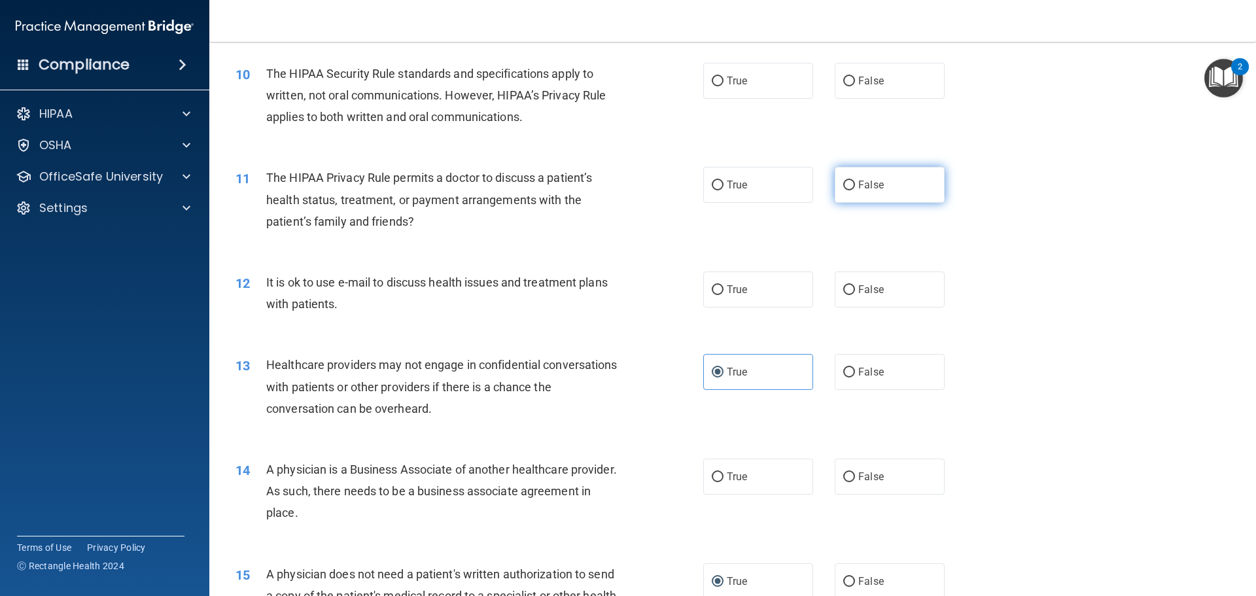
click at [874, 194] on label "False" at bounding box center [890, 185] width 110 height 36
click at [855, 190] on input "False" at bounding box center [849, 186] width 12 height 10
radio input "true"
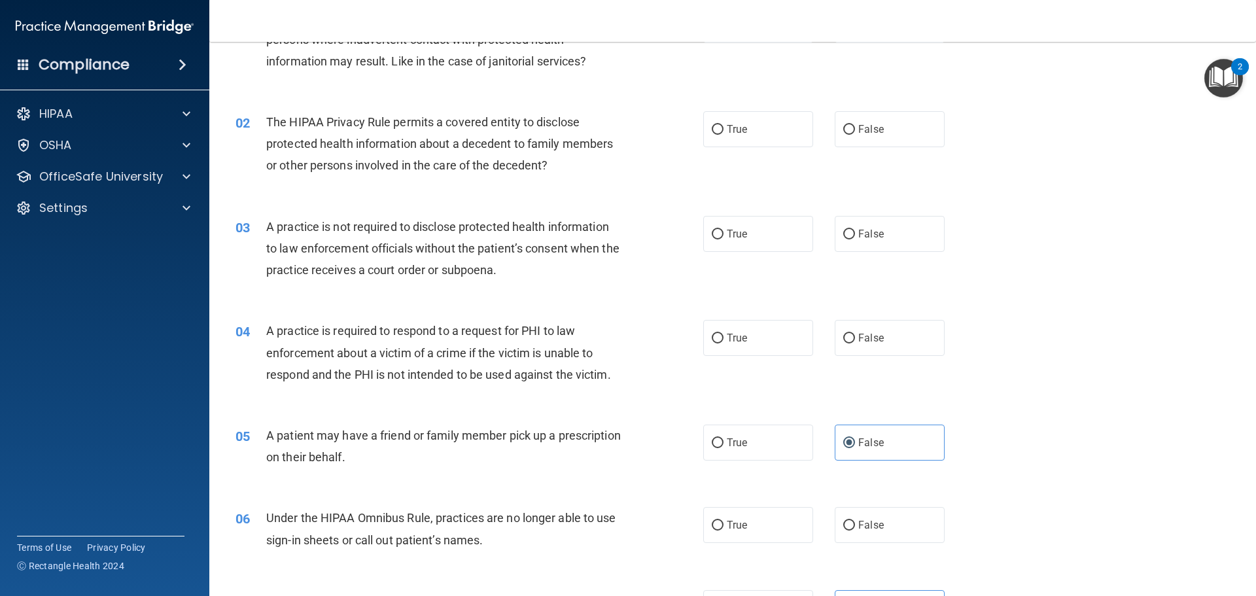
scroll to position [94, 0]
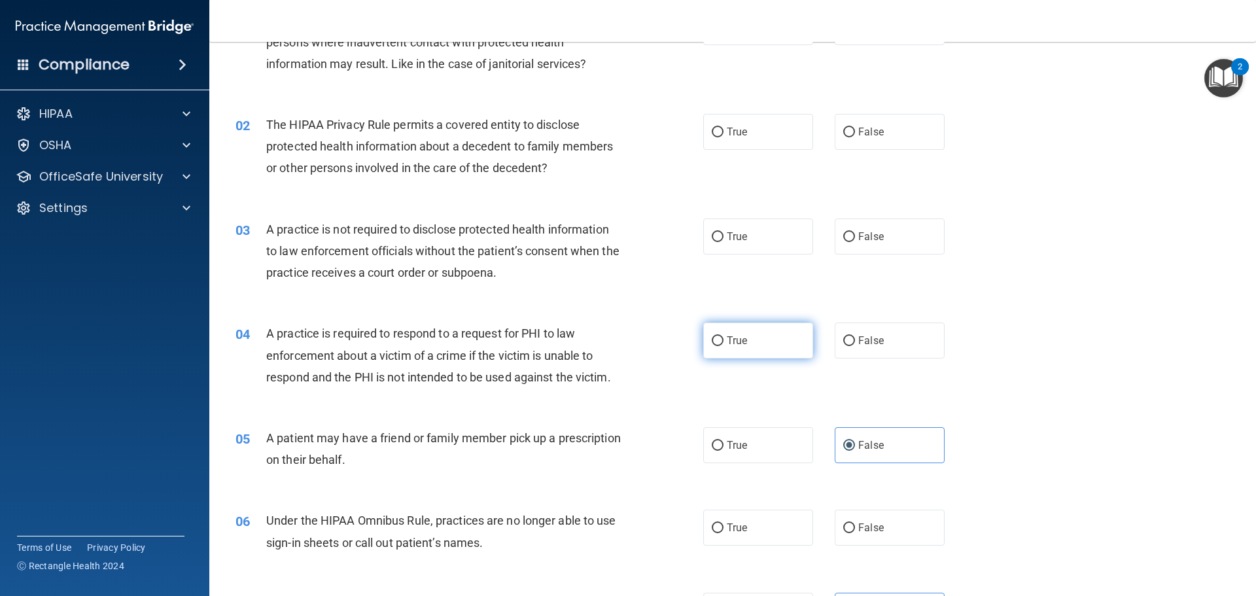
click at [754, 352] on label "True" at bounding box center [758, 340] width 110 height 36
click at [723, 346] on input "True" at bounding box center [718, 341] width 12 height 10
radio input "true"
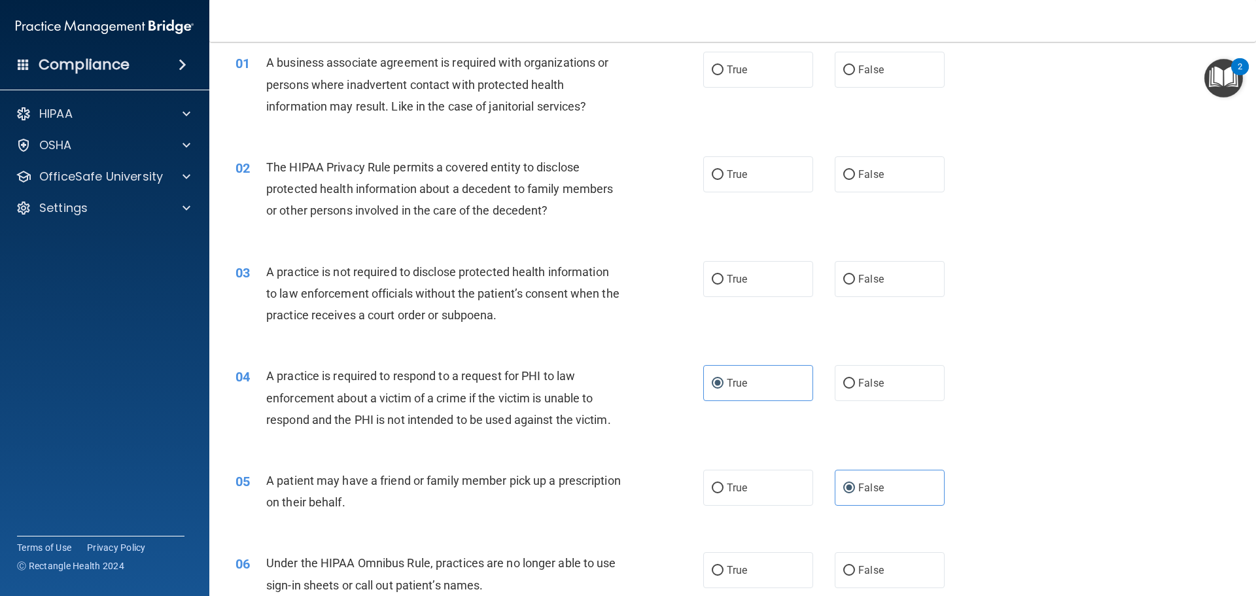
scroll to position [131, 0]
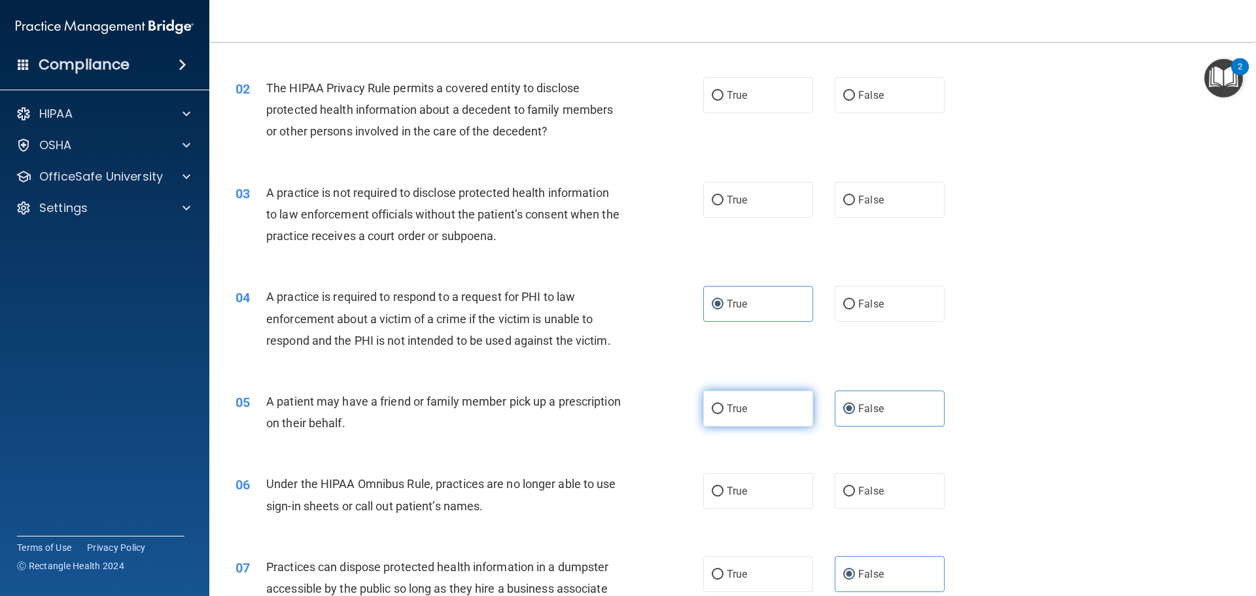
click at [739, 423] on label "True" at bounding box center [758, 408] width 110 height 36
click at [723, 414] on input "True" at bounding box center [718, 409] width 12 height 10
radio input "true"
radio input "false"
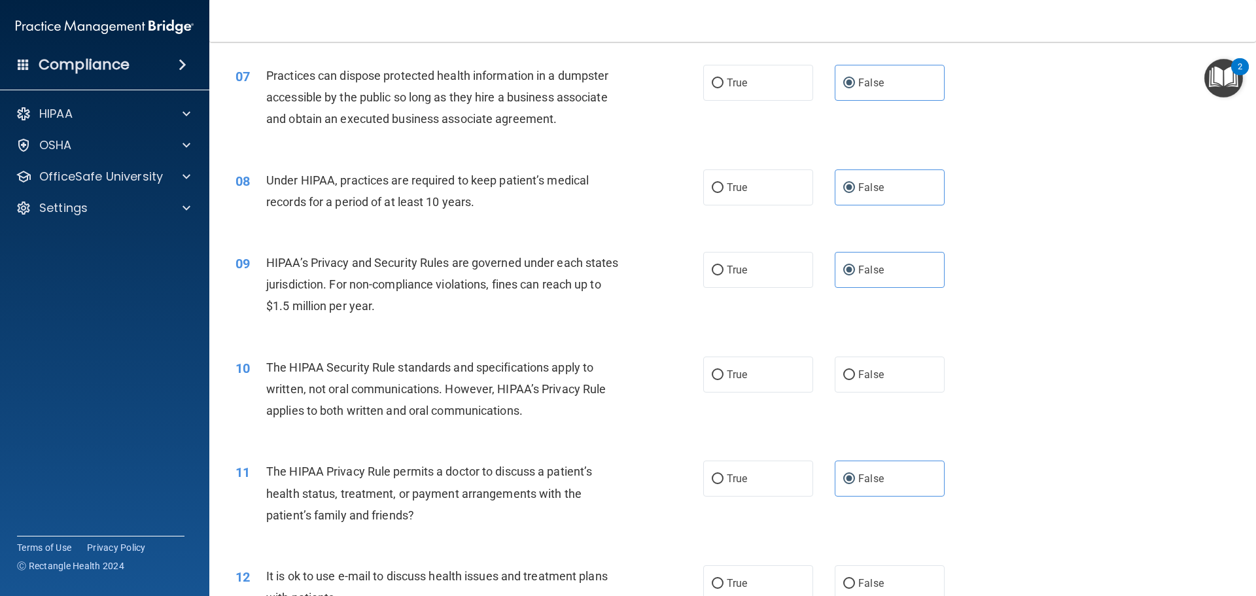
scroll to position [654, 0]
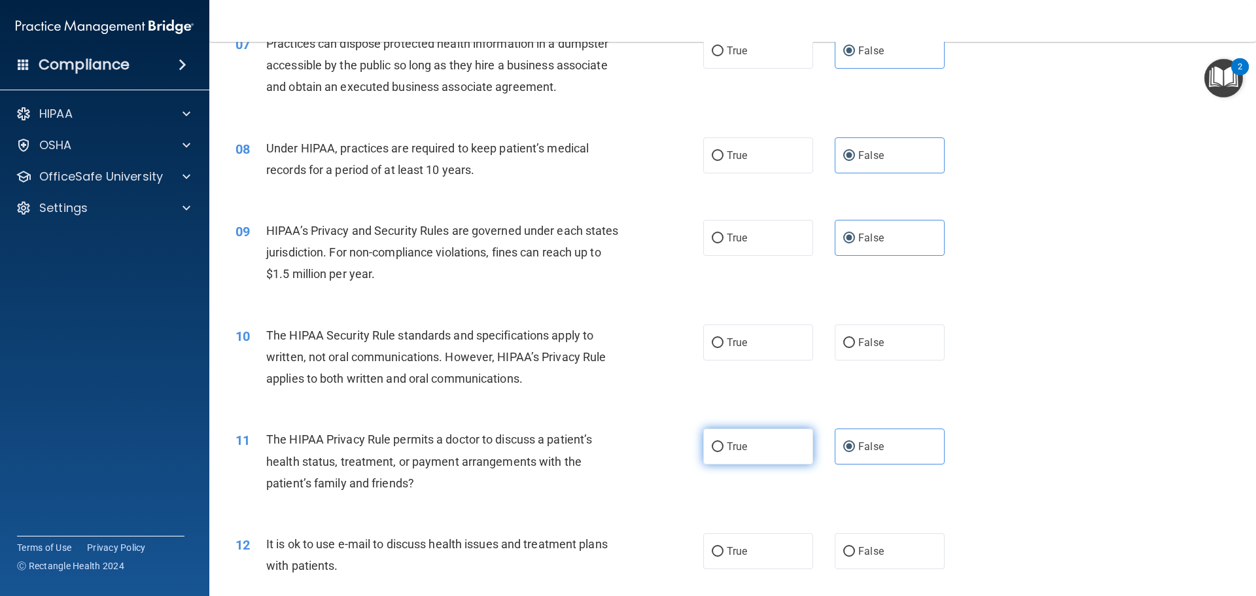
click at [797, 451] on label "True" at bounding box center [758, 446] width 110 height 36
click at [723, 451] on input "True" at bounding box center [718, 447] width 12 height 10
radio input "true"
radio input "false"
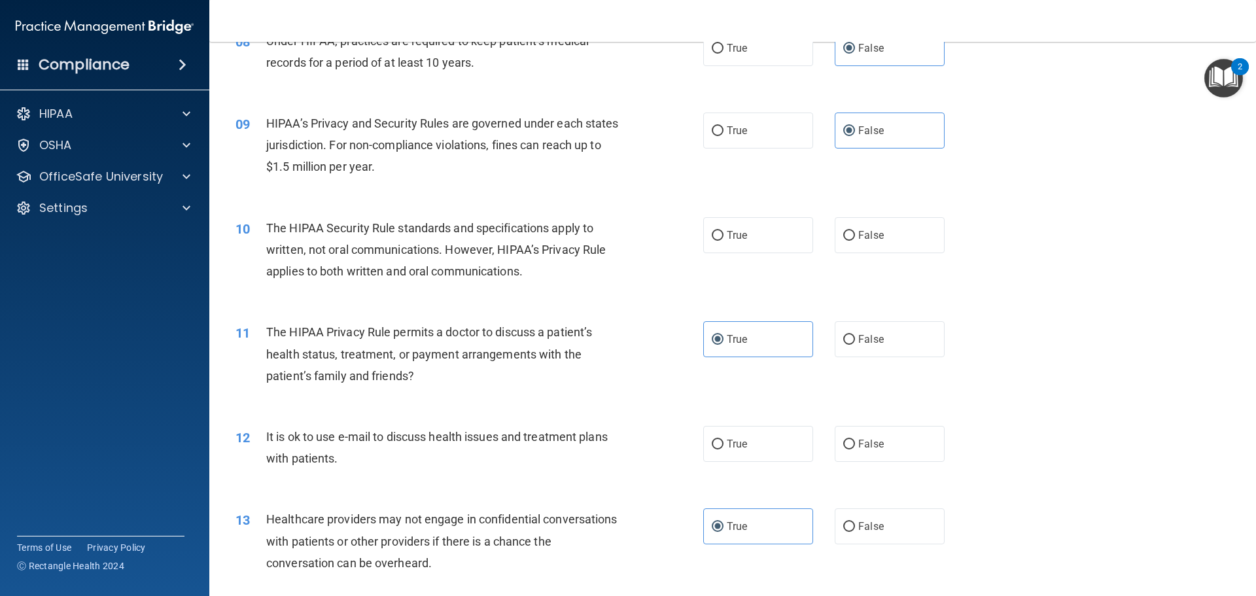
scroll to position [785, 0]
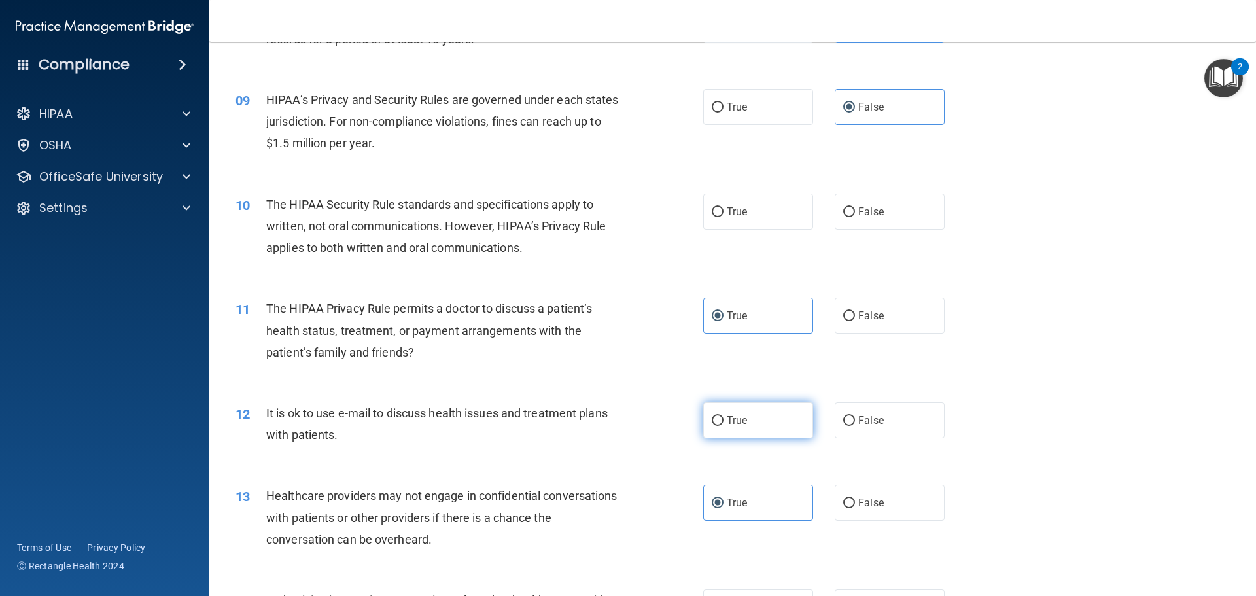
click at [733, 427] on label "True" at bounding box center [758, 420] width 110 height 36
click at [723, 426] on input "True" at bounding box center [718, 421] width 12 height 10
radio input "true"
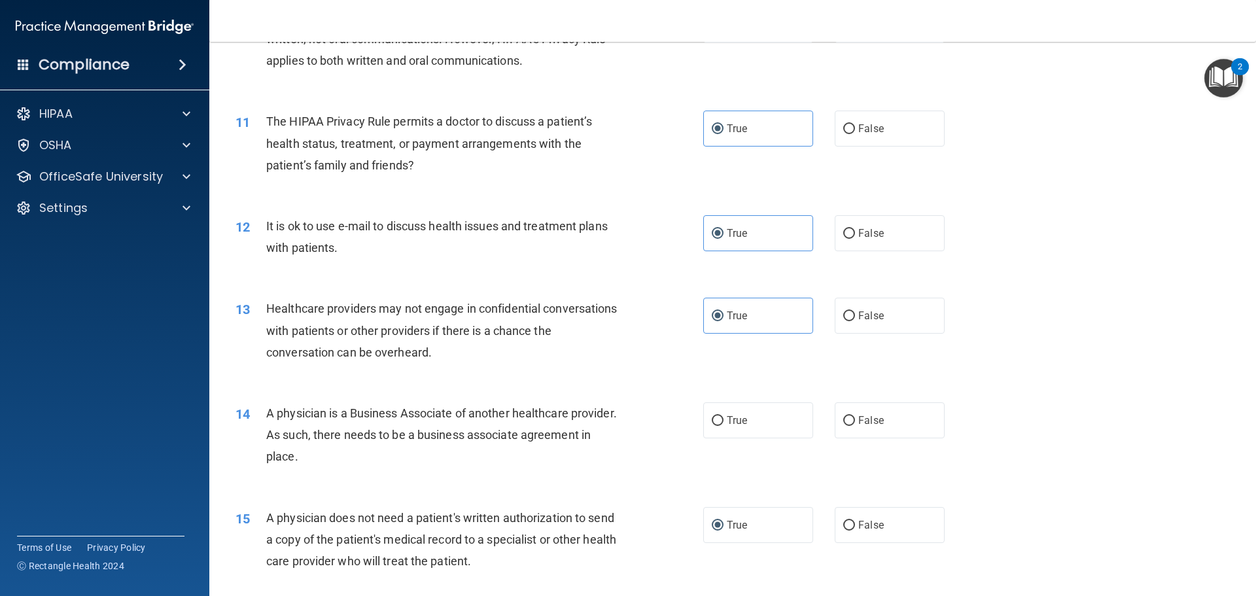
scroll to position [981, 0]
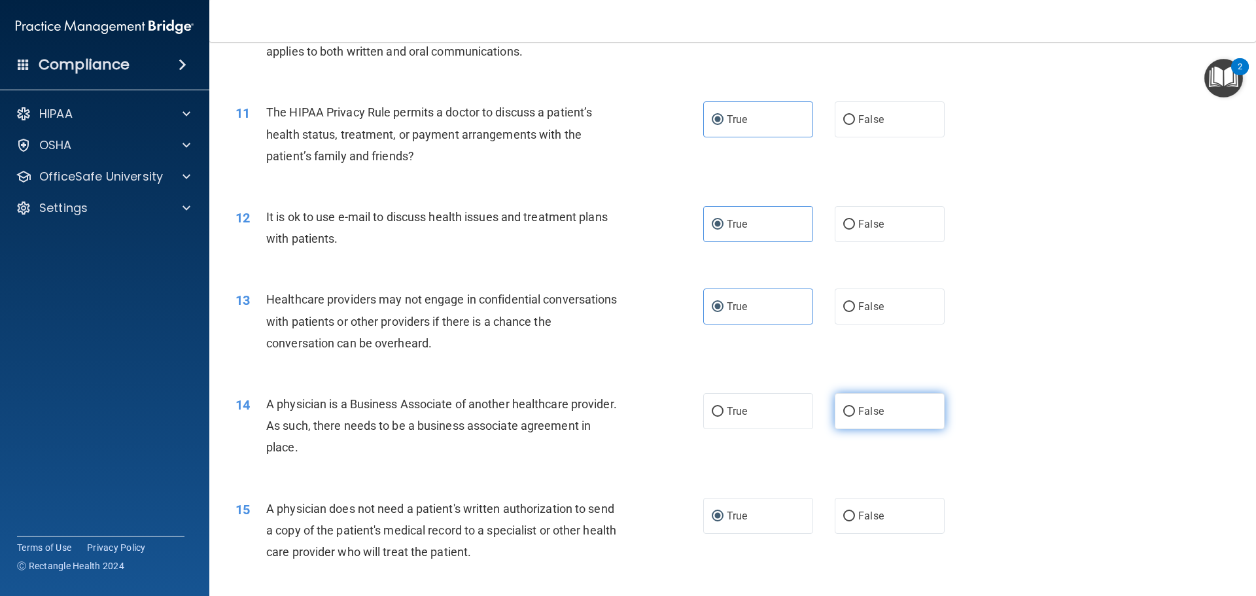
click at [906, 414] on label "False" at bounding box center [890, 411] width 110 height 36
click at [855, 414] on input "False" at bounding box center [849, 412] width 12 height 10
radio input "true"
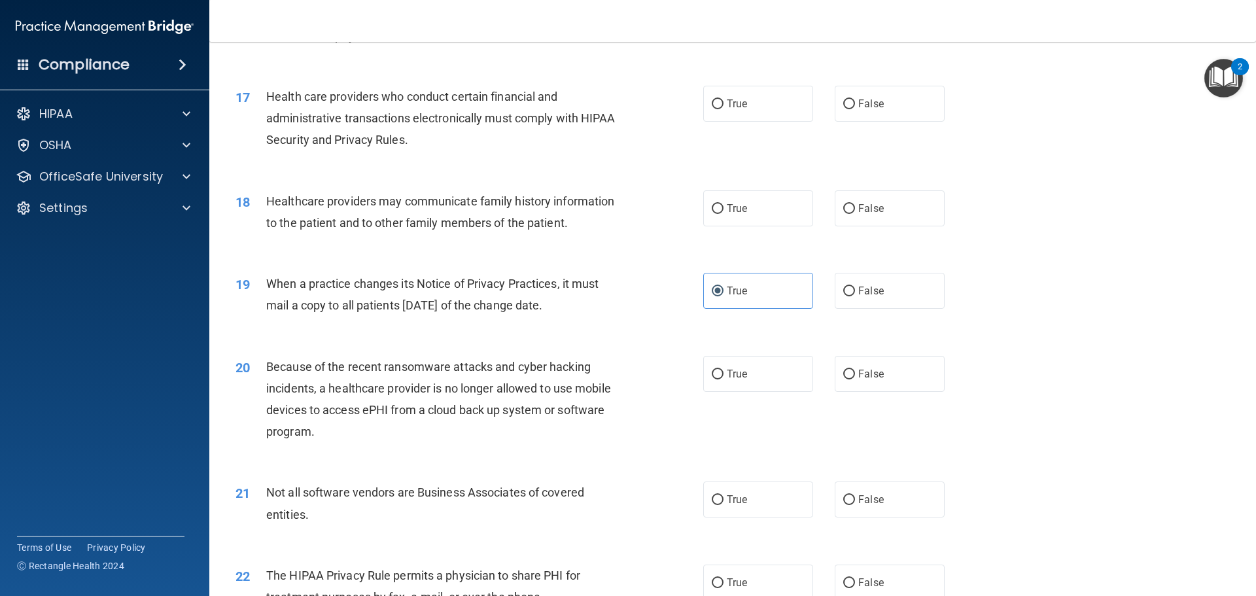
scroll to position [1570, 0]
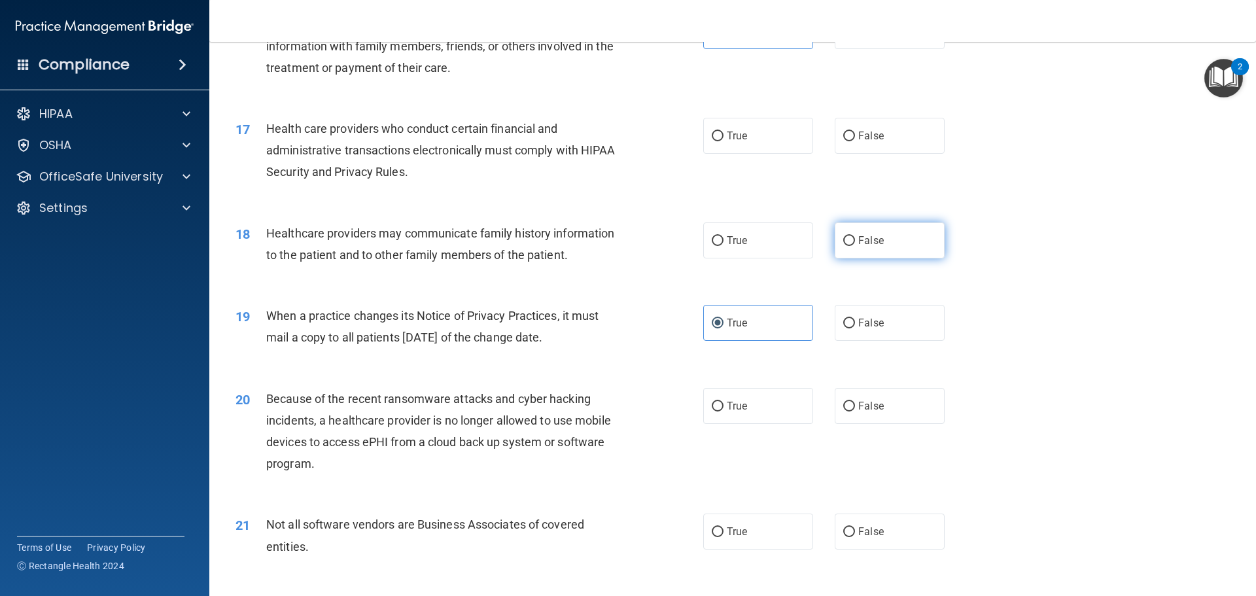
click at [893, 254] on label "False" at bounding box center [890, 240] width 110 height 36
click at [855, 246] on input "False" at bounding box center [849, 241] width 12 height 10
radio input "true"
click at [899, 325] on label "False" at bounding box center [890, 323] width 110 height 36
click at [855, 325] on input "False" at bounding box center [849, 324] width 12 height 10
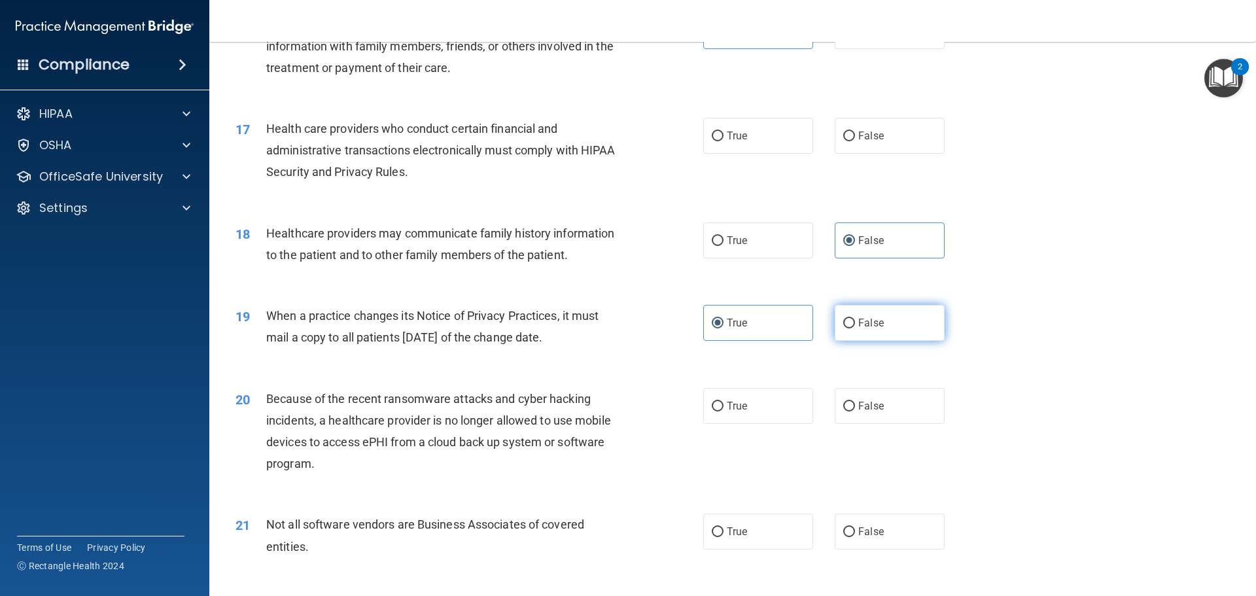
radio input "true"
radio input "false"
click at [860, 420] on label "False" at bounding box center [890, 406] width 110 height 36
click at [855, 411] on input "False" at bounding box center [849, 407] width 12 height 10
radio input "true"
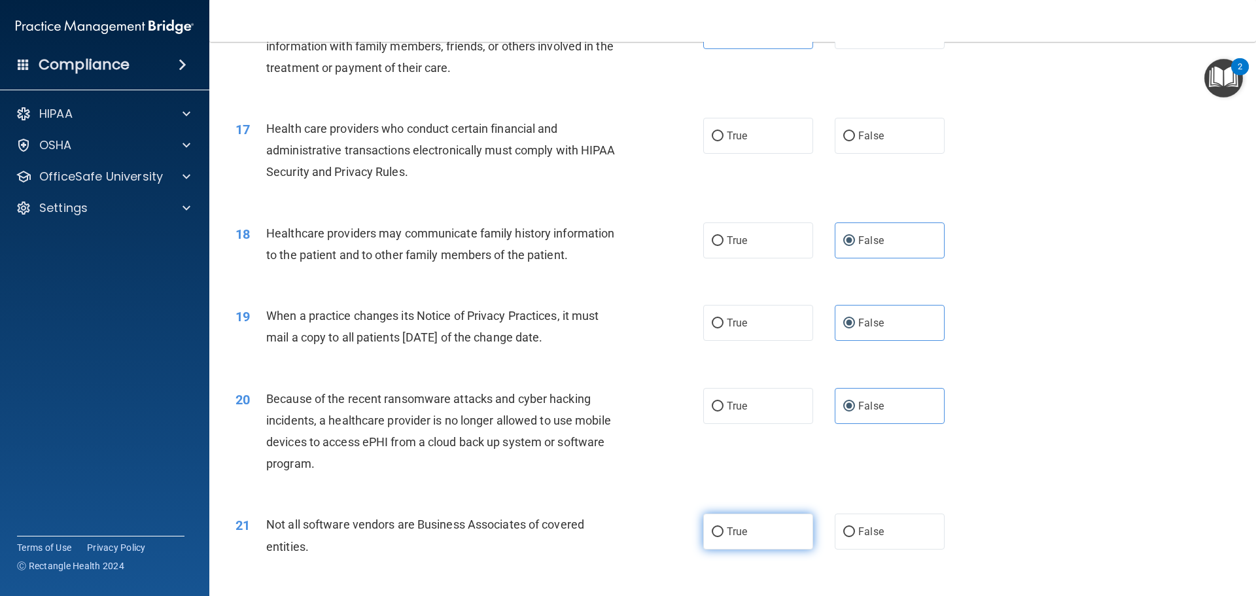
click at [712, 540] on label "True" at bounding box center [758, 531] width 110 height 36
click at [712, 537] on input "True" at bounding box center [718, 532] width 12 height 10
radio input "true"
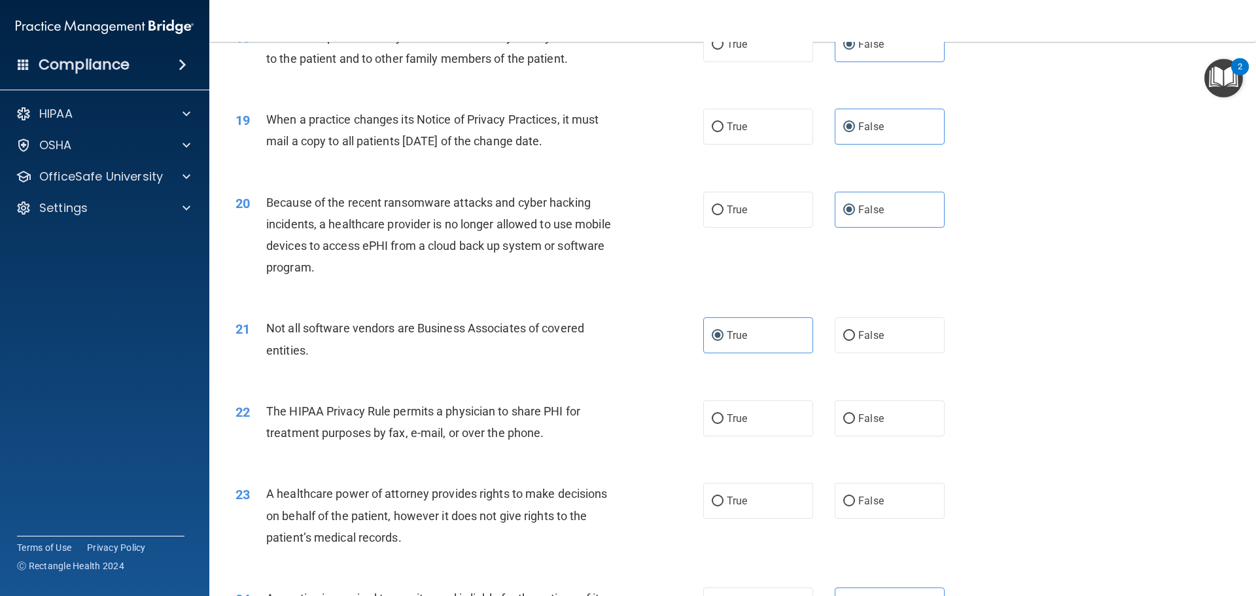
scroll to position [1831, 0]
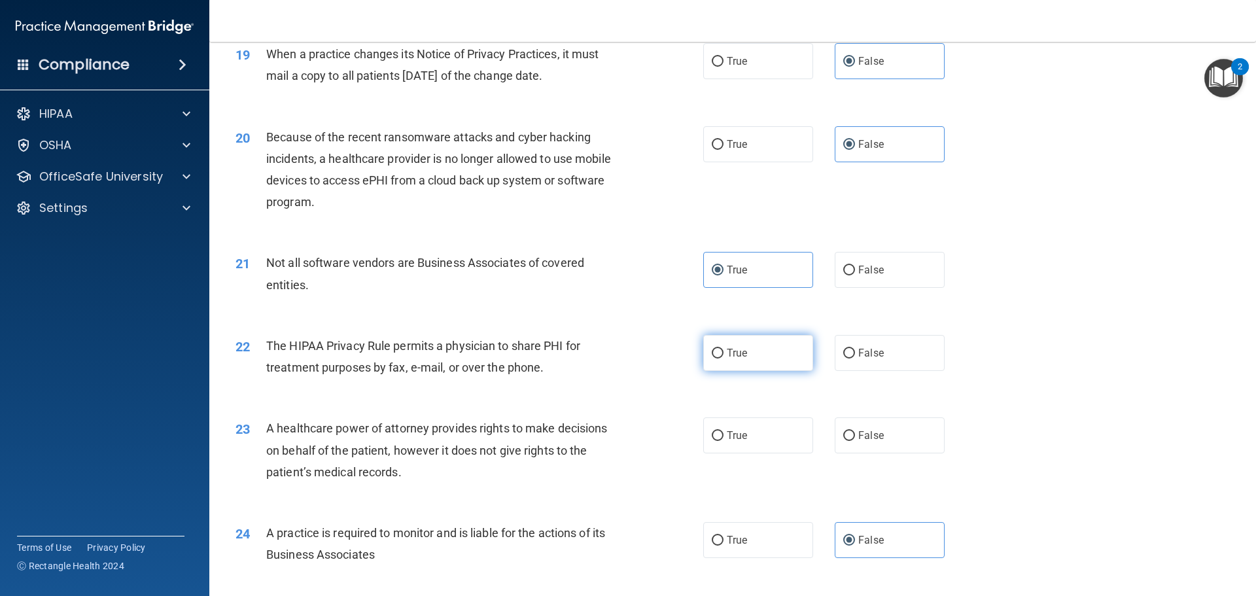
click at [746, 355] on label "True" at bounding box center [758, 353] width 110 height 36
click at [723, 355] on input "True" at bounding box center [718, 354] width 12 height 10
radio input "true"
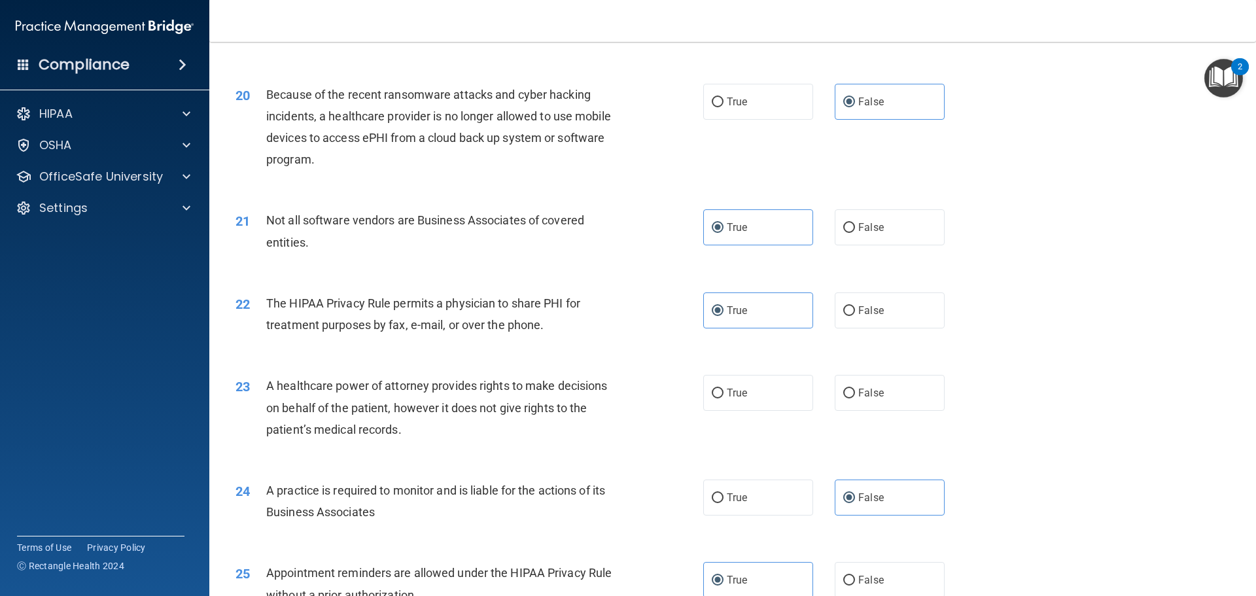
scroll to position [1897, 0]
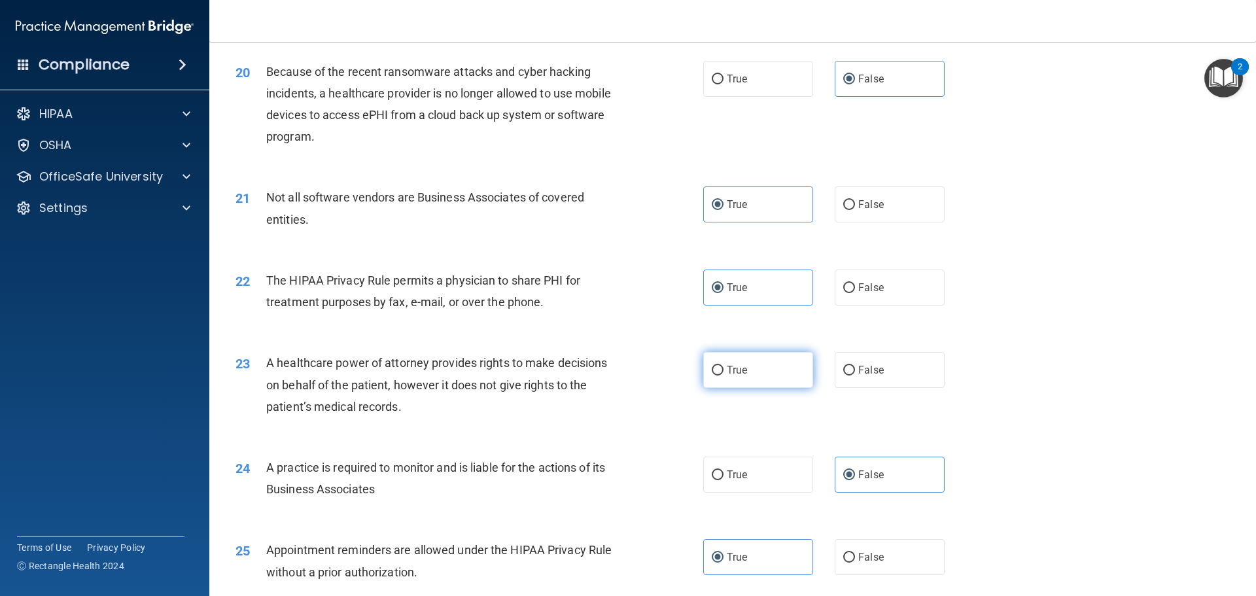
click at [718, 376] on label "True" at bounding box center [758, 370] width 110 height 36
click at [718, 375] on input "True" at bounding box center [718, 371] width 12 height 10
radio input "true"
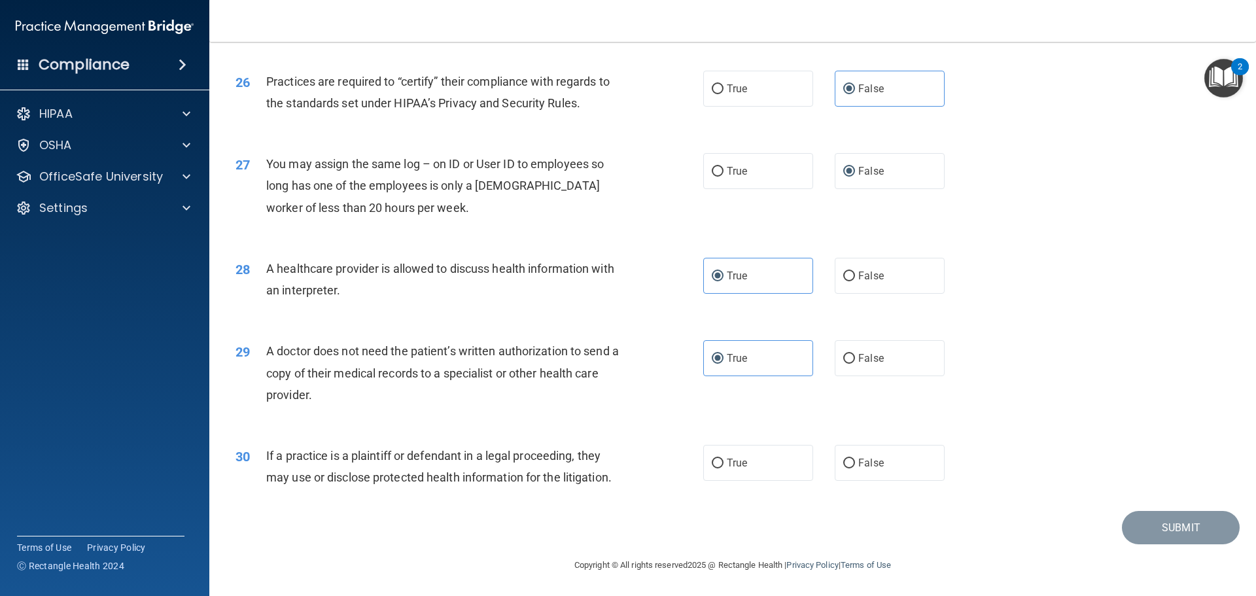
scroll to position [2449, 0]
click at [713, 466] on input "True" at bounding box center [718, 463] width 12 height 10
radio input "true"
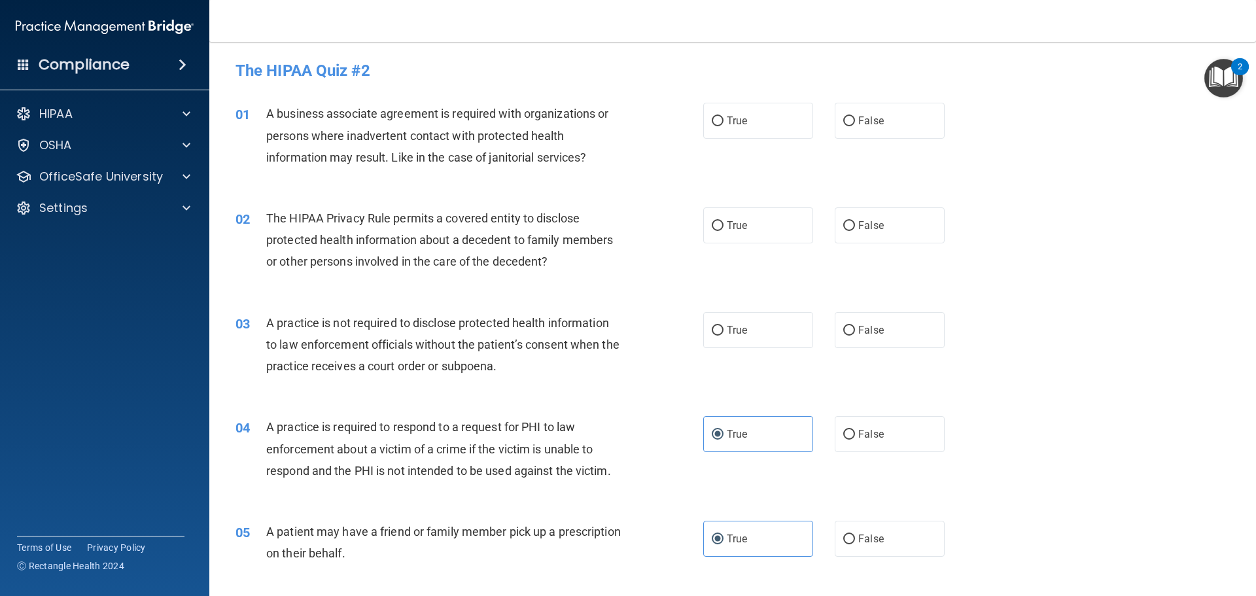
scroll to position [0, 0]
click at [909, 130] on label "False" at bounding box center [890, 121] width 110 height 36
click at [855, 127] on input "False" at bounding box center [849, 122] width 12 height 10
radio input "true"
click at [779, 226] on label "True" at bounding box center [758, 226] width 110 height 36
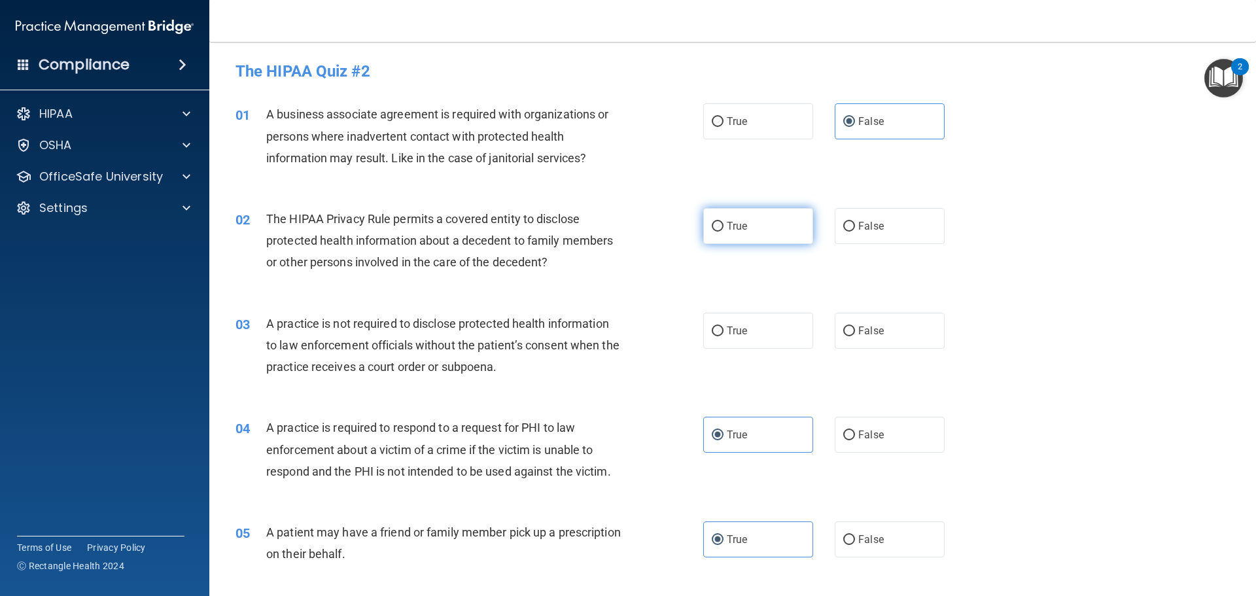
click at [723, 226] on input "True" at bounding box center [718, 227] width 12 height 10
radio input "true"
drag, startPoint x: 731, startPoint y: 327, endPoint x: 676, endPoint y: 351, distance: 60.4
click at [731, 328] on span "True" at bounding box center [737, 330] width 20 height 12
click at [723, 328] on input "True" at bounding box center [718, 331] width 12 height 10
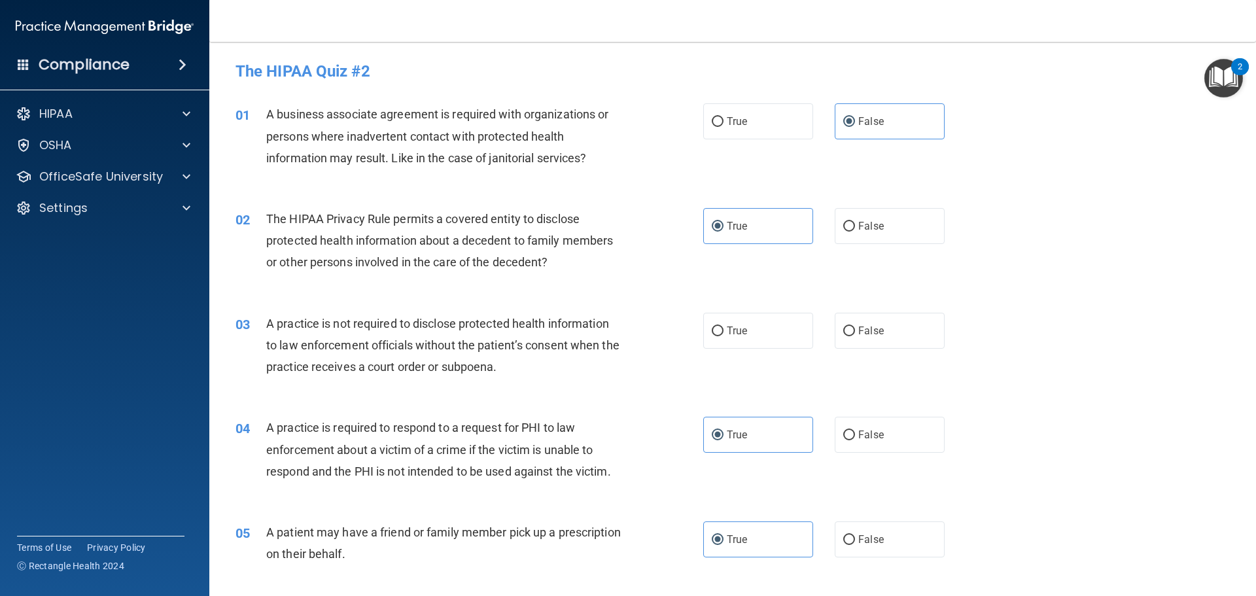
radio input "true"
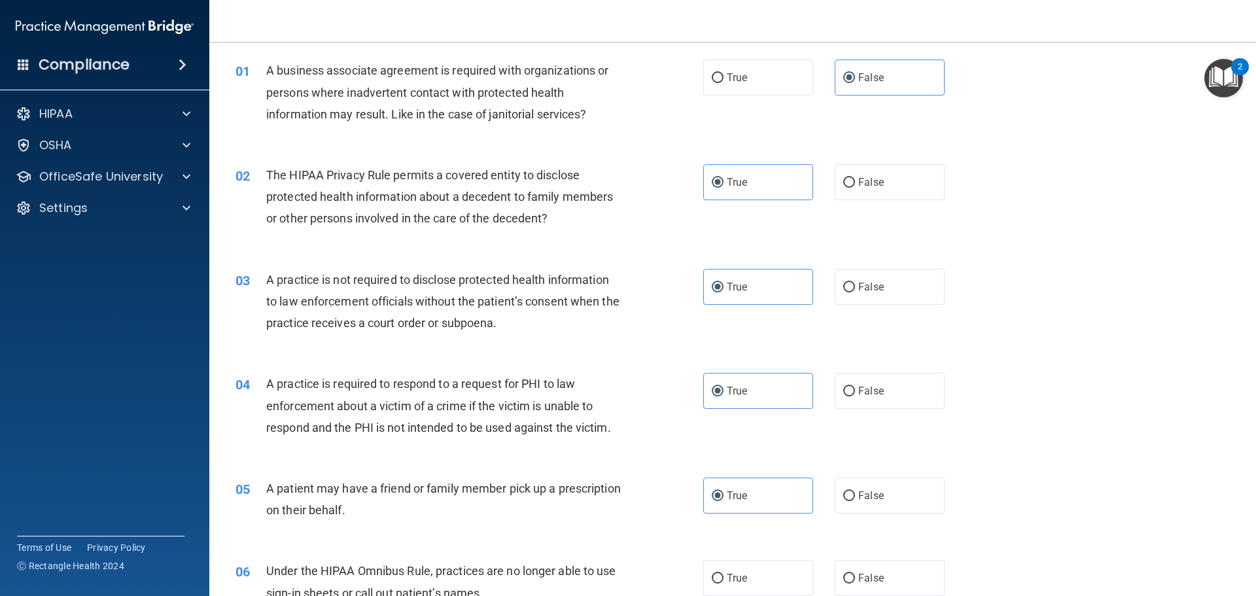
scroll to position [65, 0]
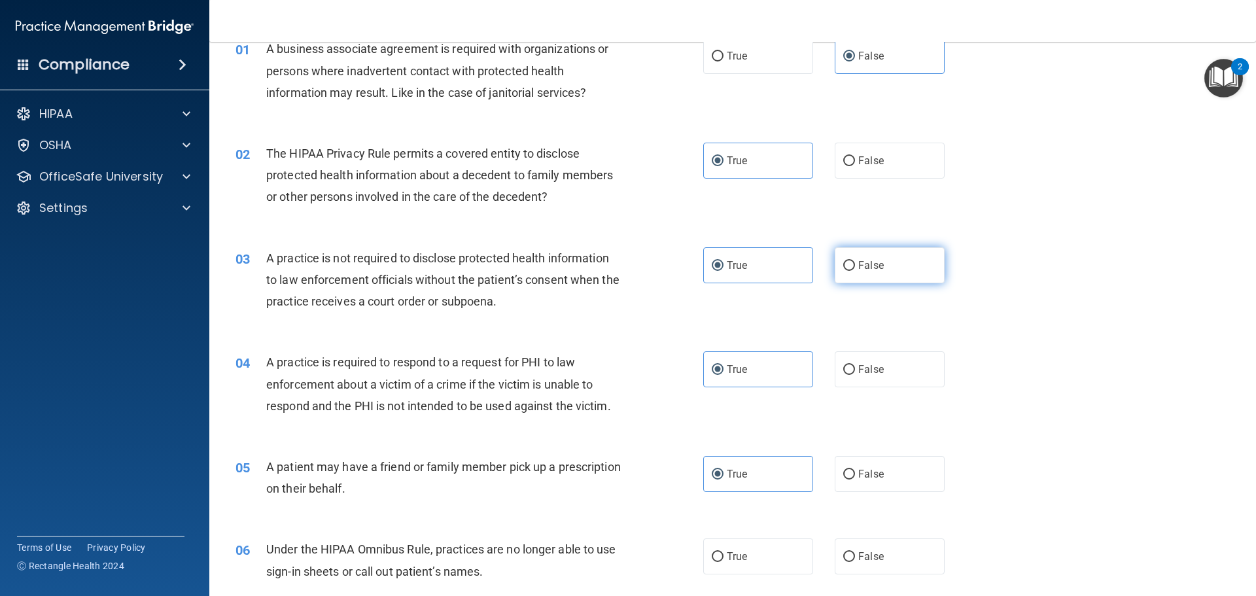
click at [854, 271] on label "False" at bounding box center [890, 265] width 110 height 36
click at [854, 271] on input "False" at bounding box center [849, 266] width 12 height 10
radio input "true"
radio input "false"
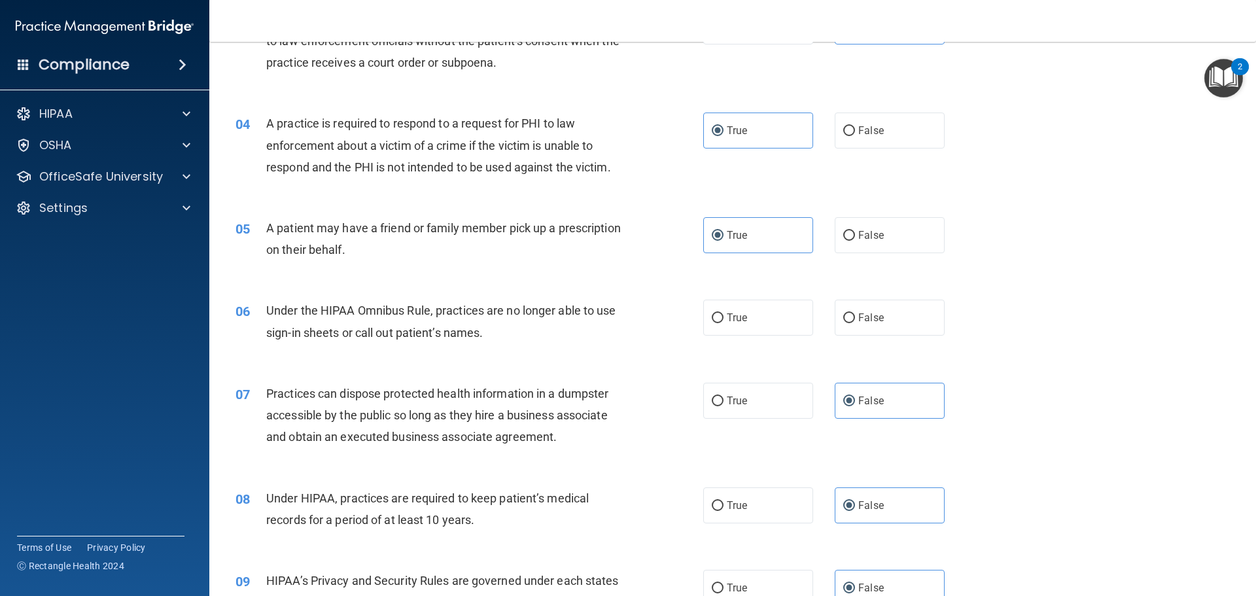
scroll to position [327, 0]
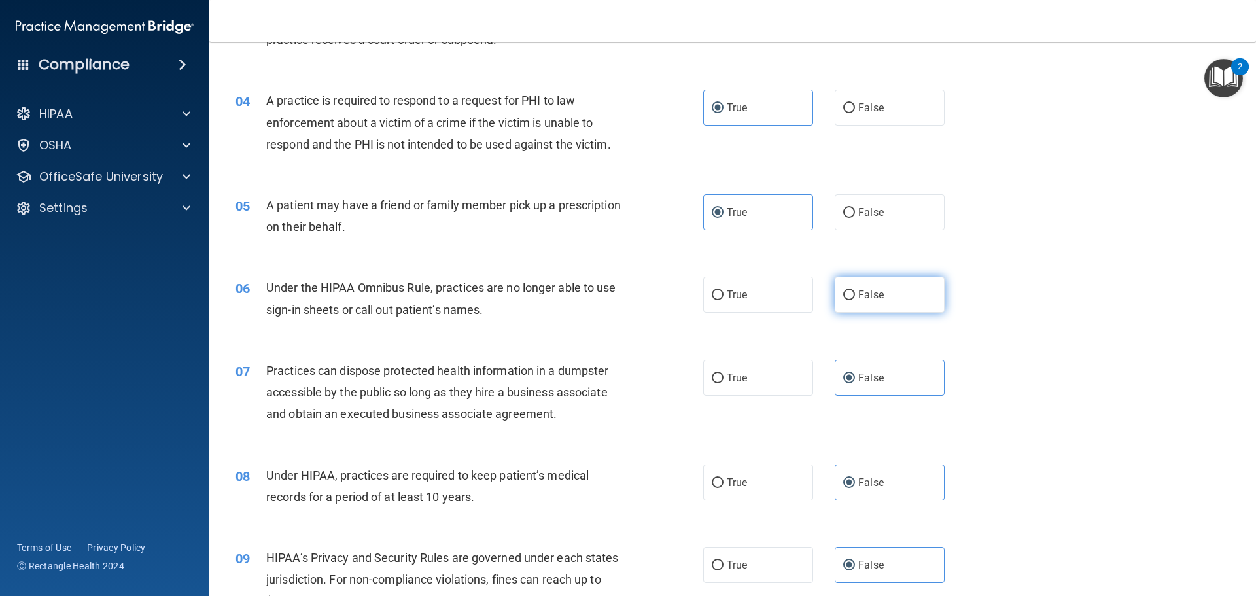
click at [882, 299] on label "False" at bounding box center [890, 295] width 110 height 36
click at [855, 299] on input "False" at bounding box center [849, 295] width 12 height 10
radio input "true"
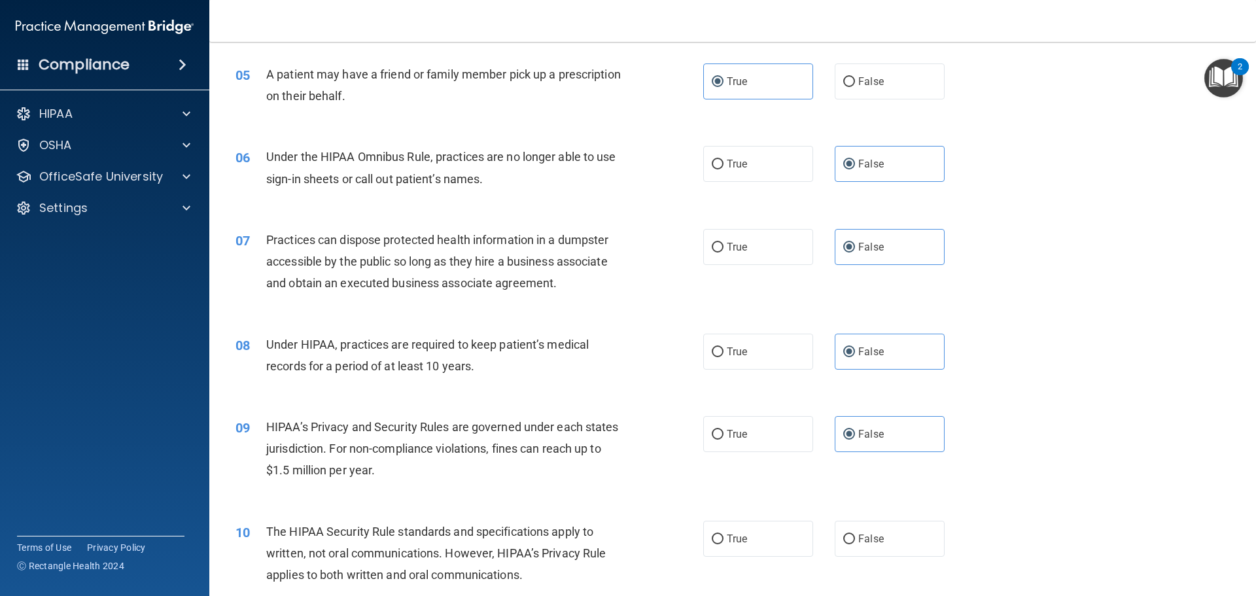
scroll to position [589, 0]
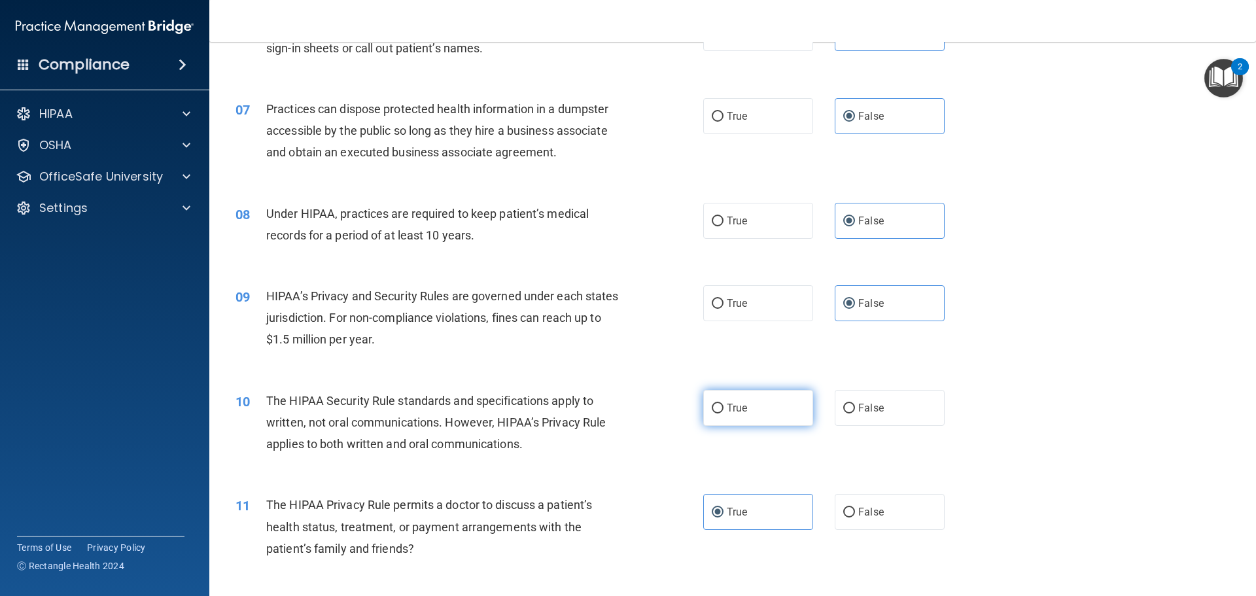
click at [721, 416] on label "True" at bounding box center [758, 408] width 110 height 36
click at [721, 413] on input "True" at bounding box center [718, 409] width 12 height 10
radio input "true"
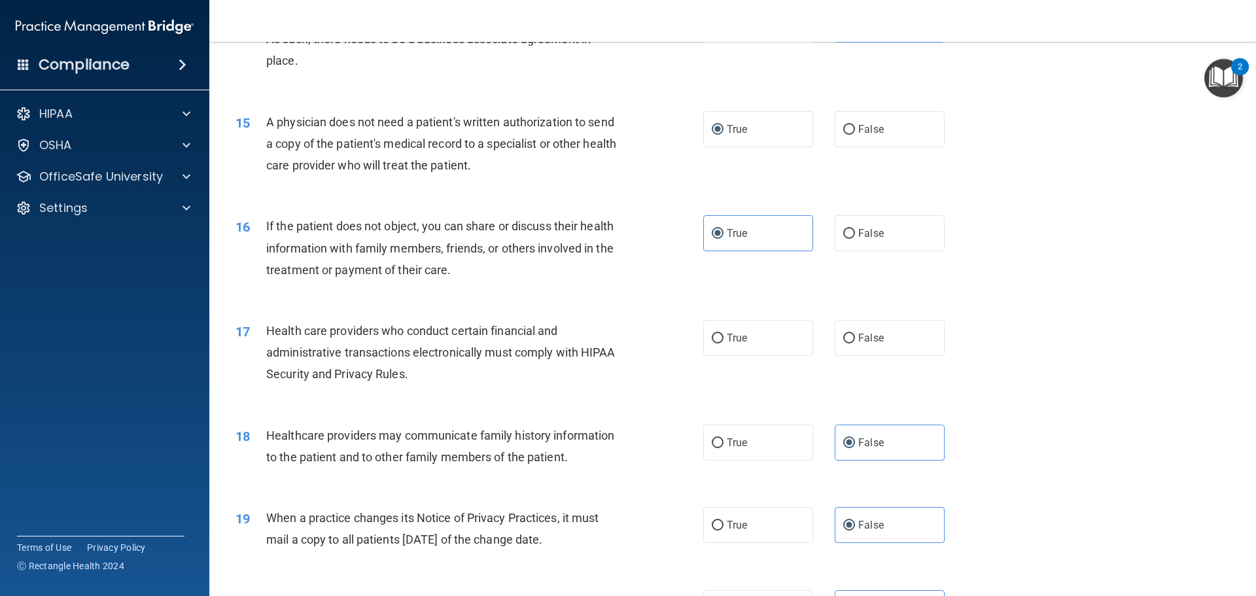
scroll to position [1374, 0]
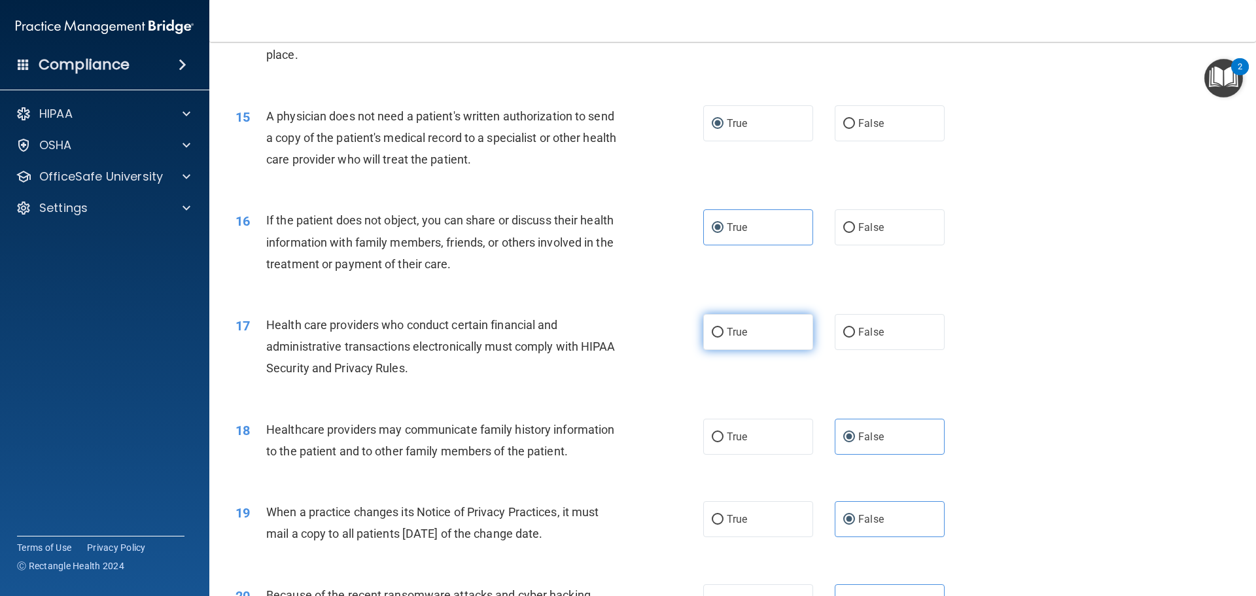
click at [707, 341] on label "True" at bounding box center [758, 332] width 110 height 36
click at [712, 337] on input "True" at bounding box center [718, 333] width 12 height 10
radio input "true"
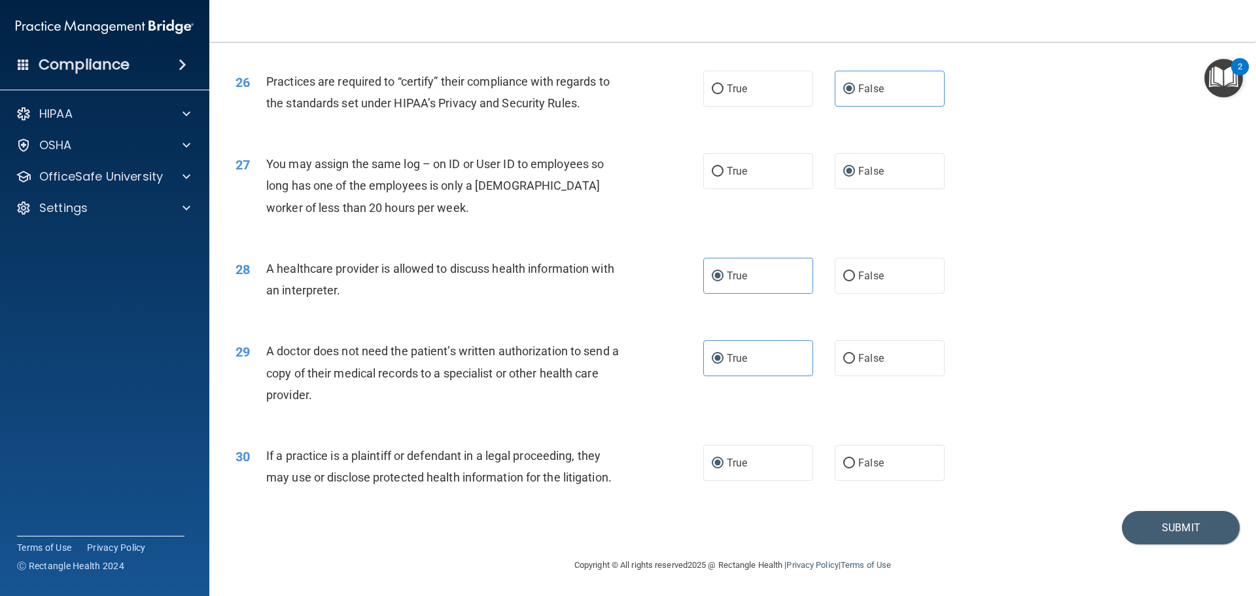
scroll to position [2449, 0]
click at [1125, 530] on button "Submit" at bounding box center [1181, 526] width 118 height 33
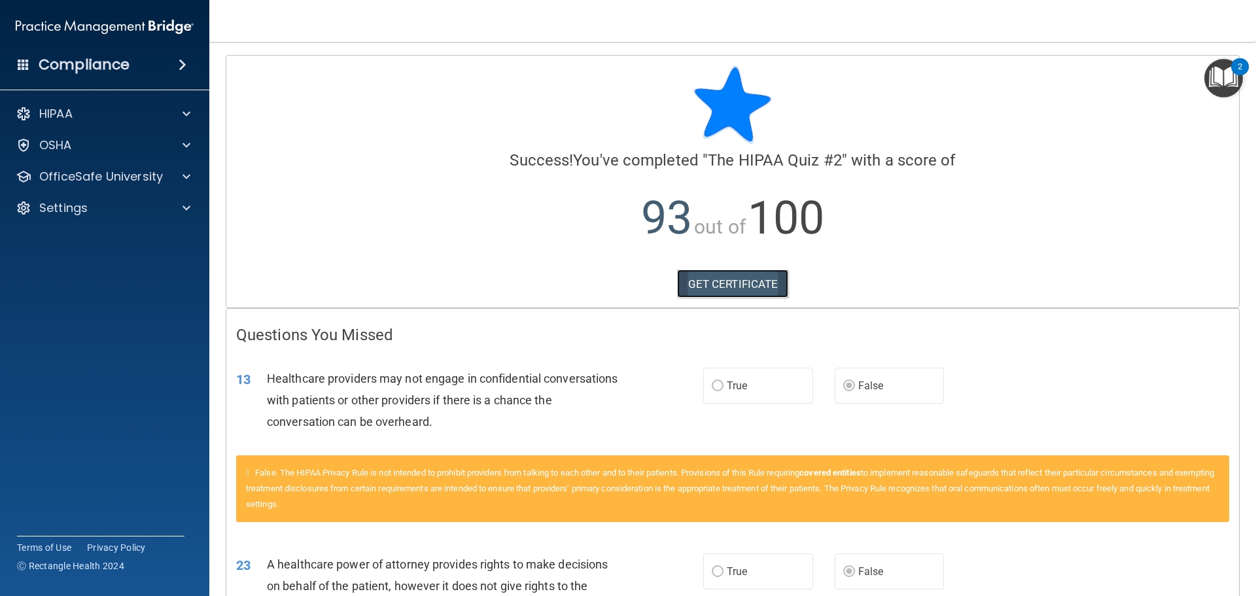
click at [753, 290] on link "GET CERTIFICATE" at bounding box center [733, 283] width 112 height 29
click at [114, 181] on p "OfficeSafe University" at bounding box center [101, 177] width 124 height 16
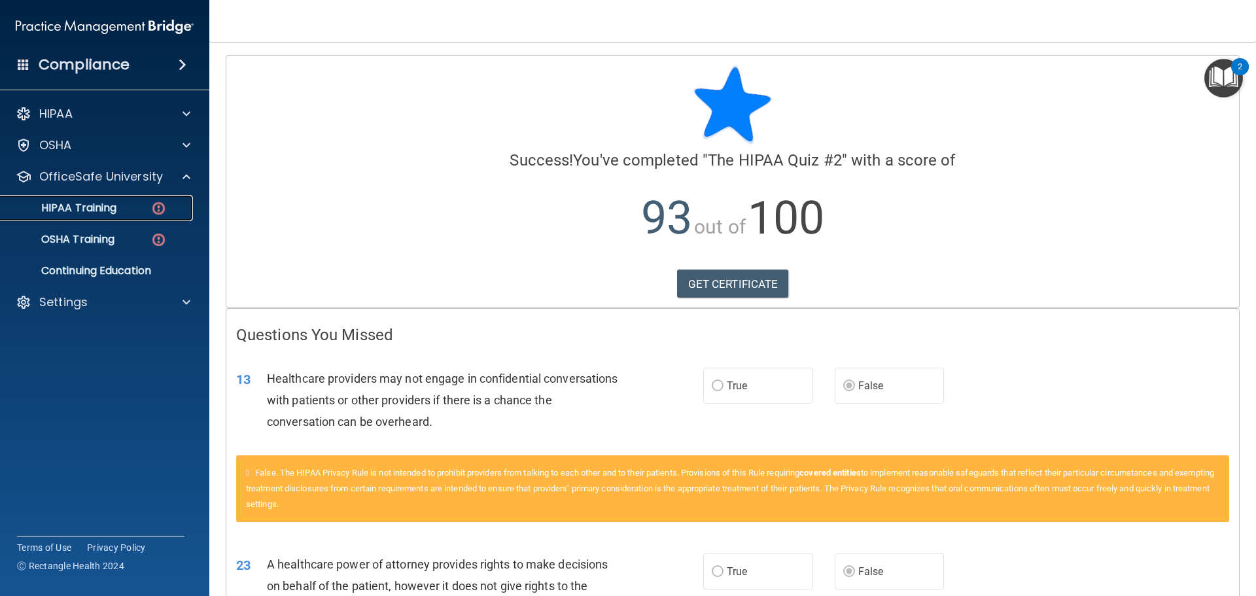
click at [121, 212] on div "HIPAA Training" at bounding box center [98, 207] width 179 height 13
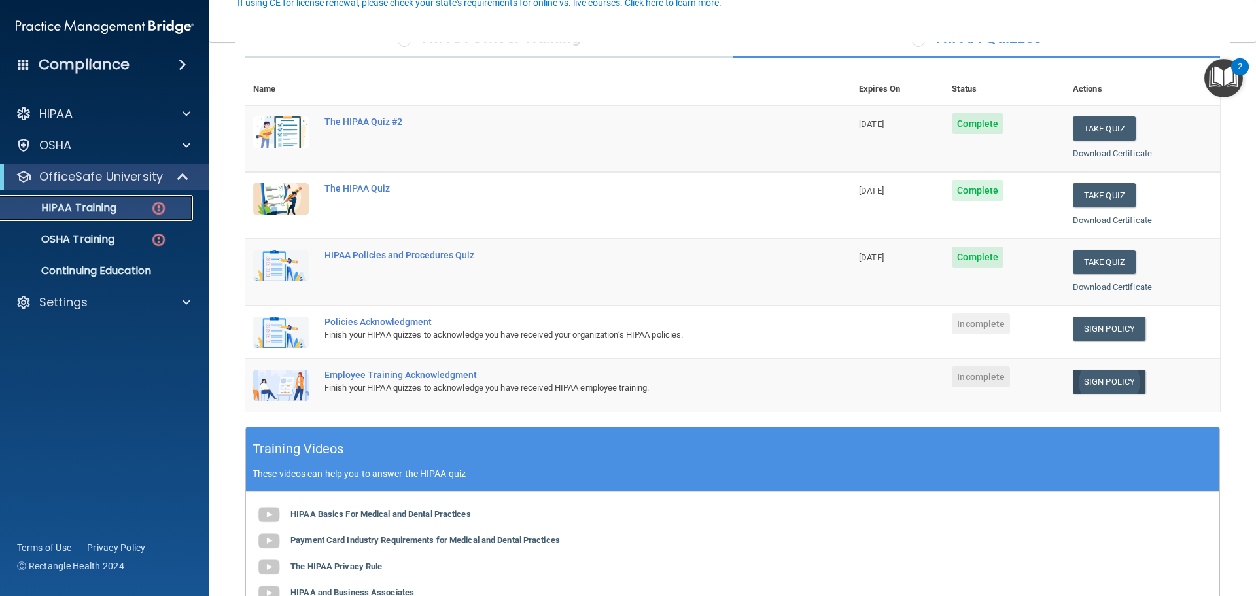
scroll to position [131, 0]
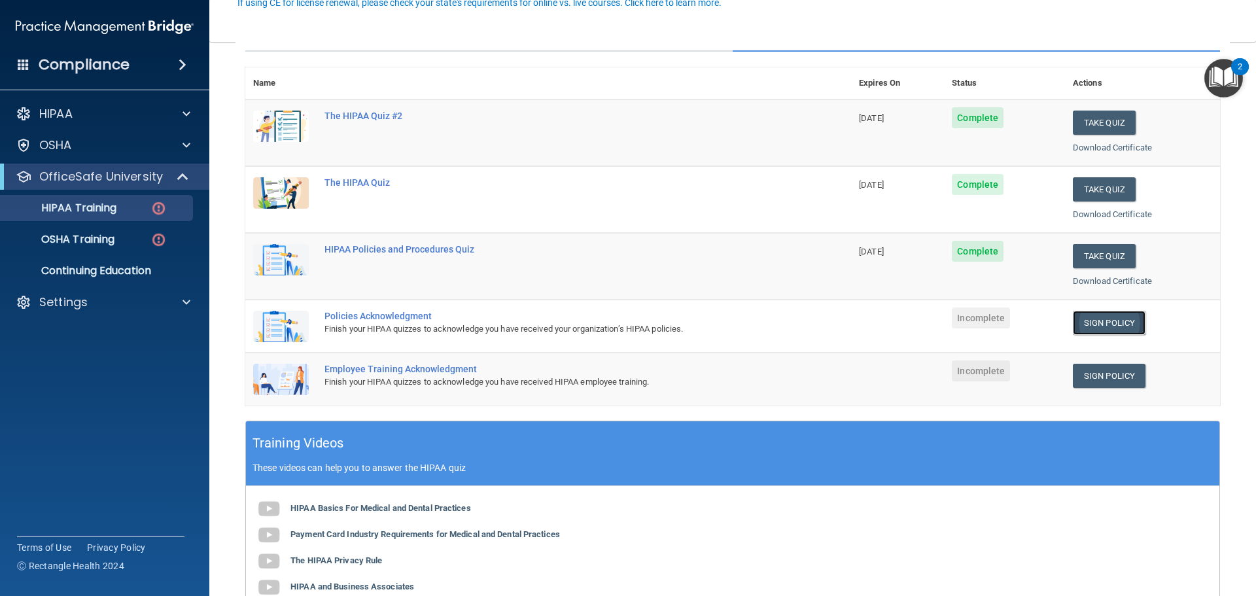
click at [1087, 329] on link "Sign Policy" at bounding box center [1109, 323] width 73 height 24
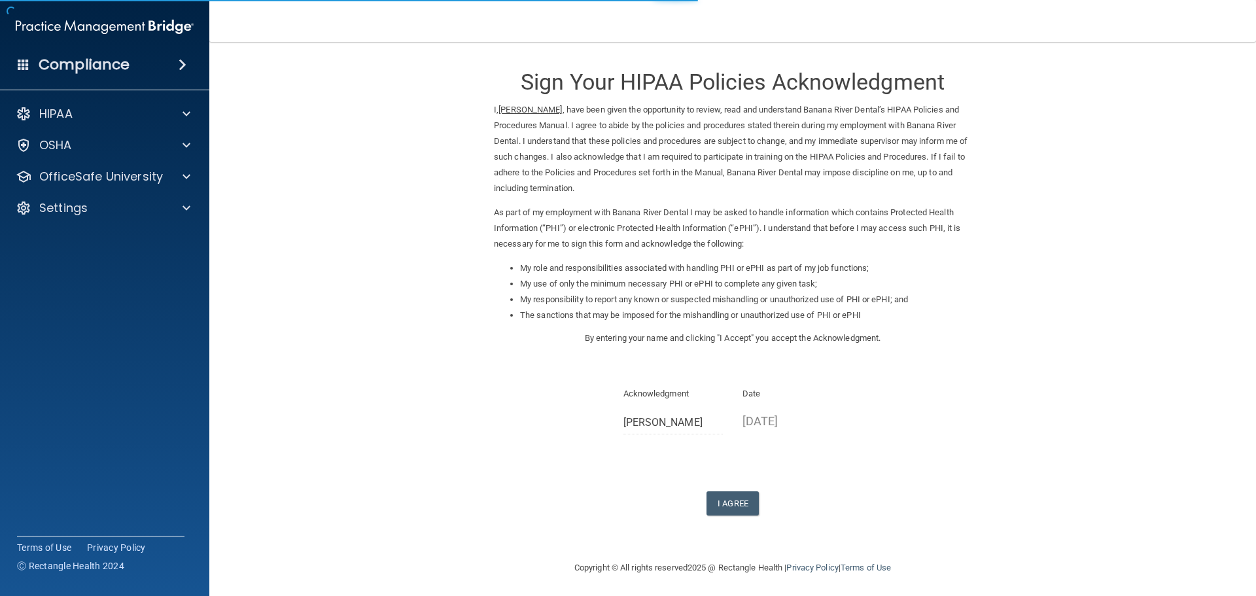
scroll to position [3, 0]
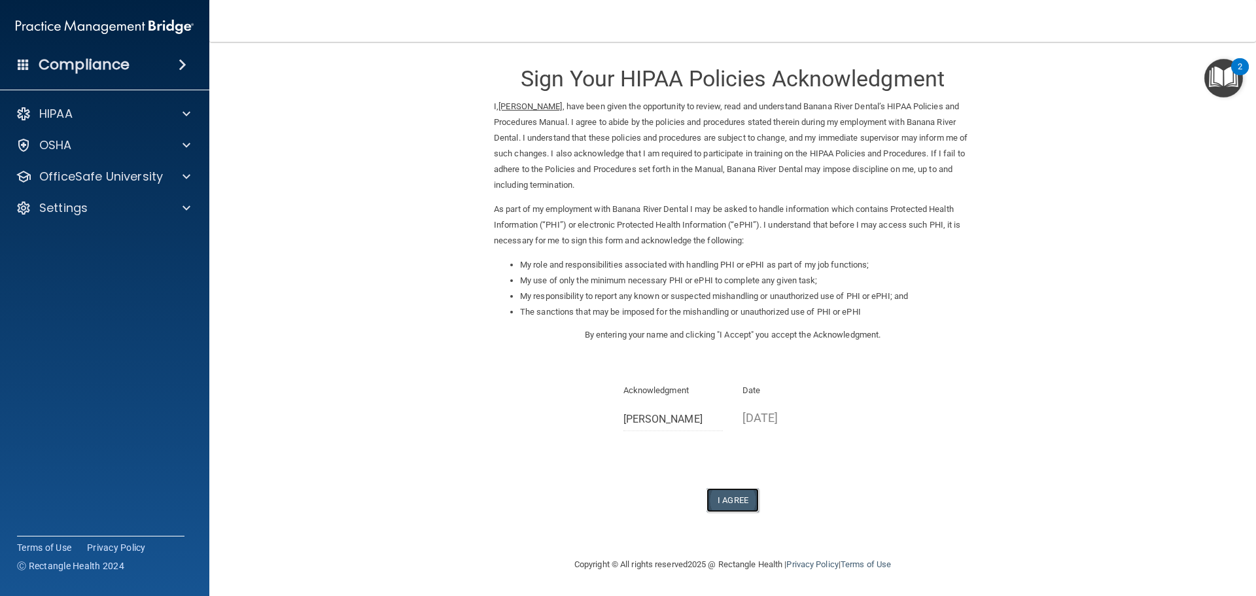
click at [727, 501] on button "I Agree" at bounding box center [732, 500] width 52 height 24
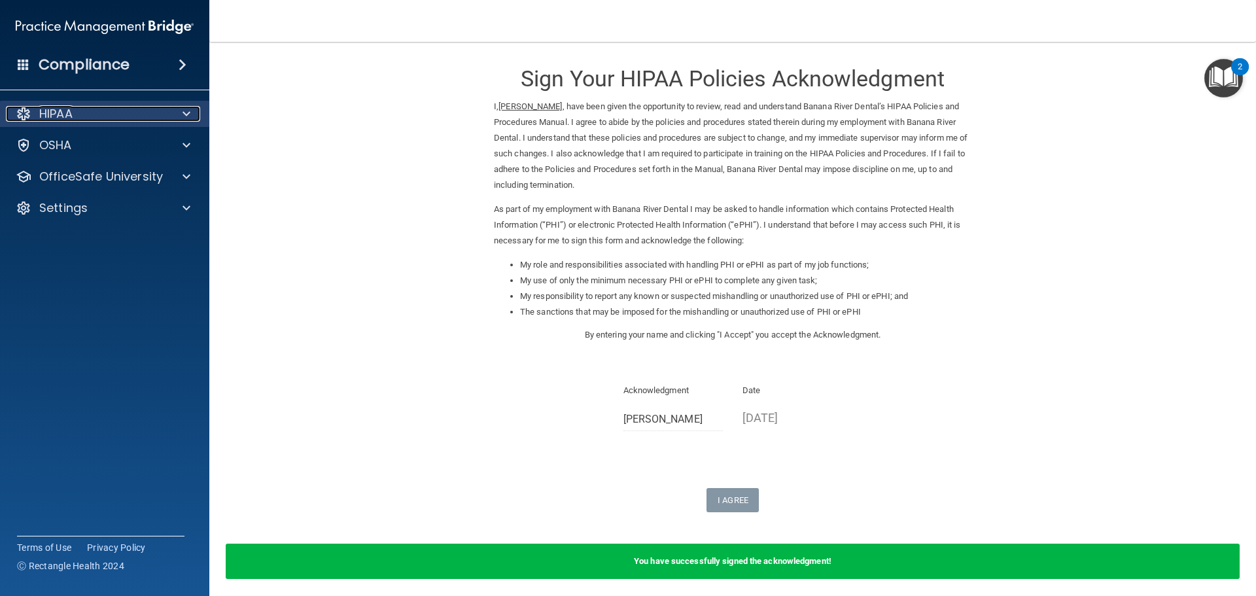
click at [139, 110] on div "HIPAA" at bounding box center [87, 114] width 162 height 16
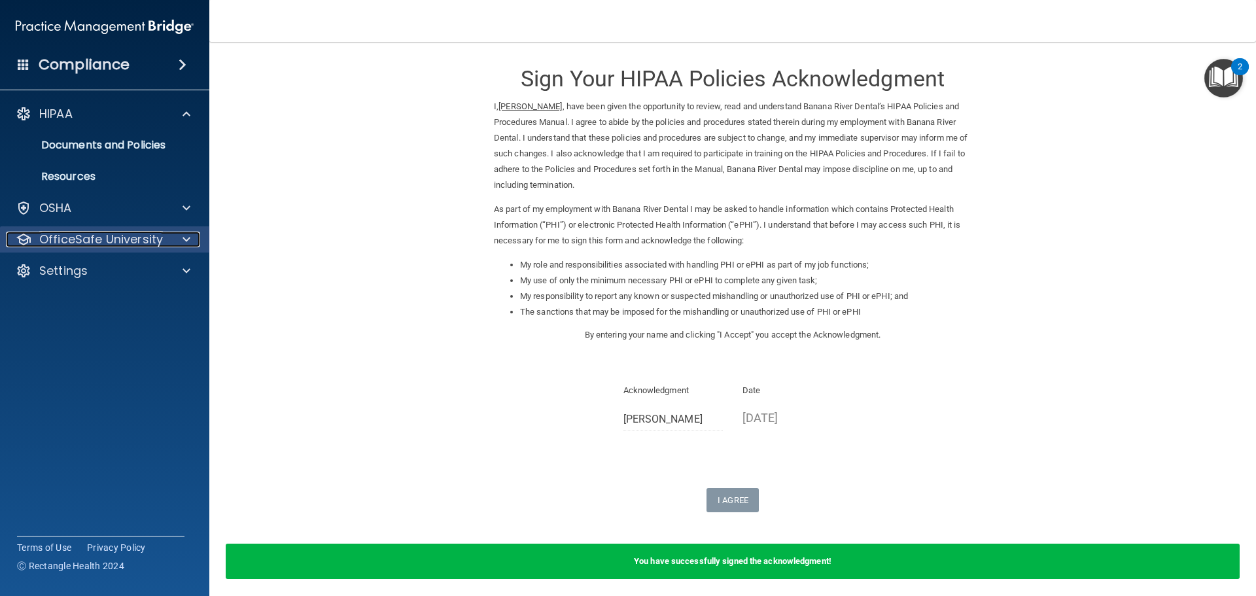
click at [182, 239] on span at bounding box center [186, 240] width 8 height 16
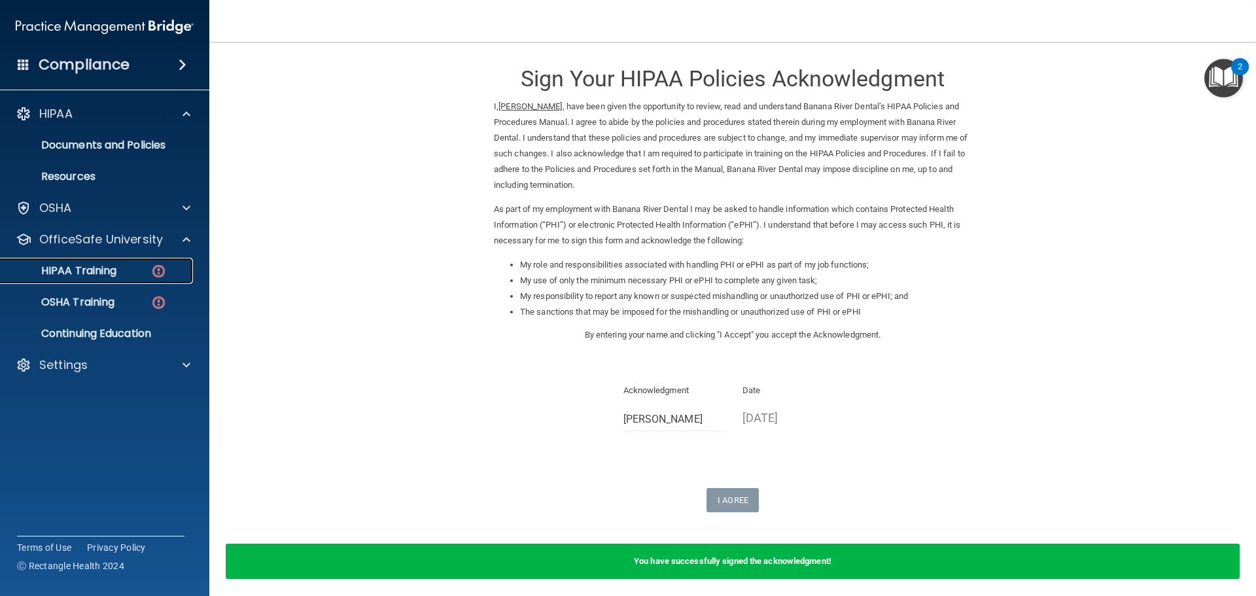
click at [99, 266] on p "HIPAA Training" at bounding box center [63, 270] width 108 height 13
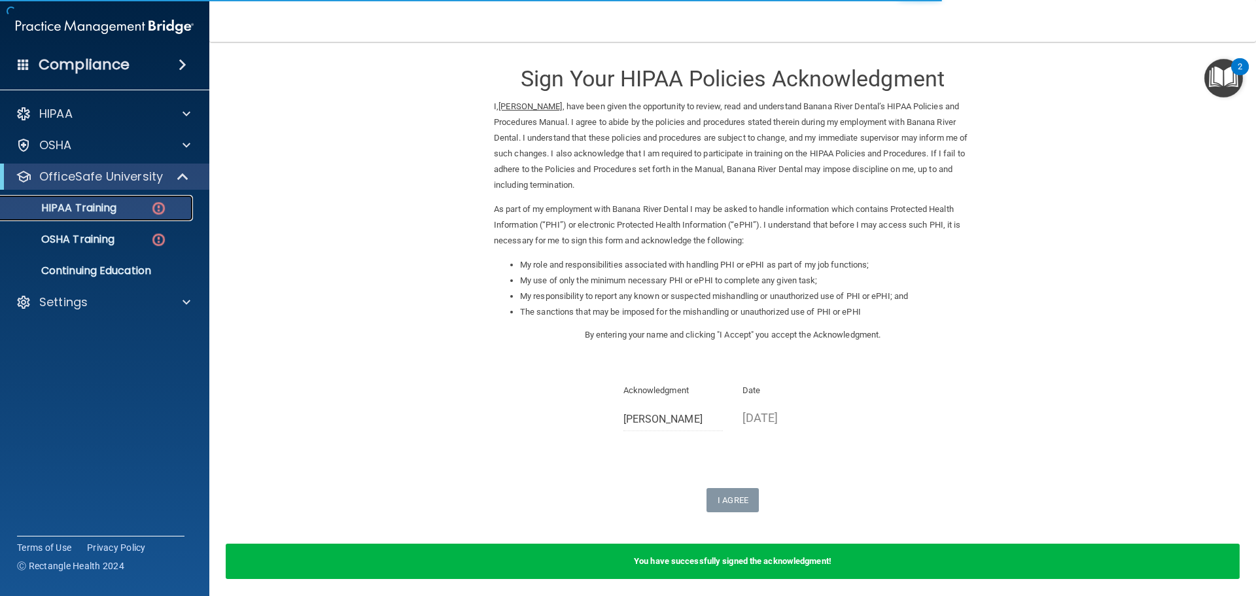
scroll to position [324, 0]
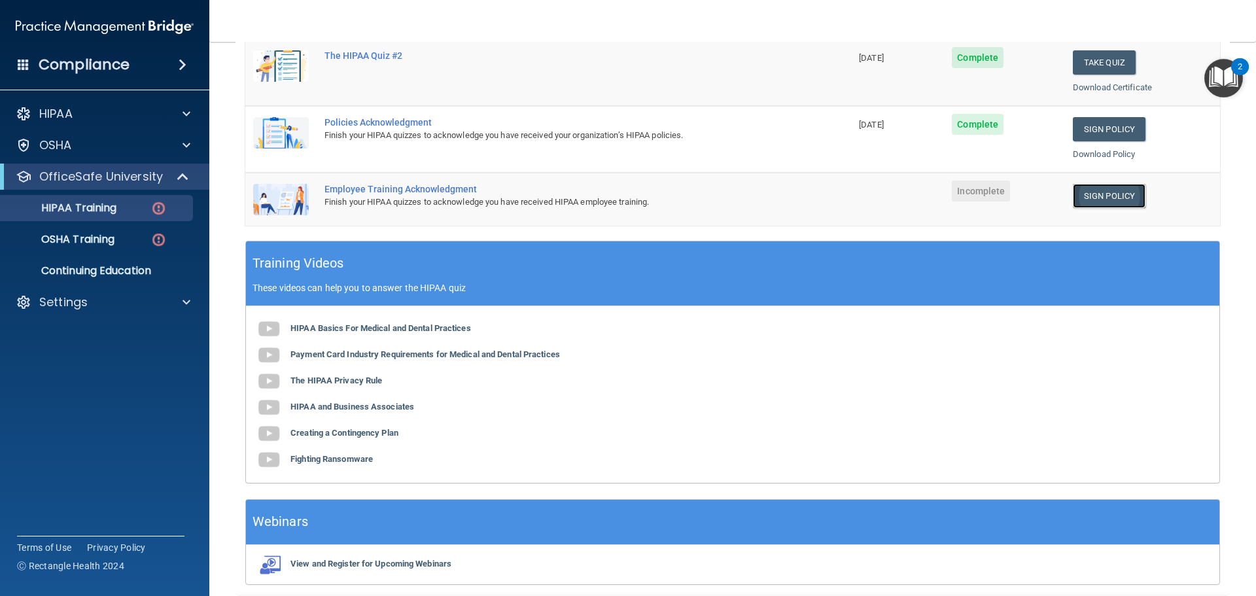
click at [1094, 196] on link "Sign Policy" at bounding box center [1109, 196] width 73 height 24
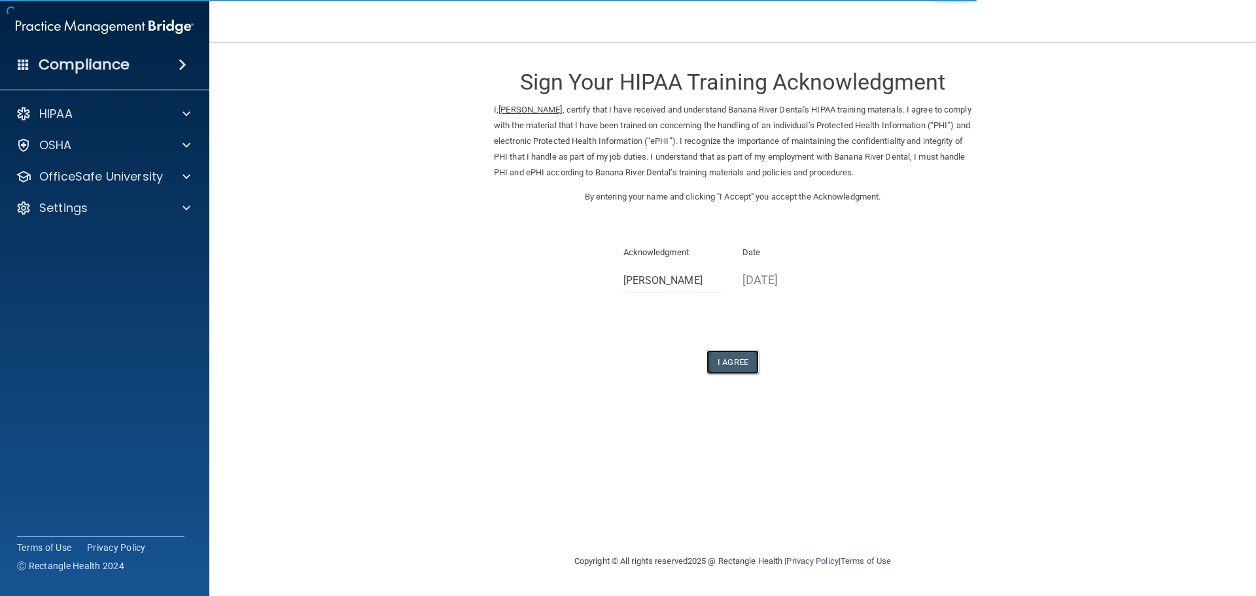
click at [731, 362] on button "I Agree" at bounding box center [732, 362] width 52 height 24
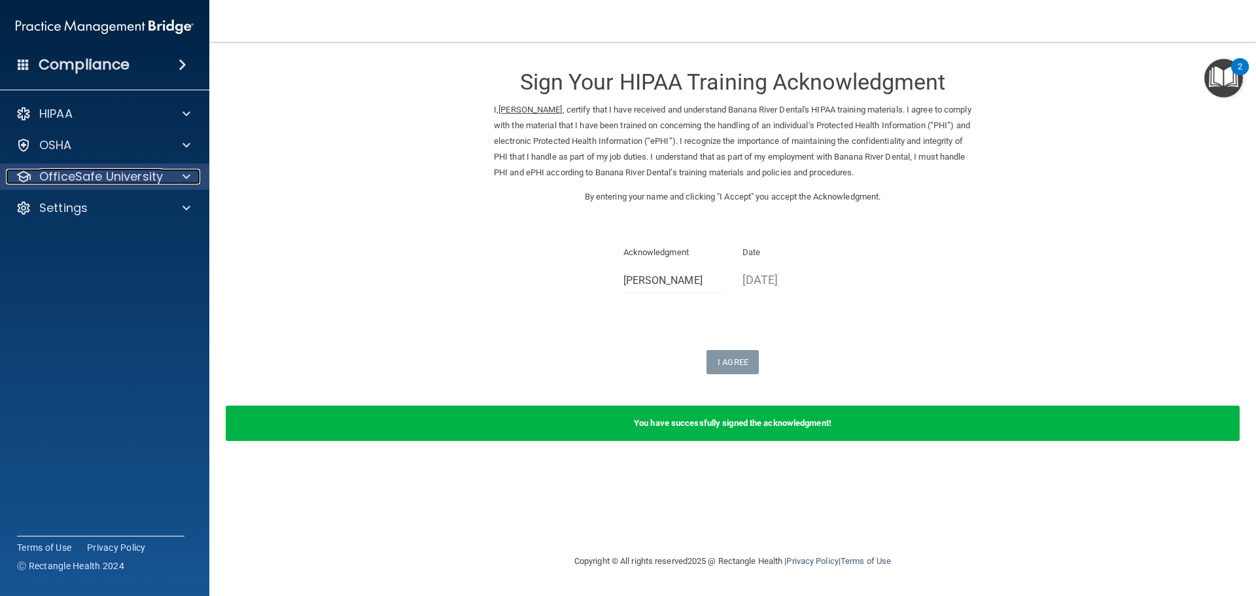
click at [171, 180] on div at bounding box center [184, 177] width 33 height 16
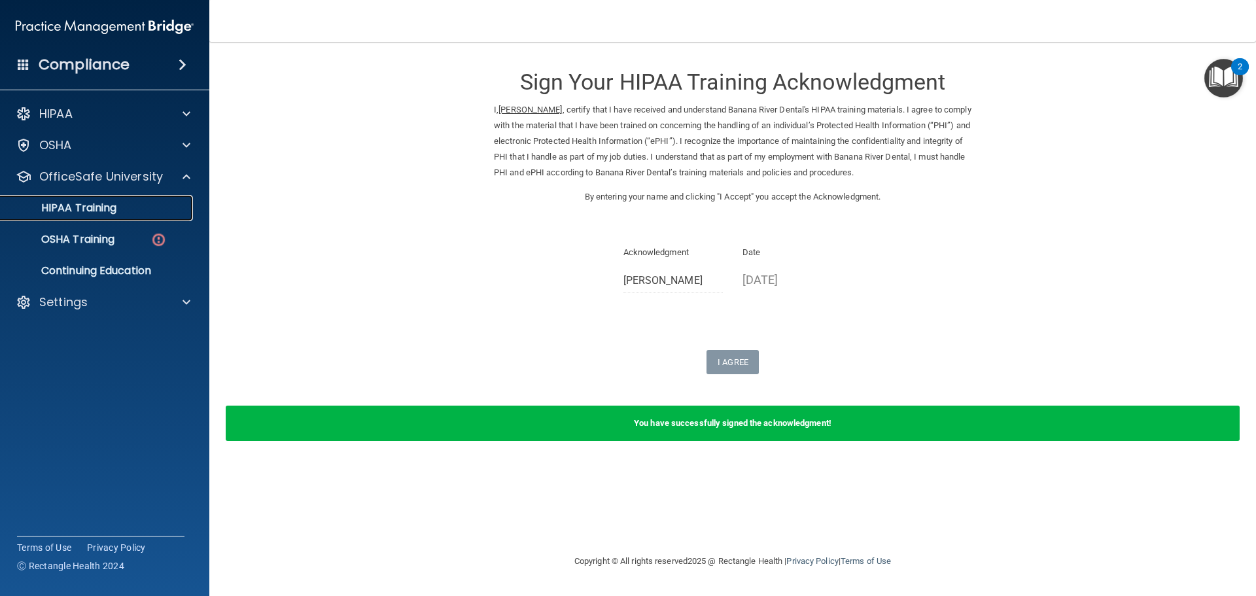
click at [112, 209] on p "HIPAA Training" at bounding box center [63, 207] width 108 height 13
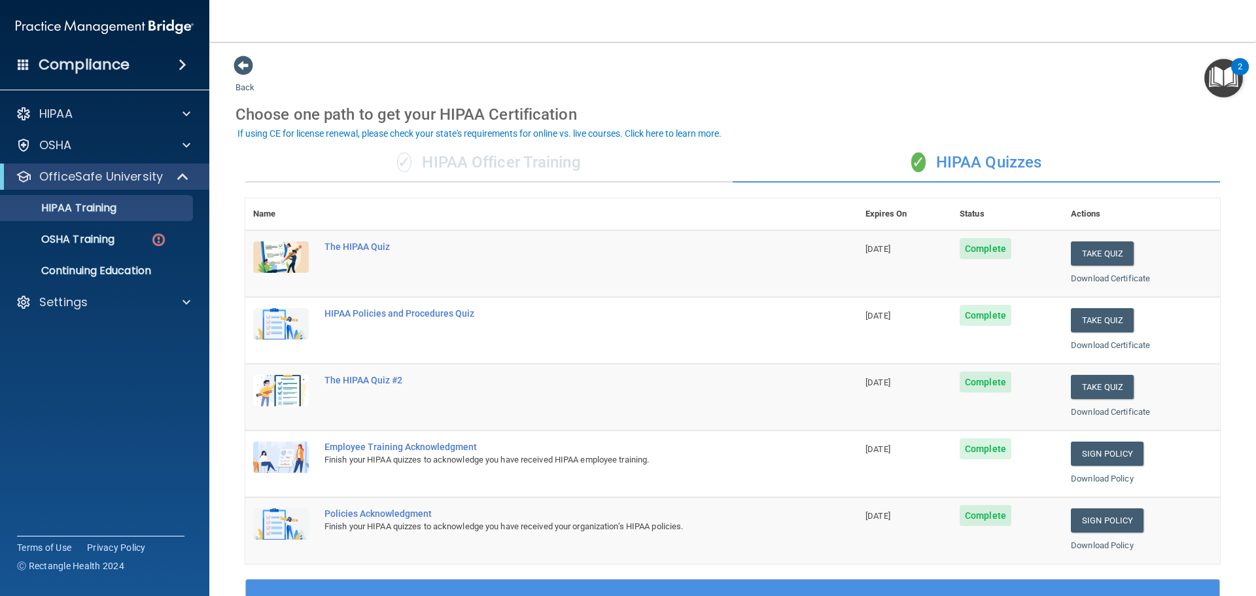
click at [542, 165] on div "✓ HIPAA Officer Training" at bounding box center [488, 162] width 487 height 39
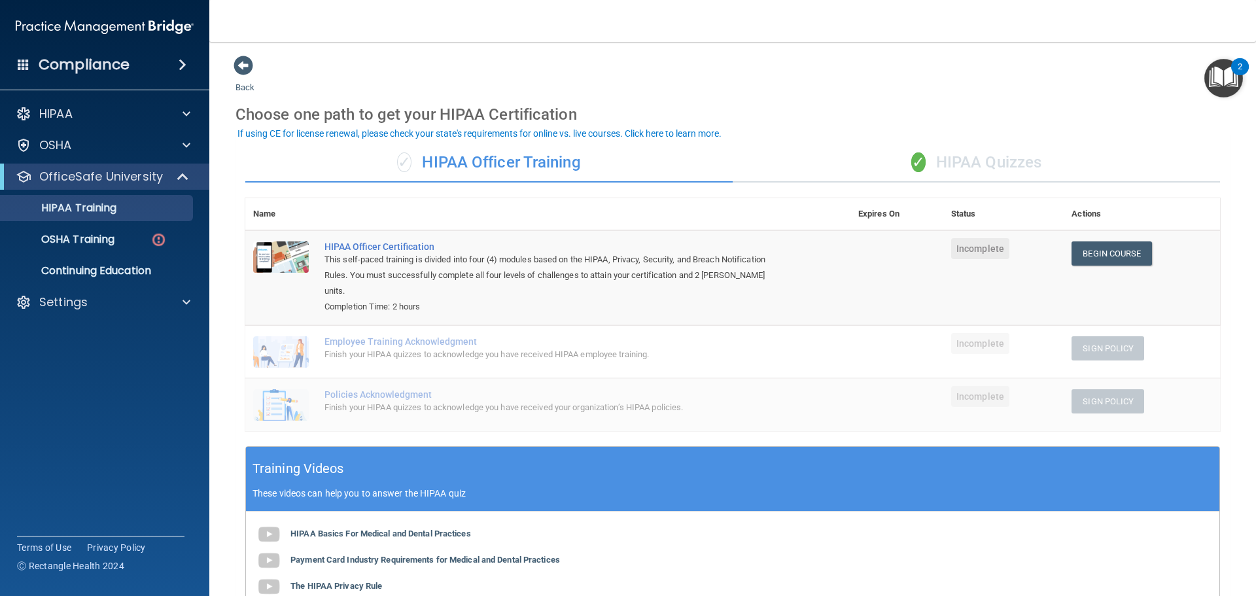
click at [995, 171] on div "✓ HIPAA Quizzes" at bounding box center [976, 162] width 487 height 39
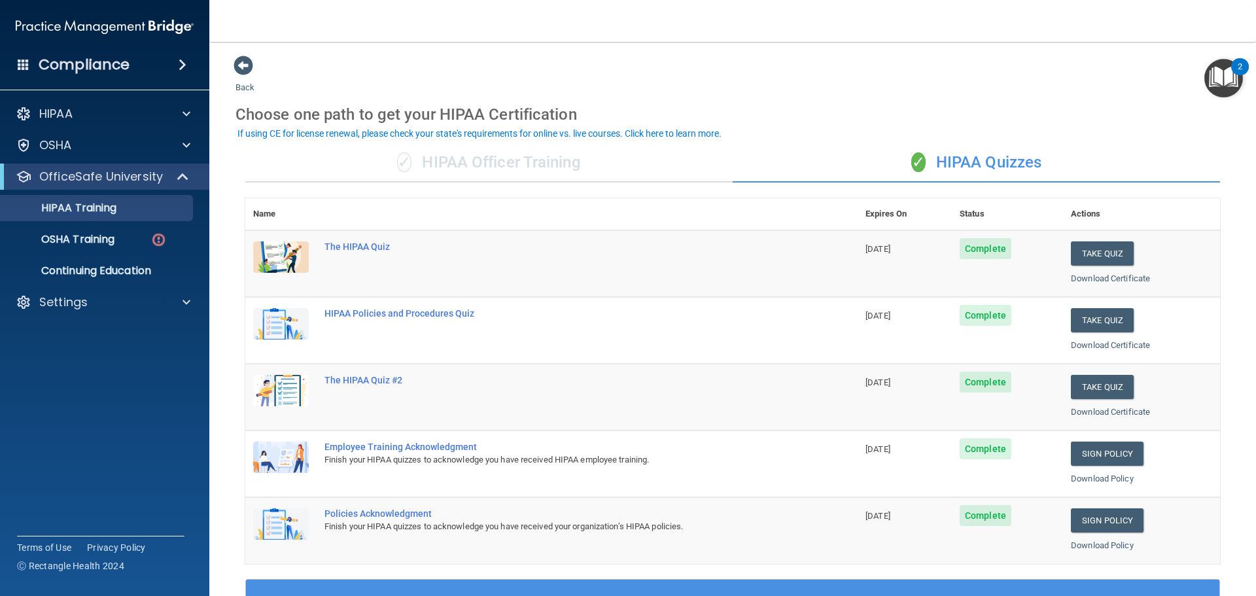
click at [423, 168] on div "✓ HIPAA Officer Training" at bounding box center [488, 162] width 487 height 39
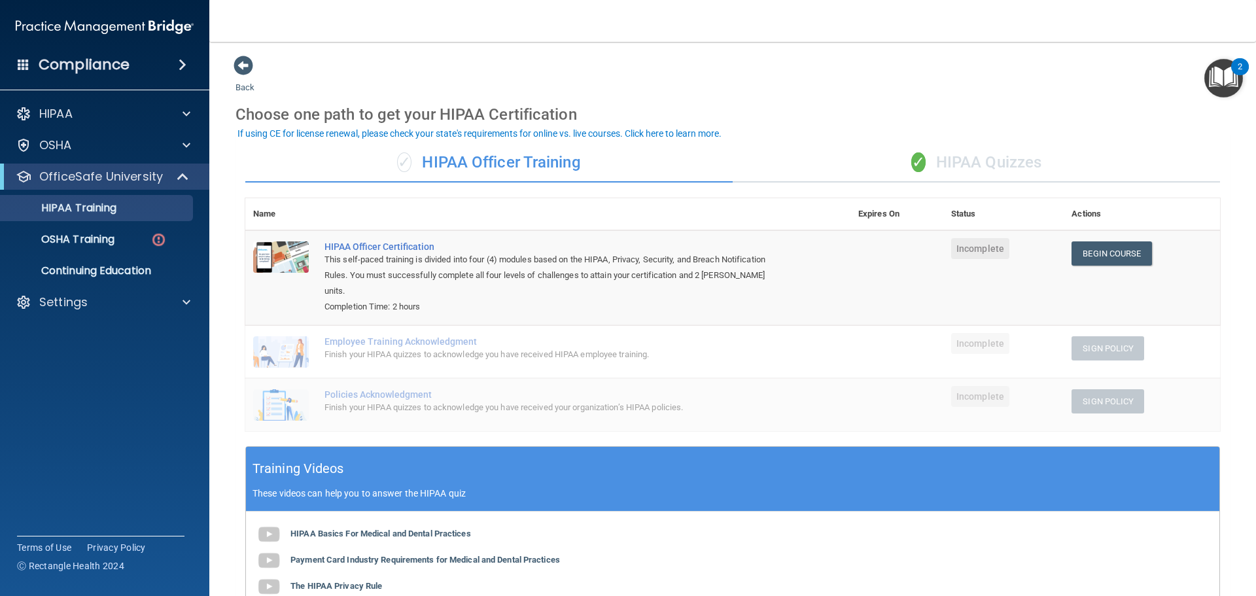
click at [990, 169] on div "✓ HIPAA Quizzes" at bounding box center [976, 162] width 487 height 39
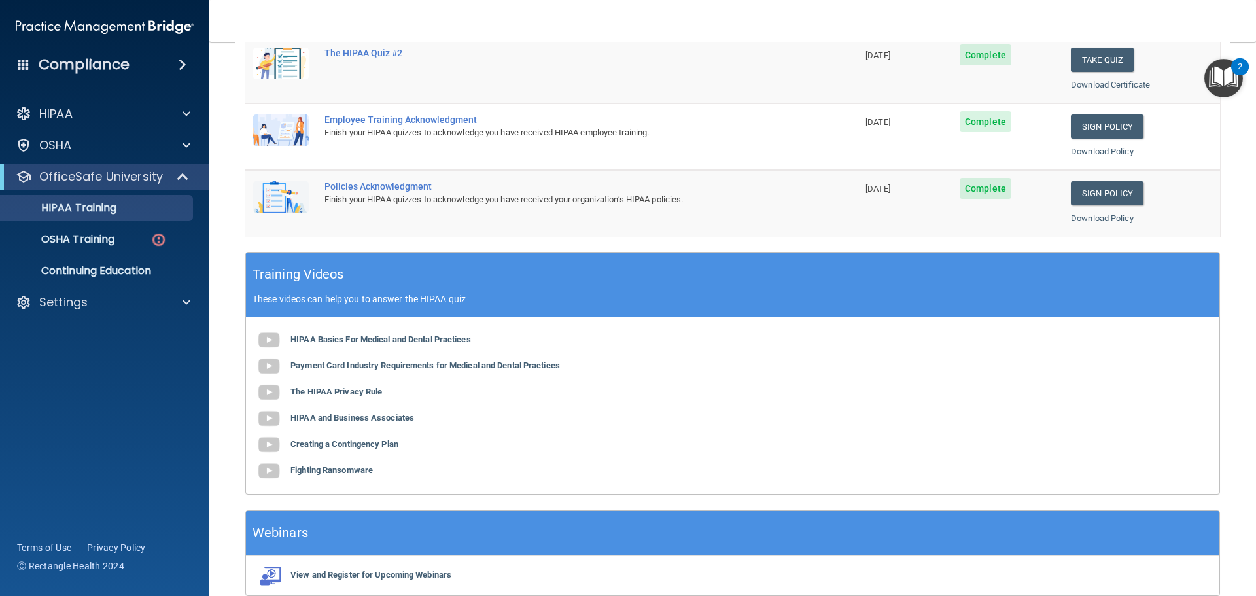
scroll to position [389, 0]
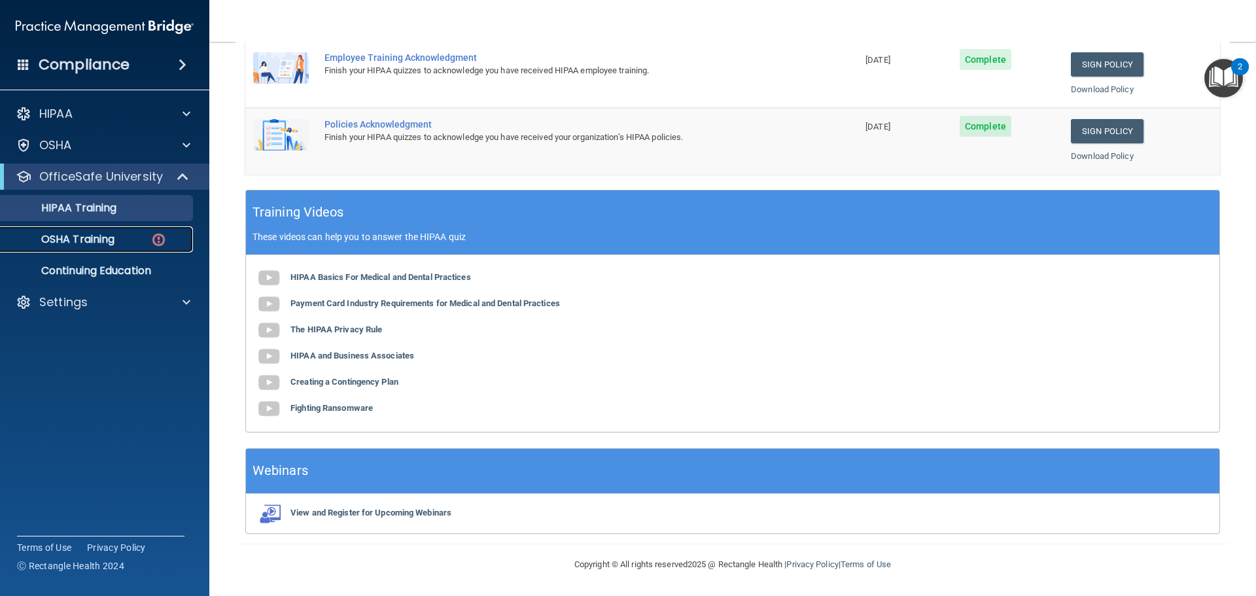
click at [106, 237] on p "OSHA Training" at bounding box center [62, 239] width 106 height 13
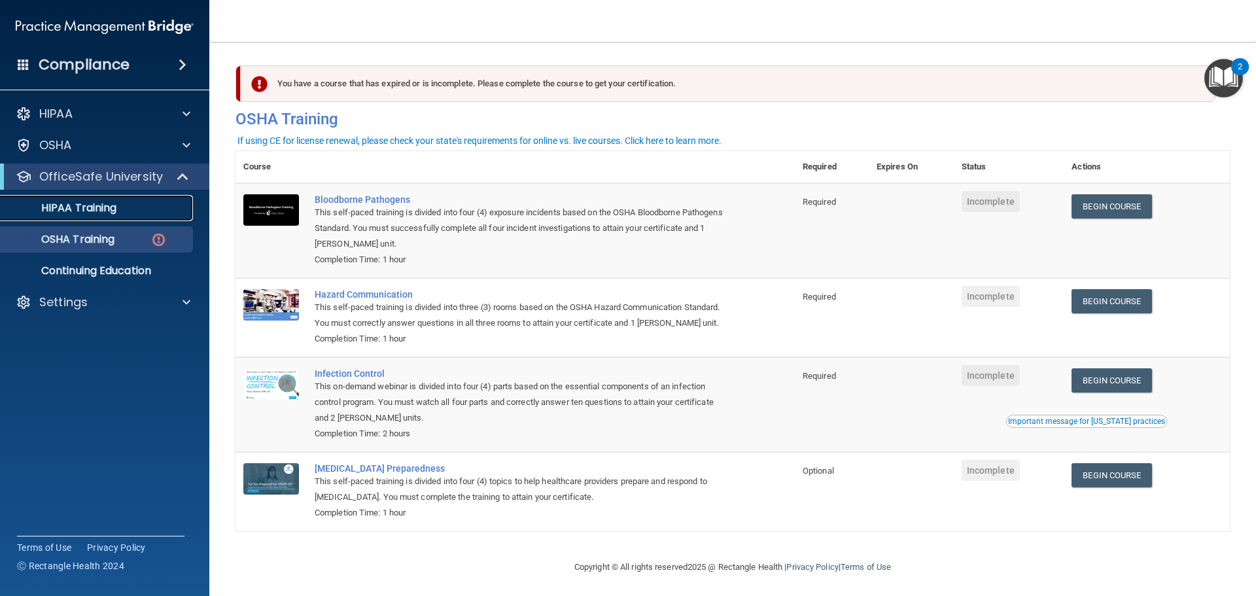
click at [134, 203] on div "HIPAA Training" at bounding box center [98, 207] width 179 height 13
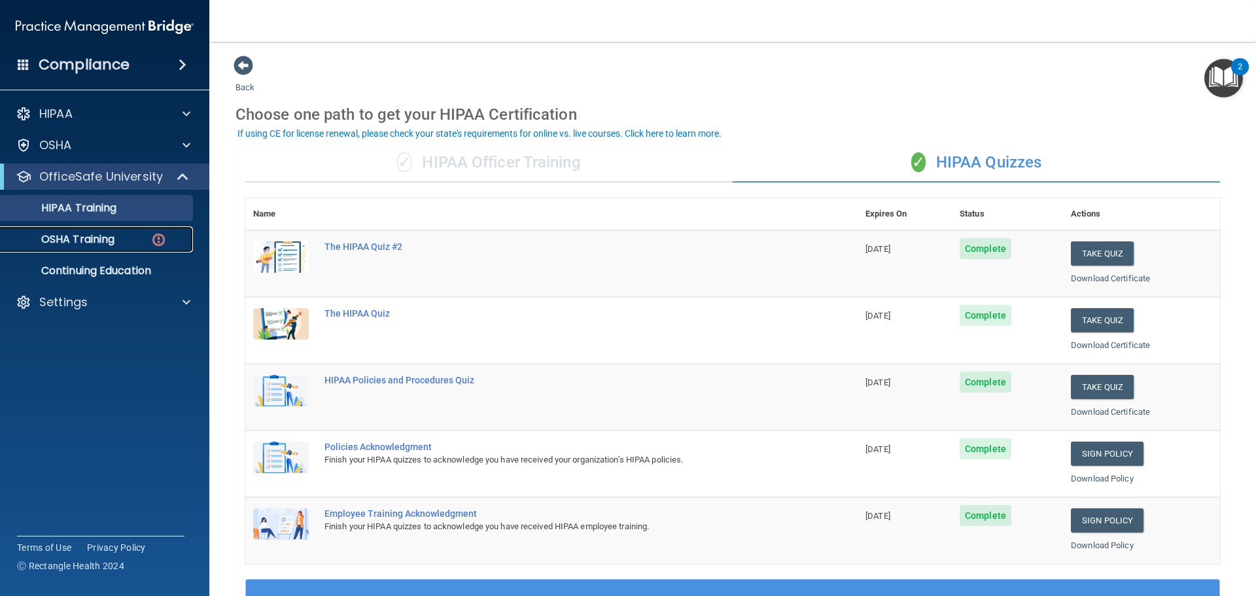
click at [105, 243] on p "OSHA Training" at bounding box center [62, 239] width 106 height 13
